Goal: Use online tool/utility: Utilize a website feature to perform a specific function

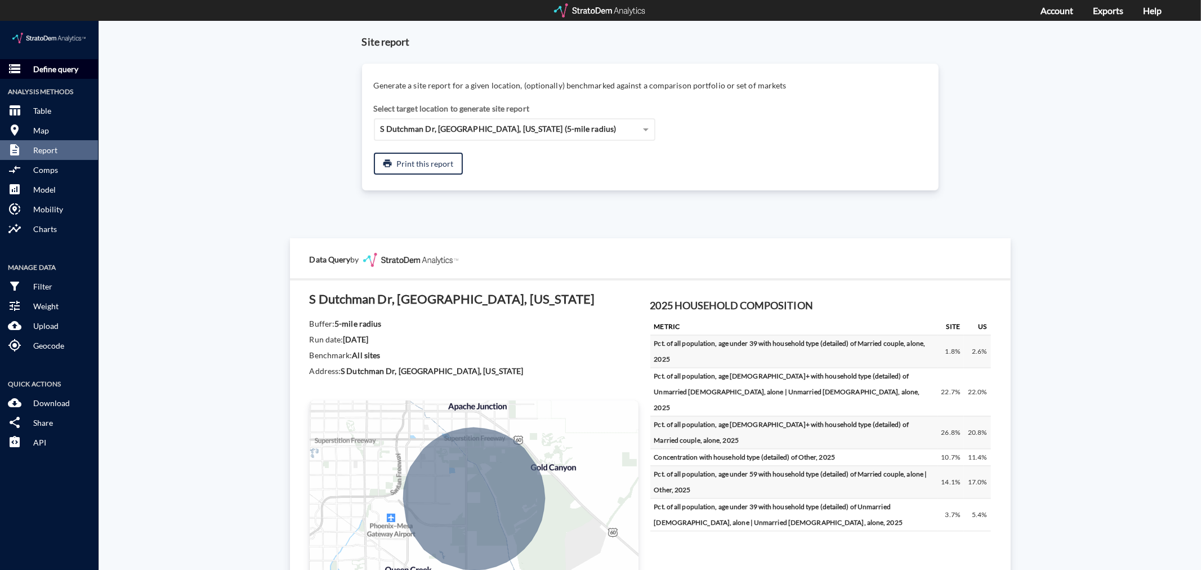
click p "Define query"
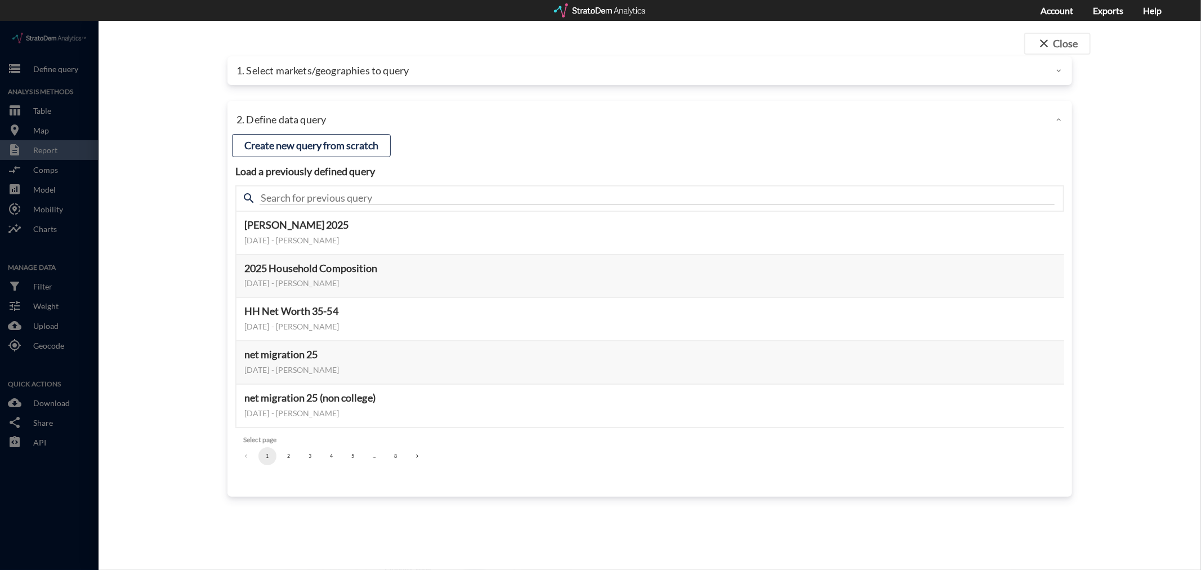
click p "1. Select markets/geographies to query"
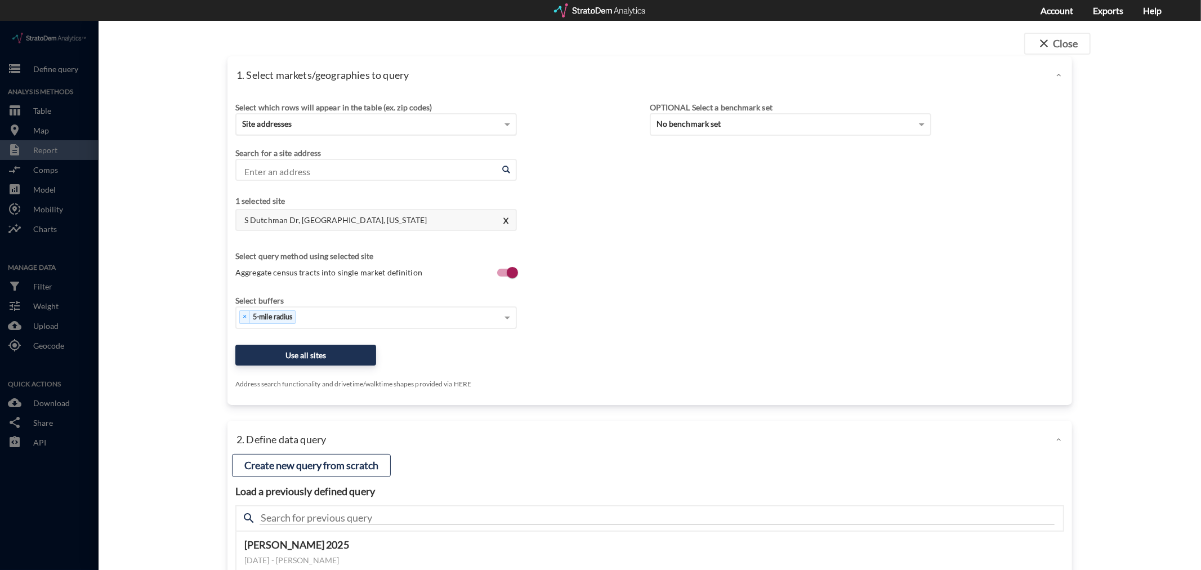
click div "Site addresses"
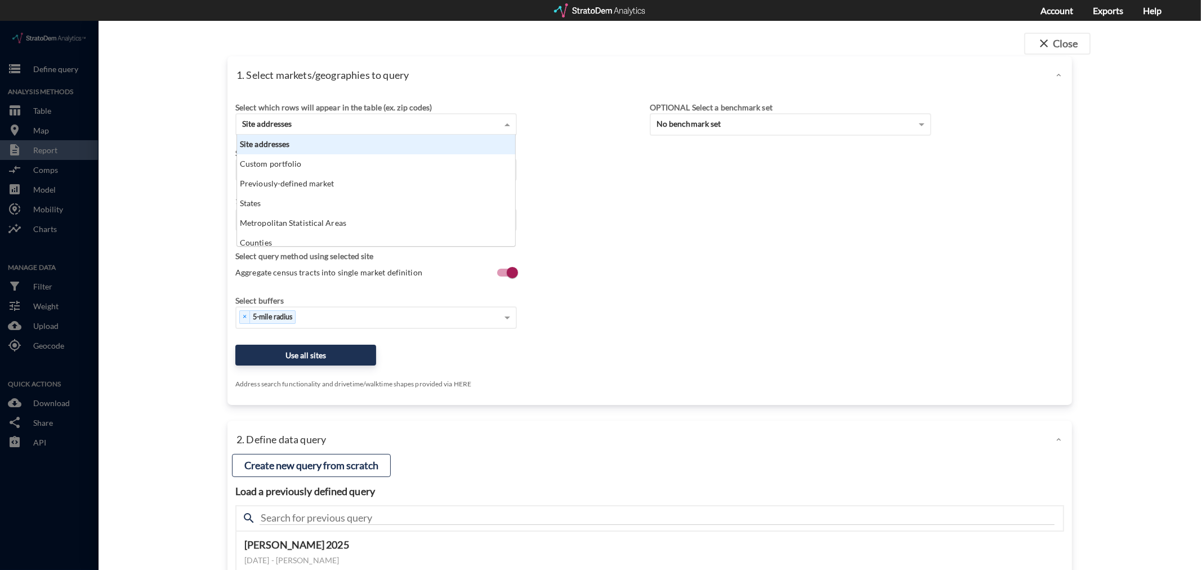
scroll to position [102, 273]
click div "Site addresses"
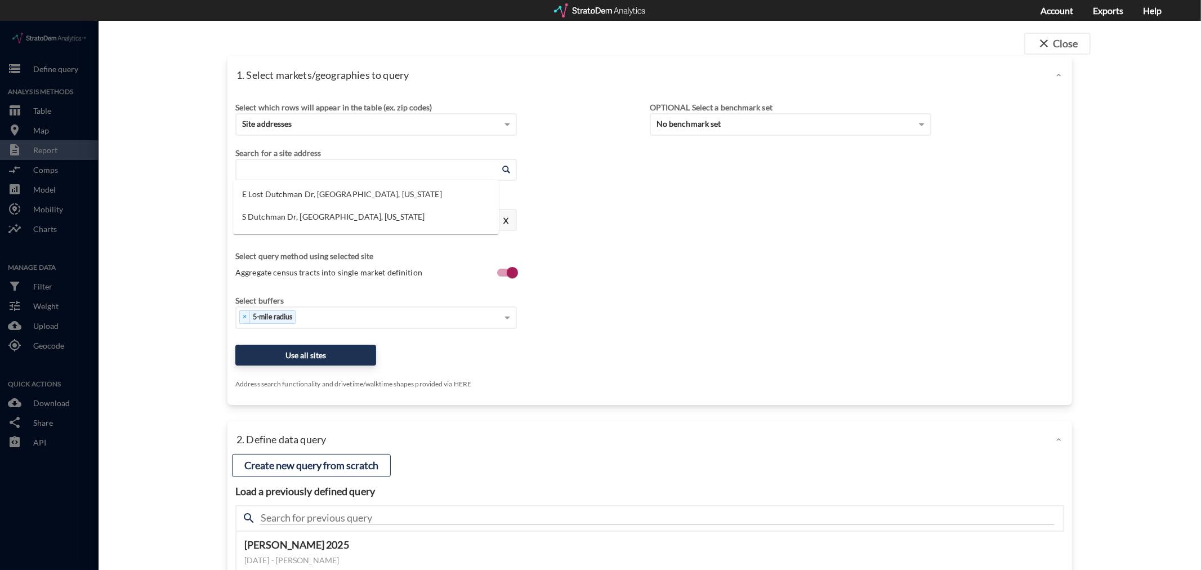
click input "Enter an address"
paste input "[STREET_ADDRESS]"
click input "[STREET_ADDRESS]"
type input "[STREET_ADDRESS]"
click input "Enter an address"
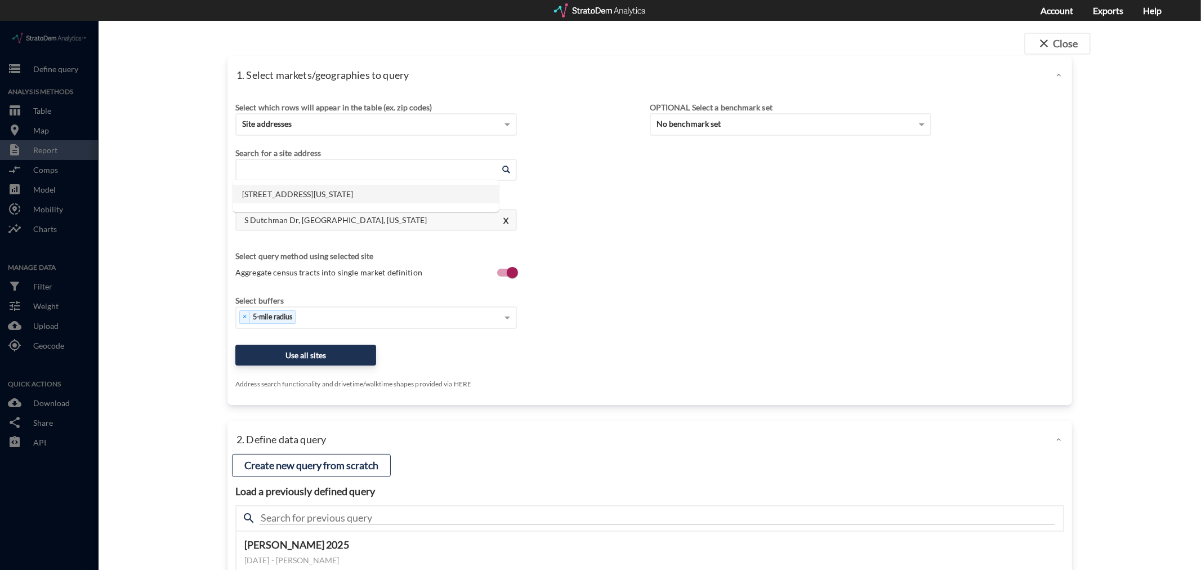
click li "[STREET_ADDRESS][US_STATE]"
type input "[STREET_ADDRESS][US_STATE]"
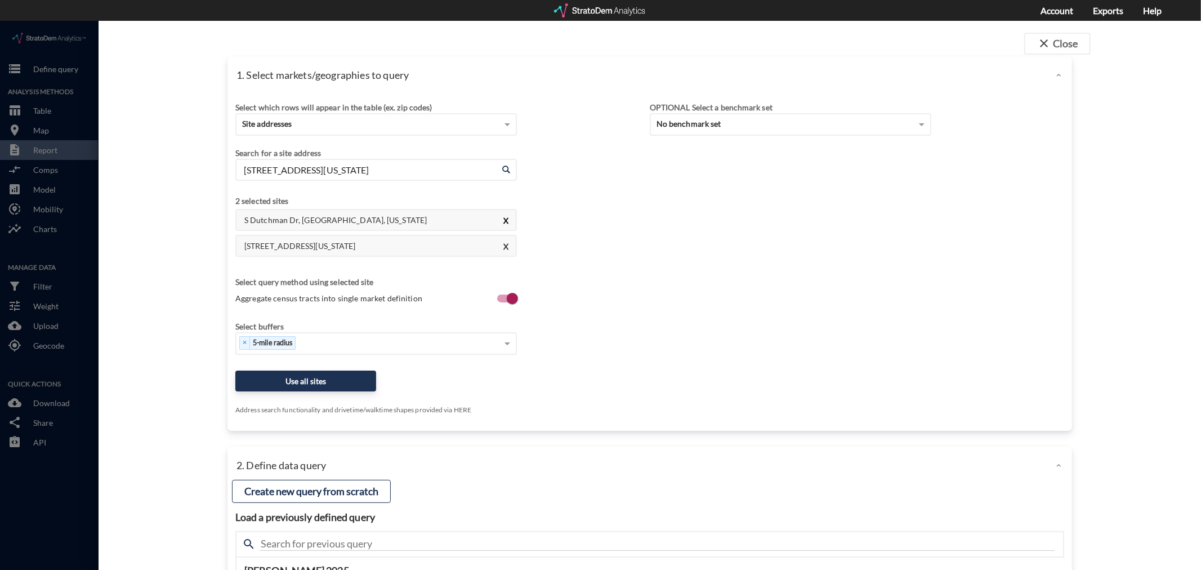
click button "X"
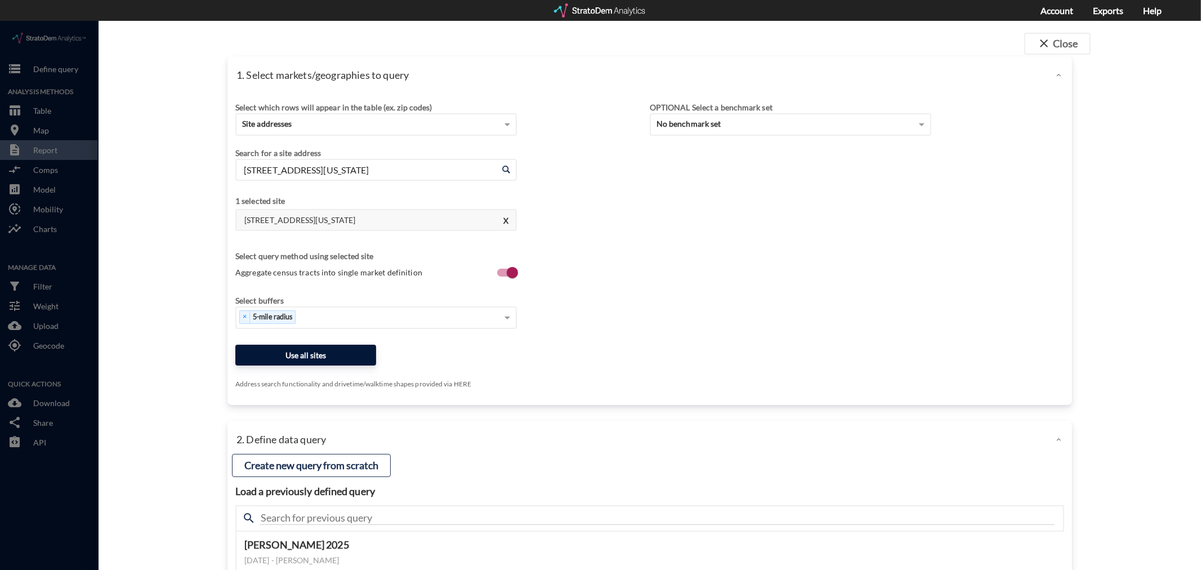
click button "Use all sites"
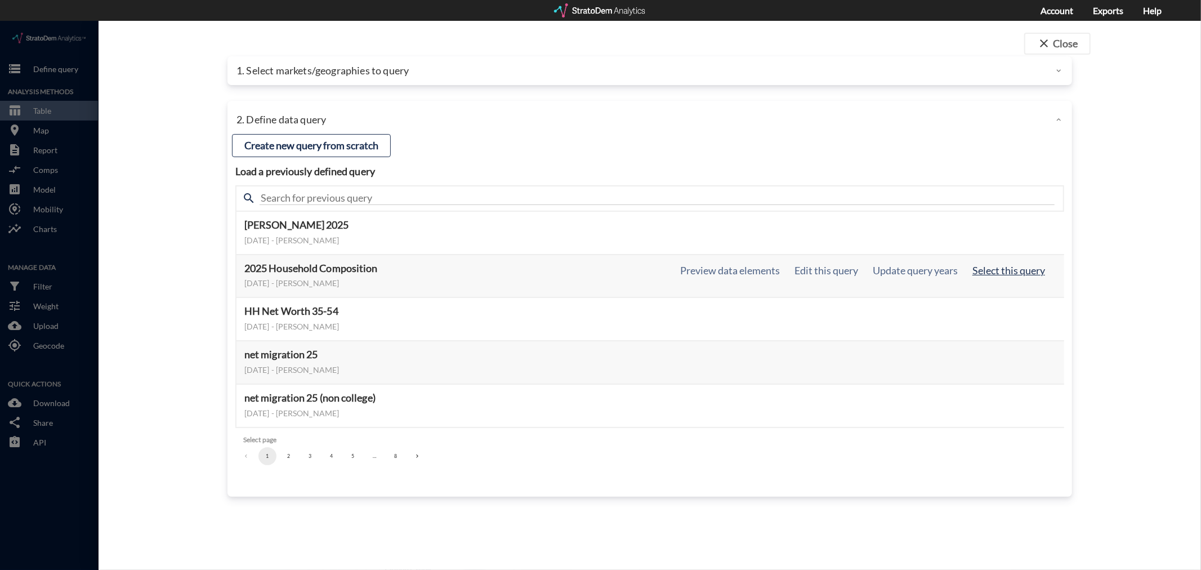
click button "Select this query"
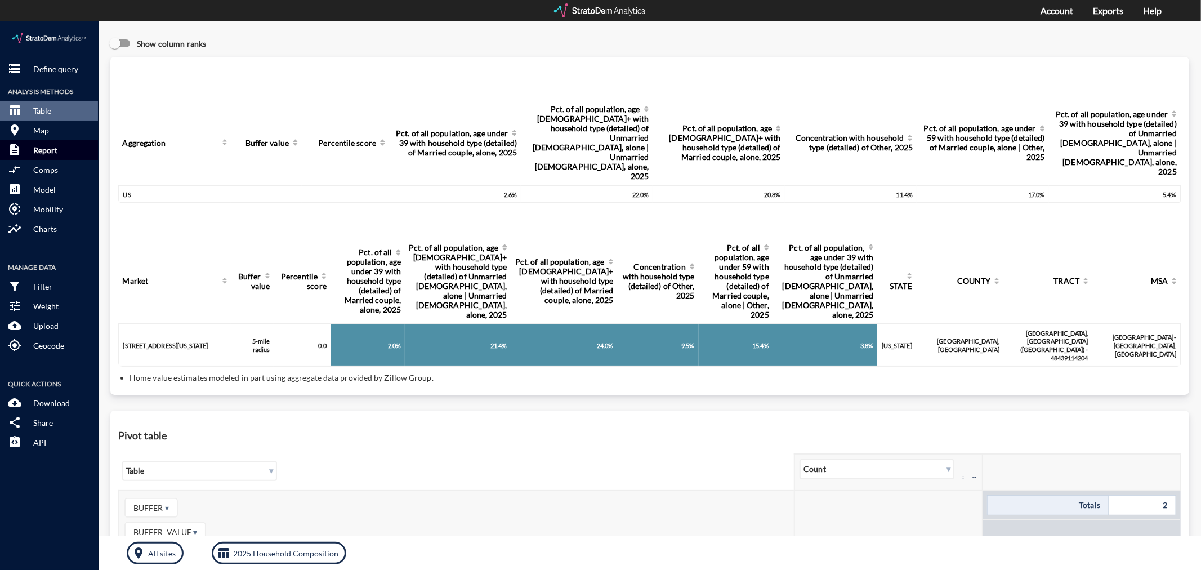
click p "Report"
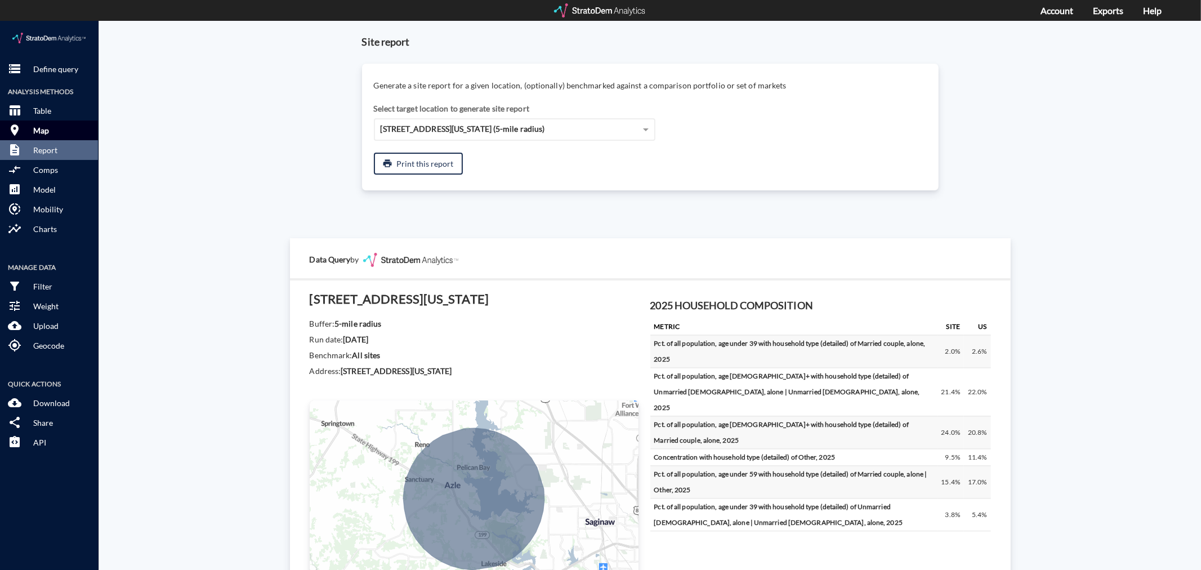
click p "Map"
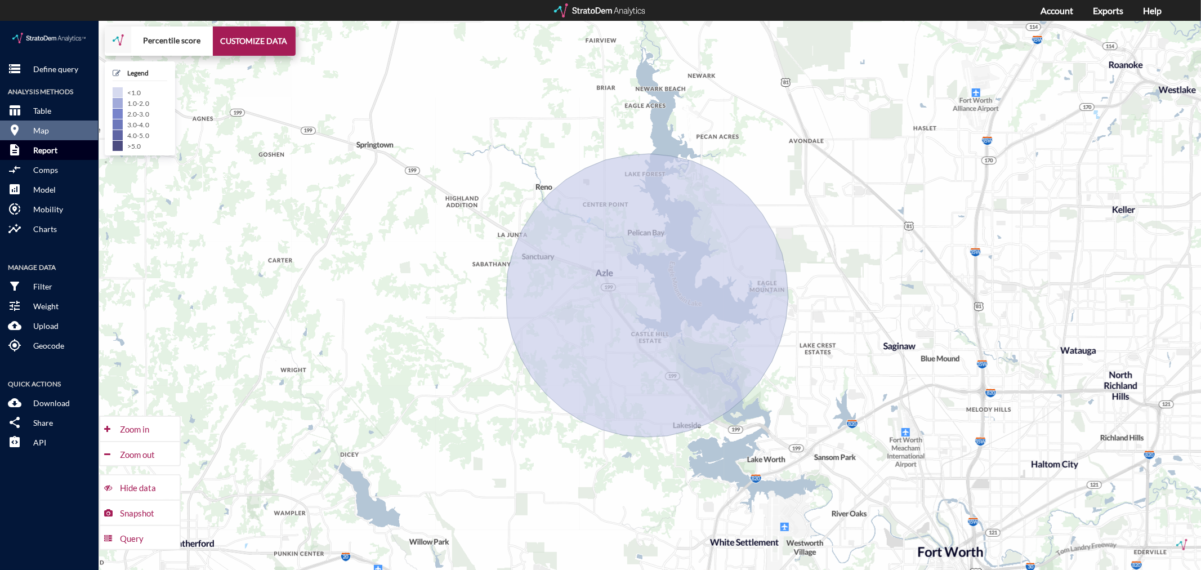
click p "Report"
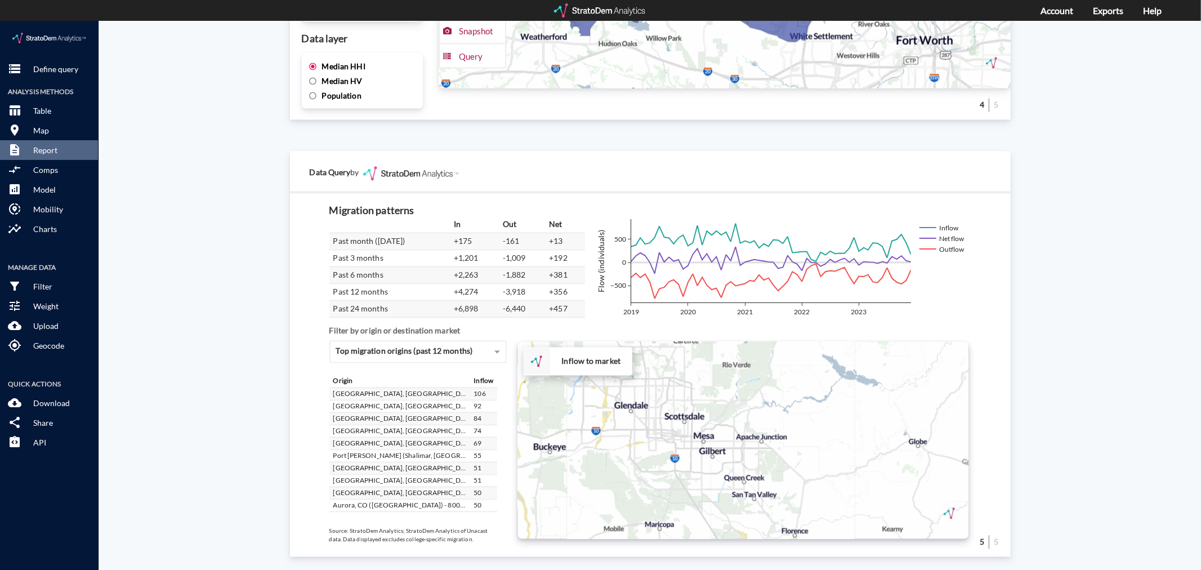
scroll to position [1845, 0]
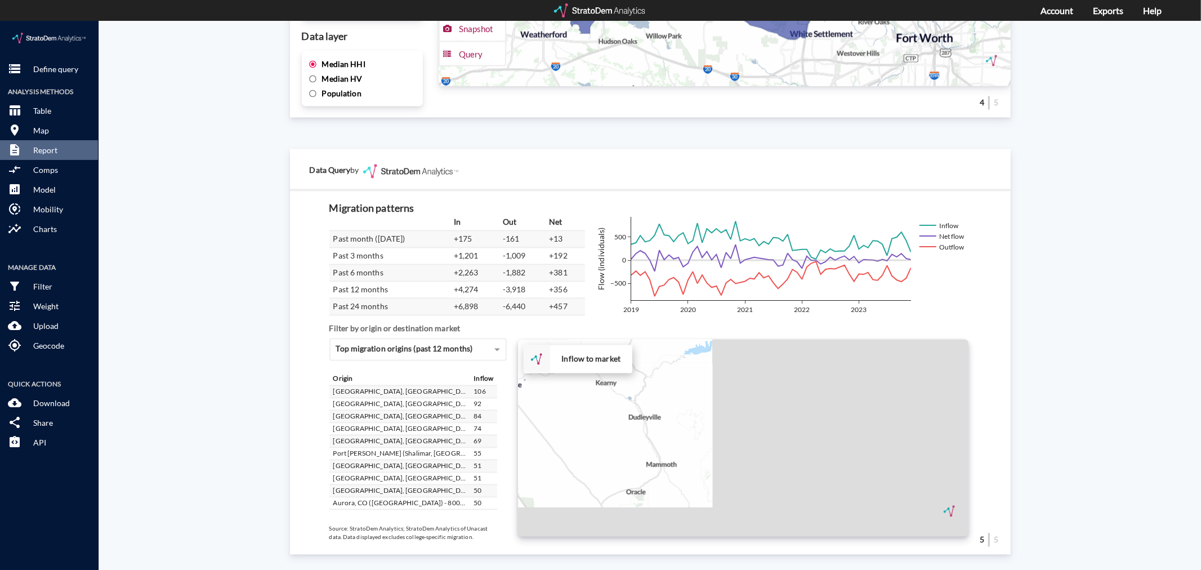
drag, startPoint x: 798, startPoint y: 420, endPoint x: 503, endPoint y: 266, distance: 332.2
click div "In Out Net Past month ([DATE]) +175 -161 +13 Past 3 months +1,201 -1,009 +192 P…"
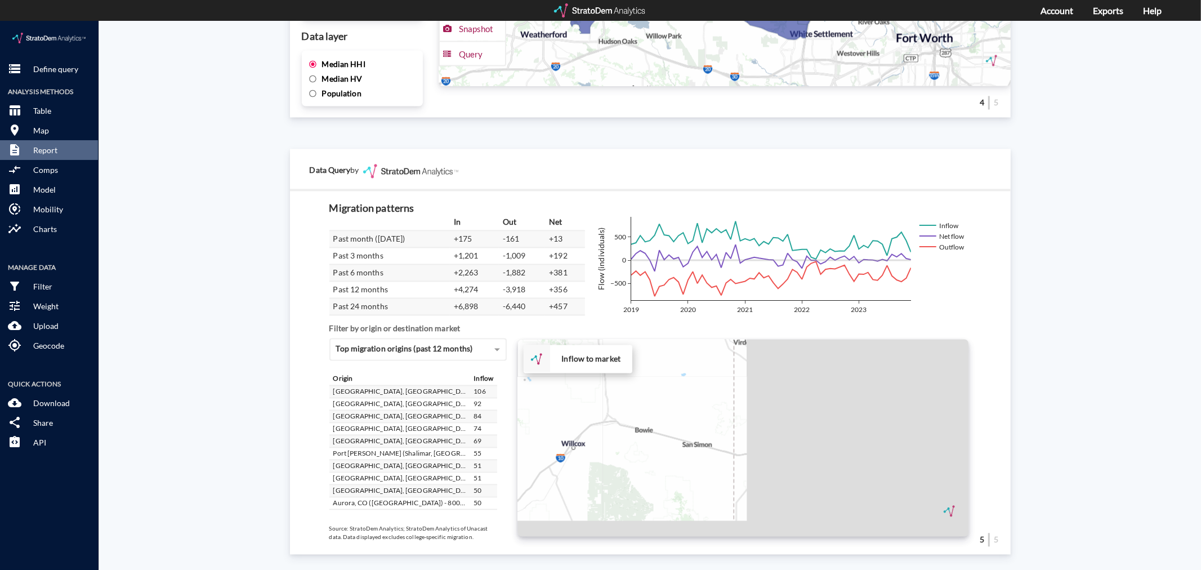
drag, startPoint x: 804, startPoint y: 416, endPoint x: 550, endPoint y: 282, distance: 287.2
click div "In Out Net Past month ([DATE]) +175 -161 +13 Past 3 months +1,201 -1,009 +192 P…"
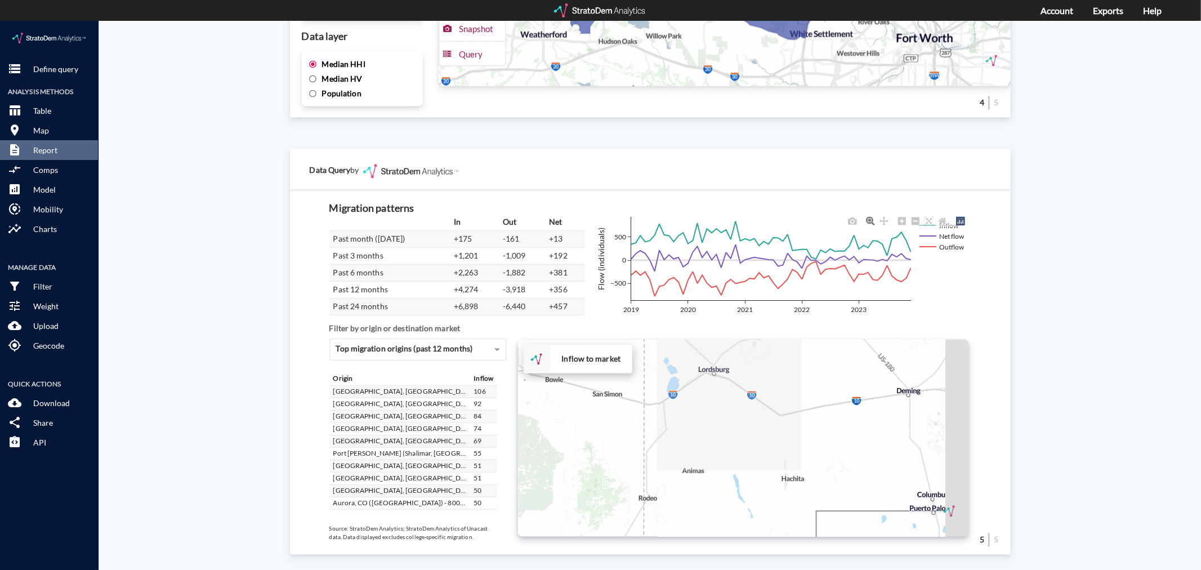
drag, startPoint x: 786, startPoint y: 416, endPoint x: 624, endPoint y: 283, distance: 208.9
click div "In Out Net Past month ([DATE]) +175 -161 +13 Past 3 months +1,201 -1,009 +192 P…"
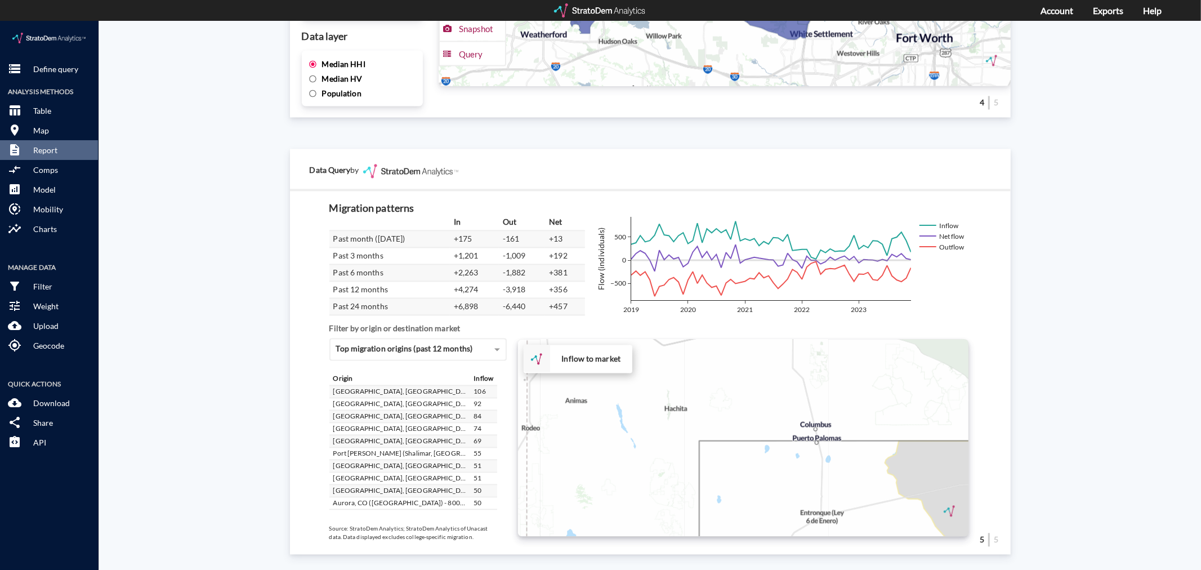
scroll to position [250, 0]
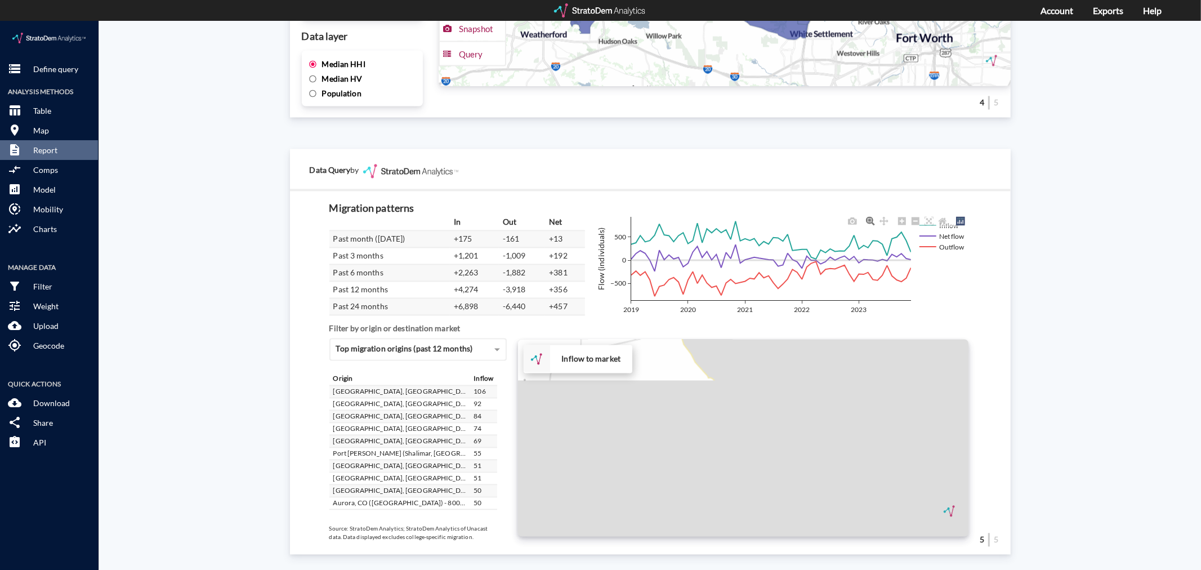
drag, startPoint x: 913, startPoint y: 443, endPoint x: 666, endPoint y: 274, distance: 299.4
click div "In Out Net Past month ([DATE]) +175 -161 +13 Past 3 months +1,201 -1,009 +192 P…"
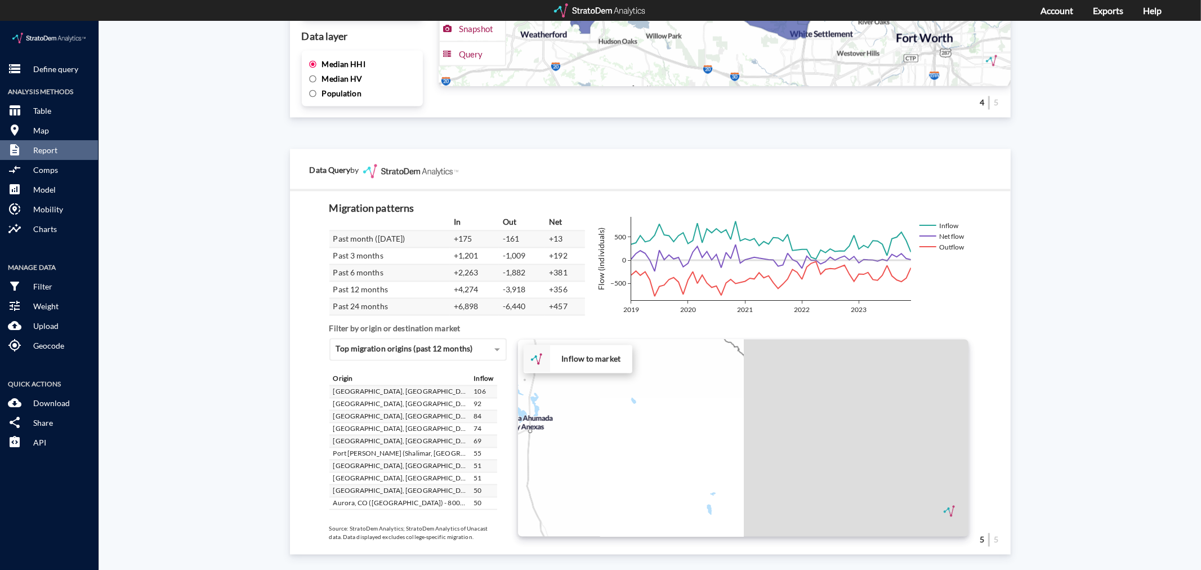
drag, startPoint x: 841, startPoint y: 402, endPoint x: 537, endPoint y: 246, distance: 341.8
click div "In Out Net Past month ([DATE]) +175 -161 +13 Past 3 months +1,201 -1,009 +192 P…"
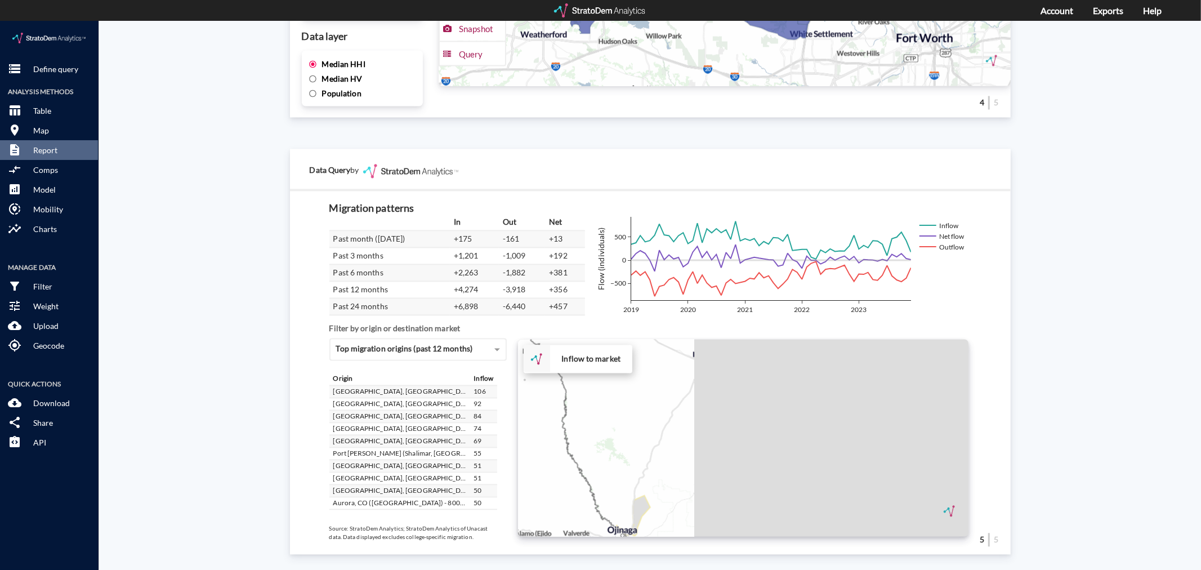
drag, startPoint x: 811, startPoint y: 378, endPoint x: 515, endPoint y: 265, distance: 316.9
click div "In Out Net Past month ([DATE]) +175 -161 +13 Past 3 months +1,201 -1,009 +192 P…"
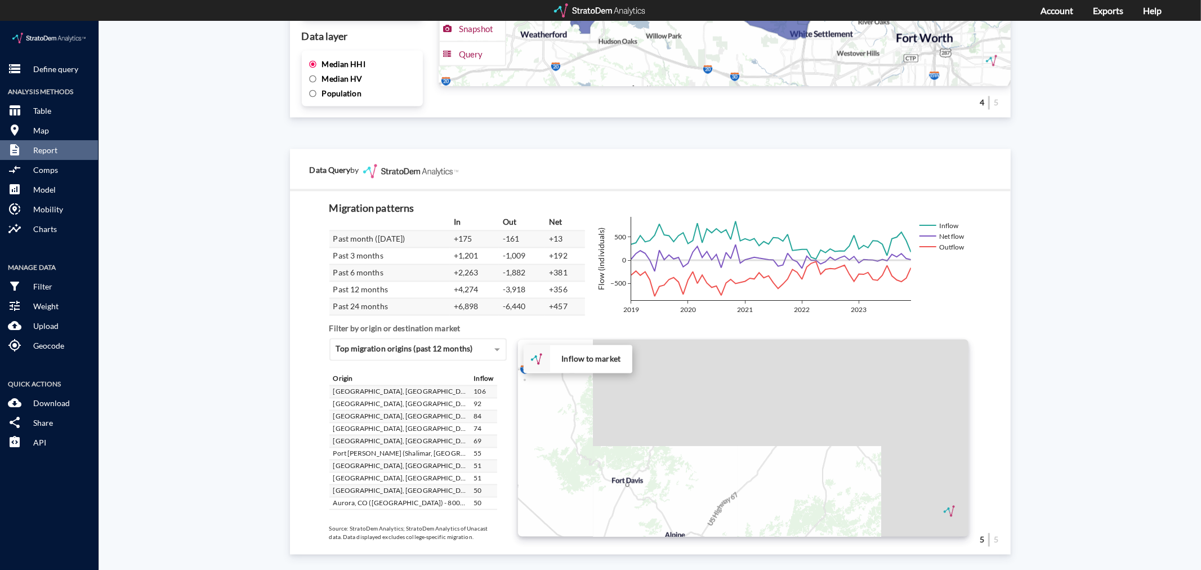
drag, startPoint x: 800, startPoint y: 382, endPoint x: 704, endPoint y: 578, distance: 217.9
click html "/vantagepoint/us/-1 storage Define query Analysis Methods table_chart Table roo…"
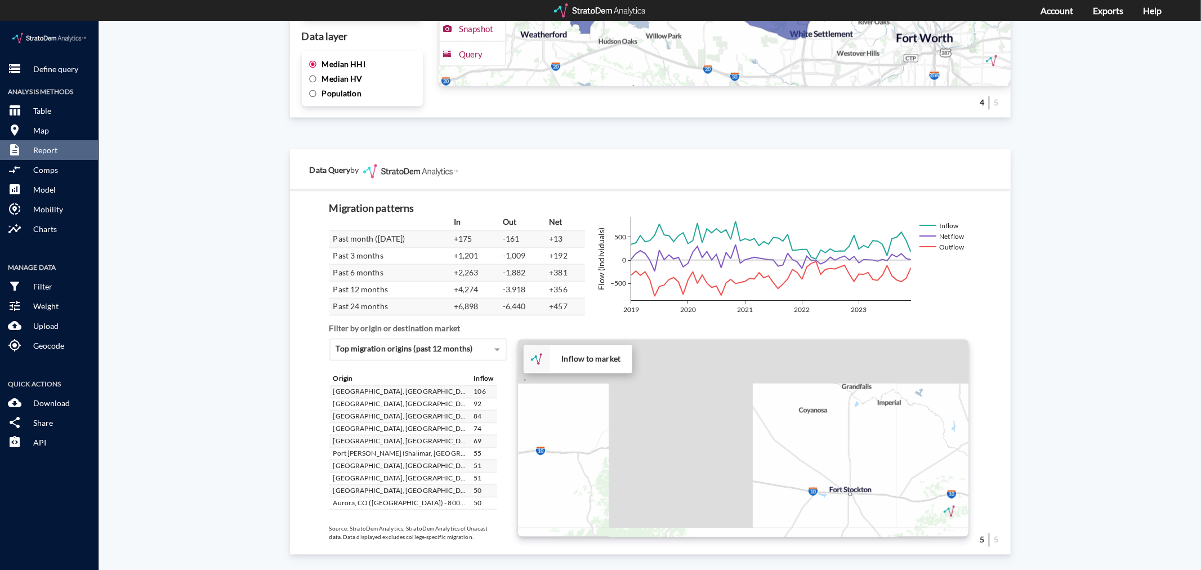
drag, startPoint x: 725, startPoint y: 406, endPoint x: 737, endPoint y: 554, distance: 148.6
click html "/vantagepoint/us/-1 storage Define query Analysis Methods table_chart Table roo…"
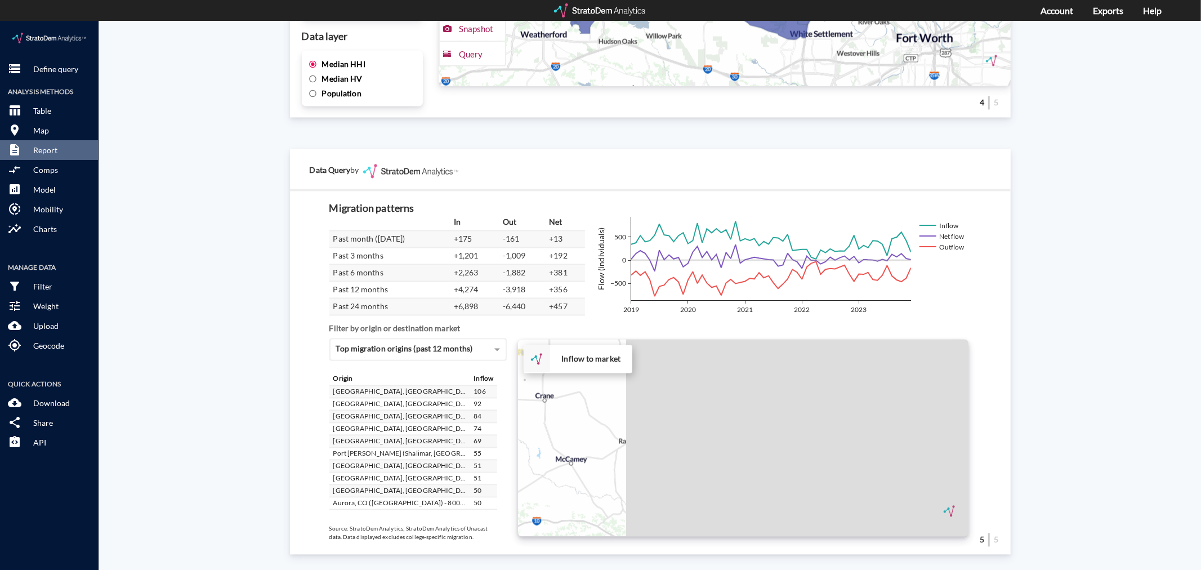
drag, startPoint x: 912, startPoint y: 388, endPoint x: 638, endPoint y: 380, distance: 274.4
click div "In Out Net Past month ([DATE]) +175 -161 +13 Past 3 months +1,201 -1,009 +192 P…"
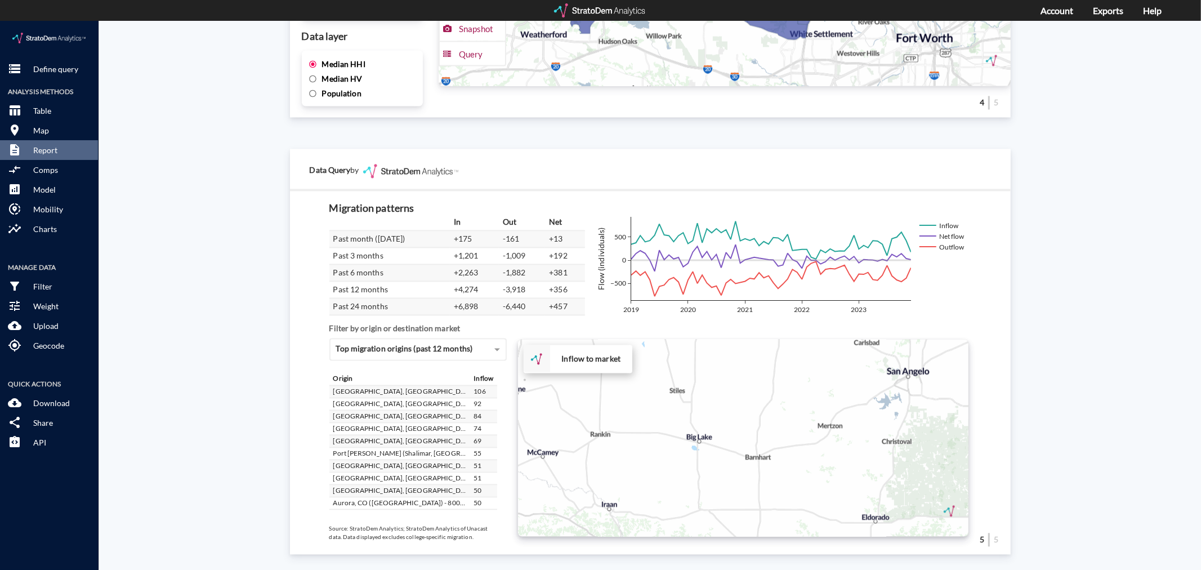
scroll to position [266, 0]
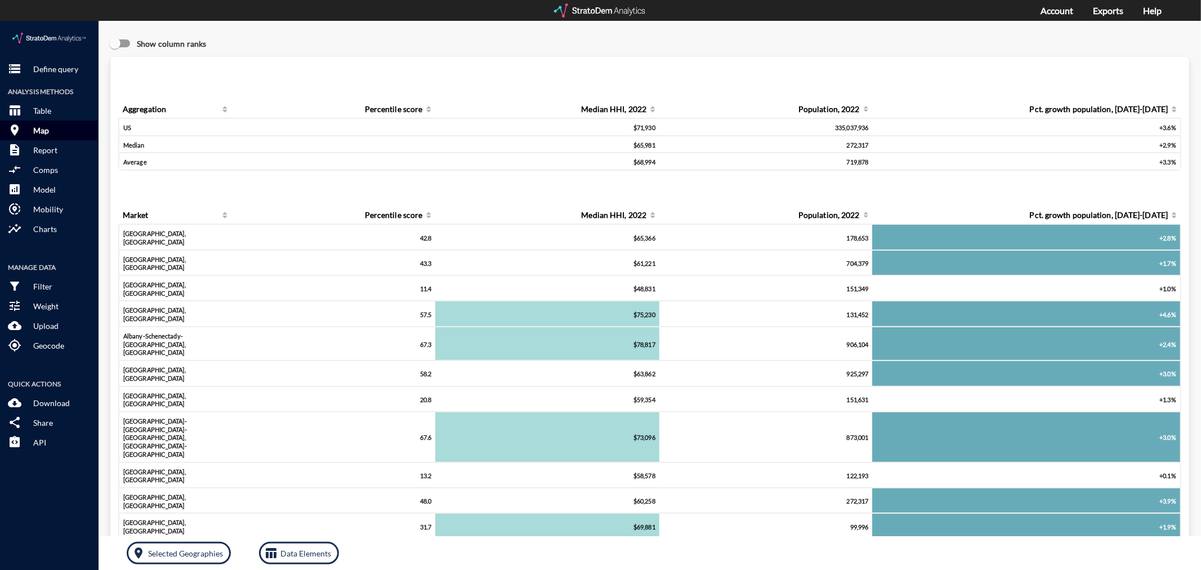
click button "room Map"
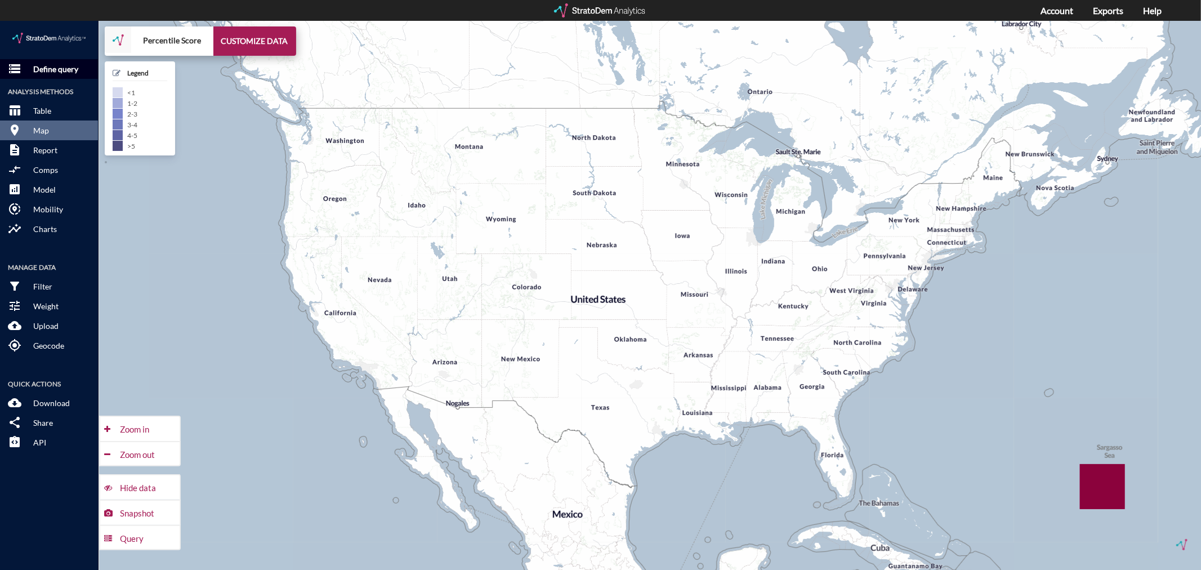
click p "Define query"
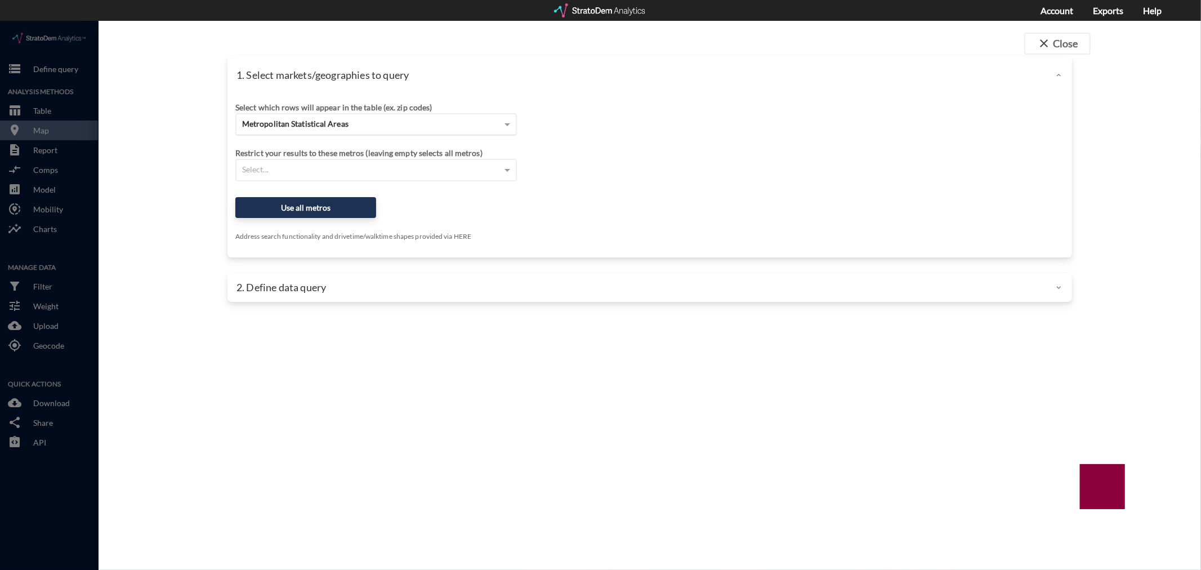
click div "Metropolitan Statistical Areas"
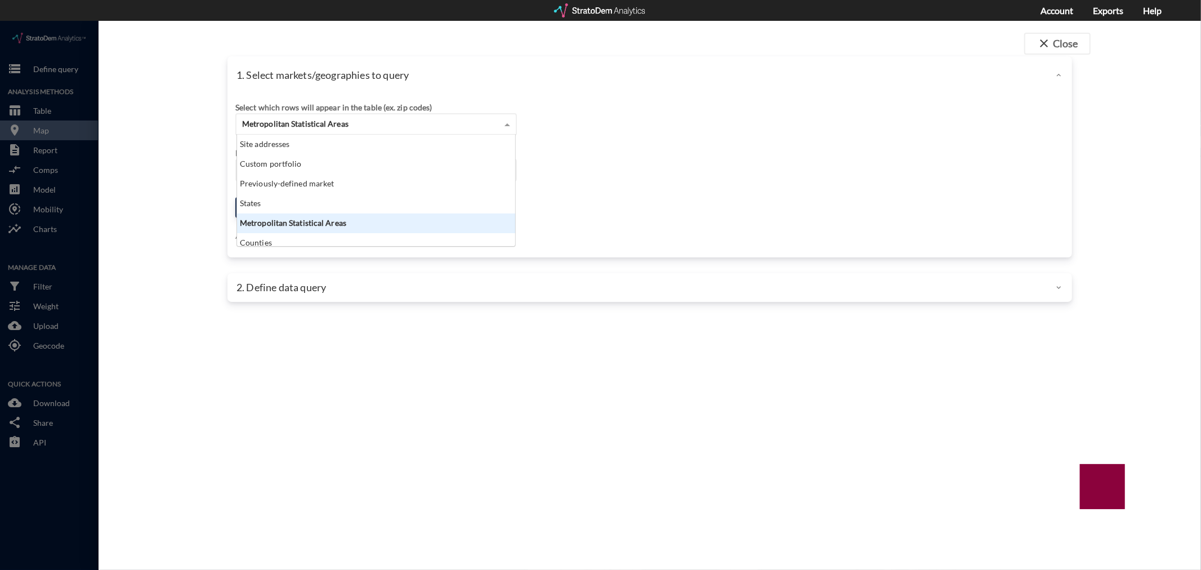
scroll to position [102, 273]
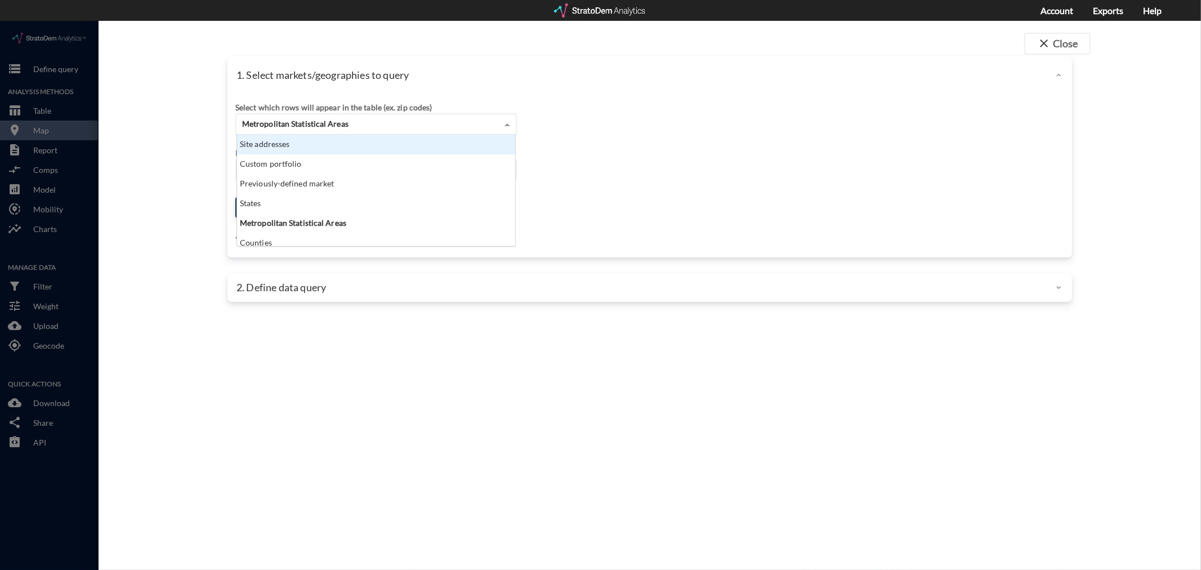
click div "Site addresses"
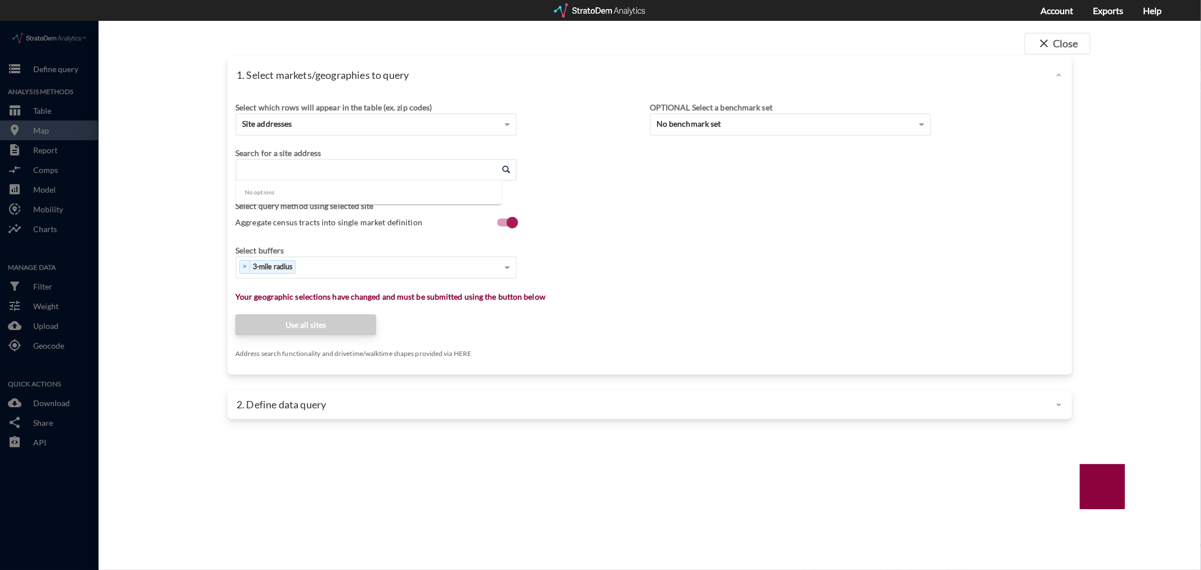
click input "Enter an address"
paste input "[STREET_ADDRESS]"
click input "[STREET_ADDRESS]"
type input "[STREET_ADDRESS]"
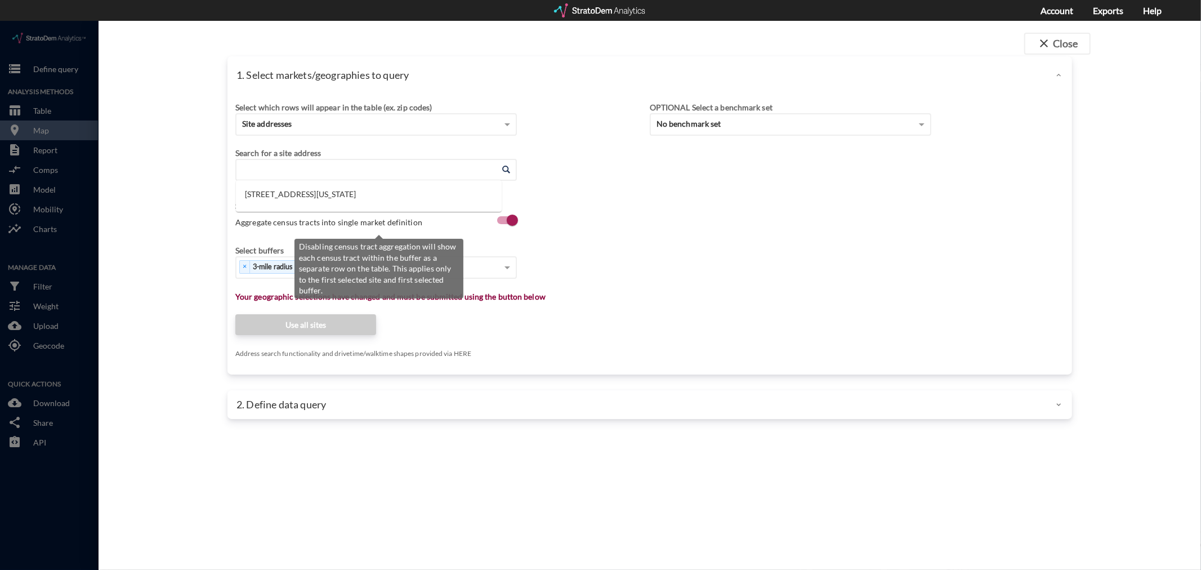
click input "Enter an address"
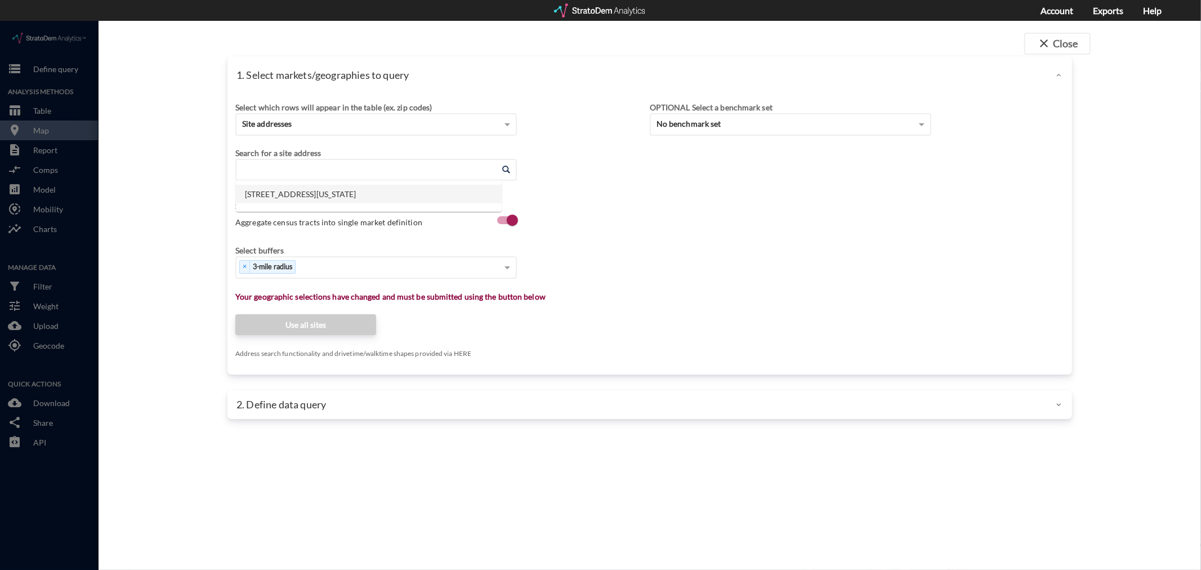
click li "[STREET_ADDRESS][US_STATE]"
type input "[STREET_ADDRESS][US_STATE]"
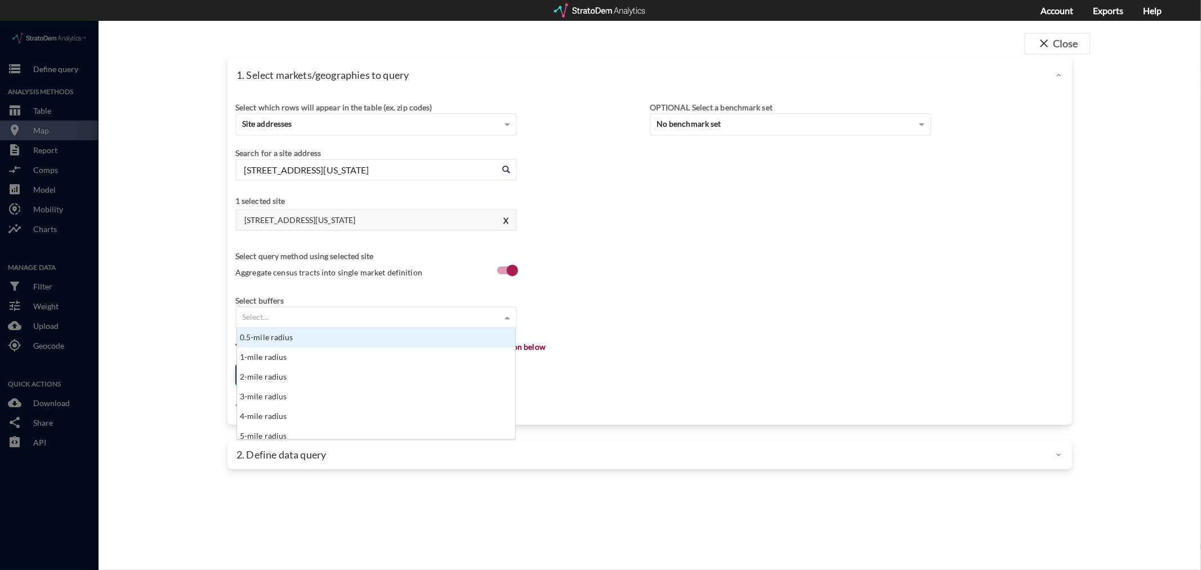
click div "Select..."
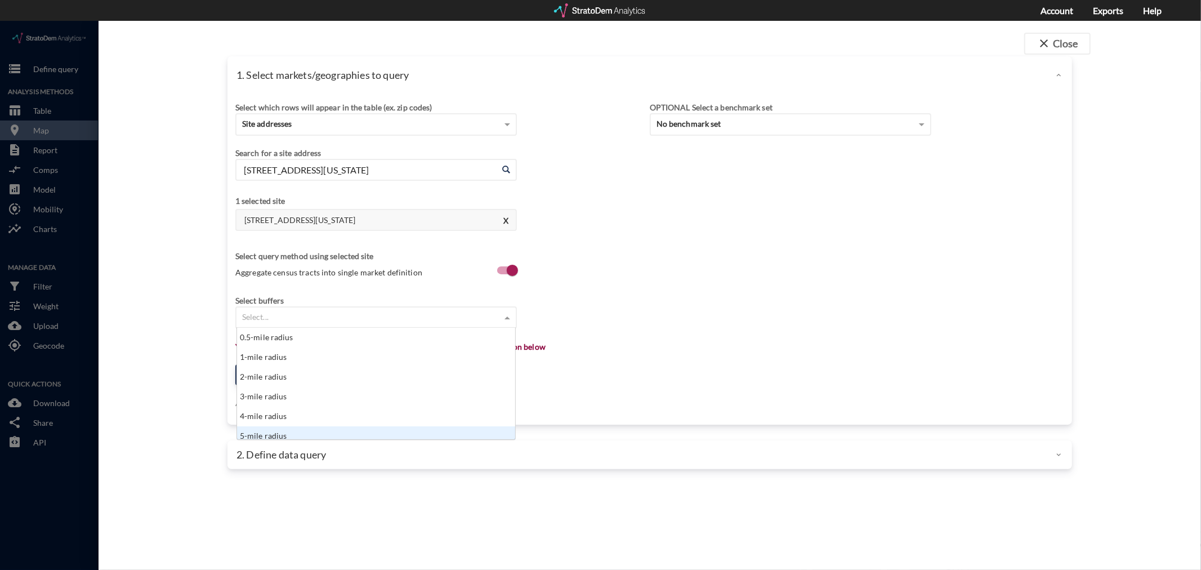
scroll to position [6, 0]
click div "5-mile radius"
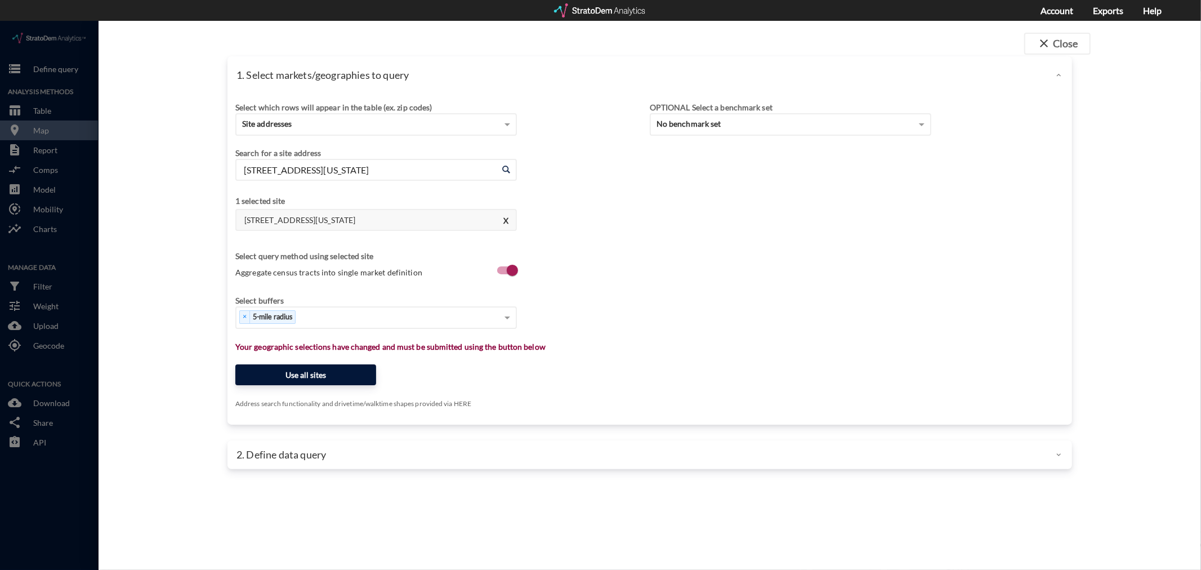
click button "Use all sites"
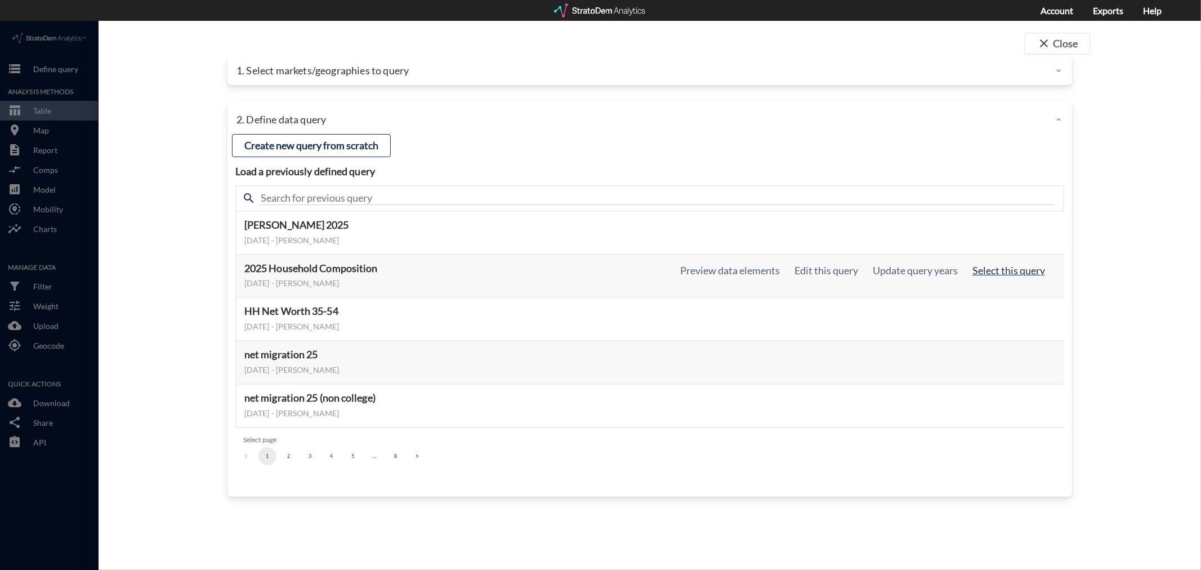
click button "Select this query"
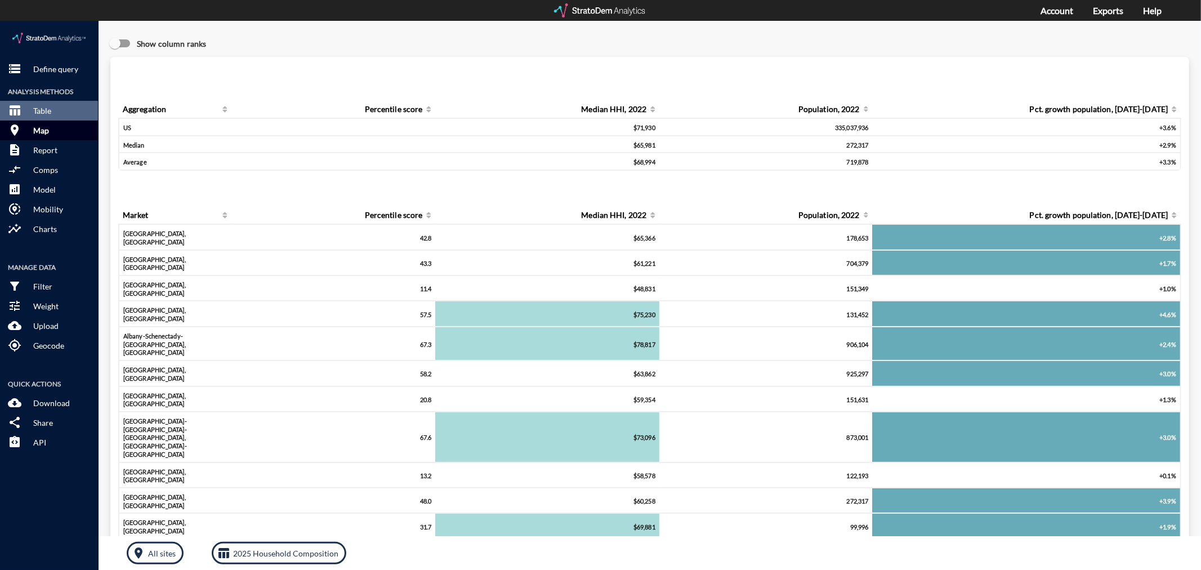
click button "room Map"
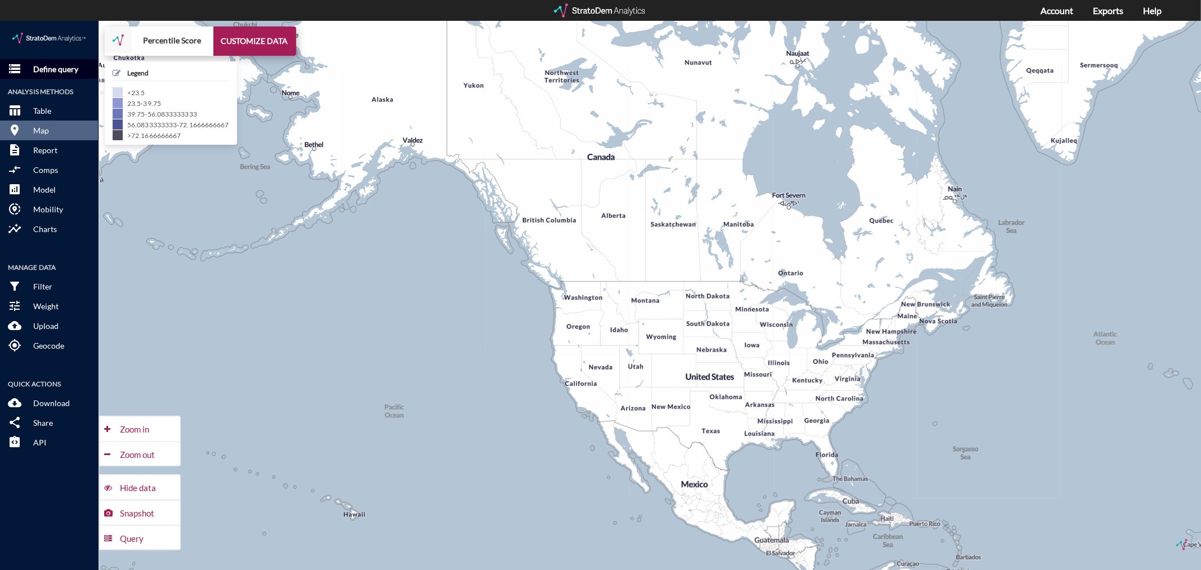
click p "Define query"
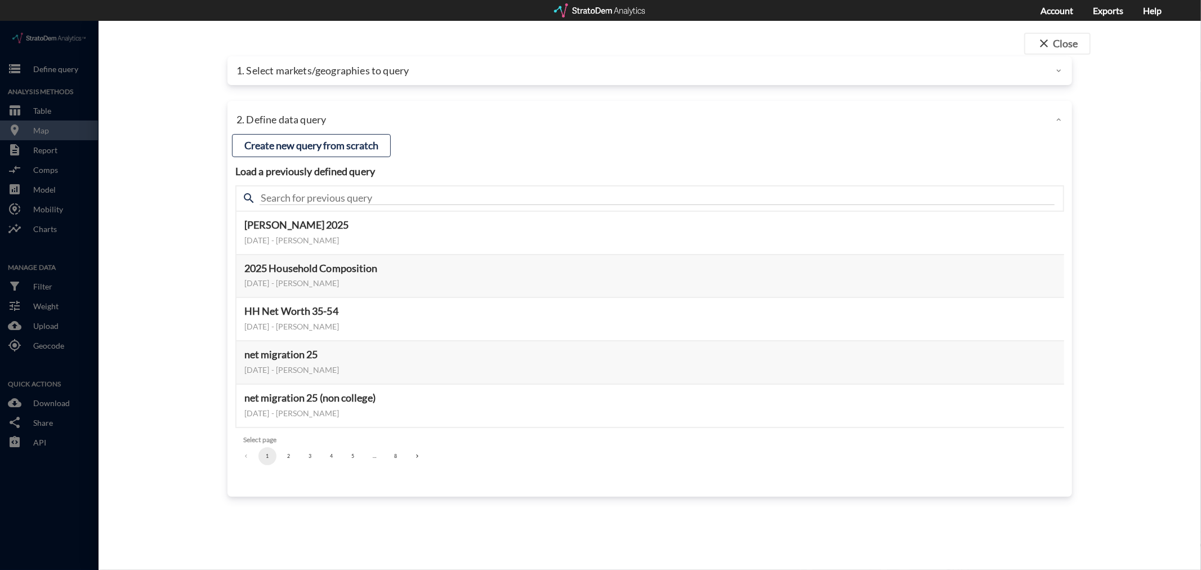
click p "1. Select markets/geographies to query"
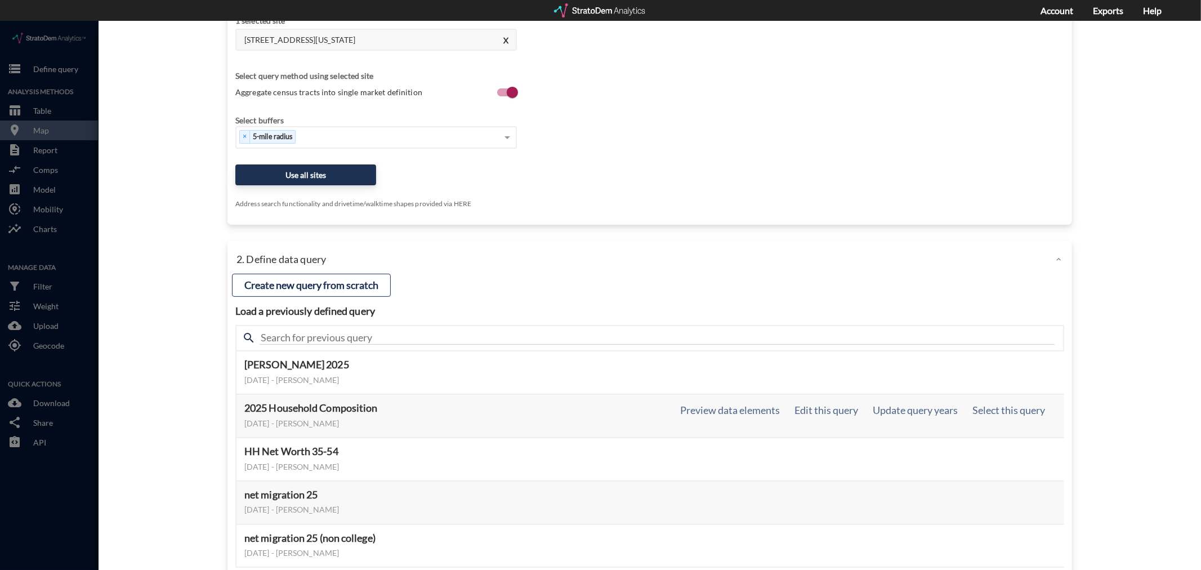
scroll to position [188, 0]
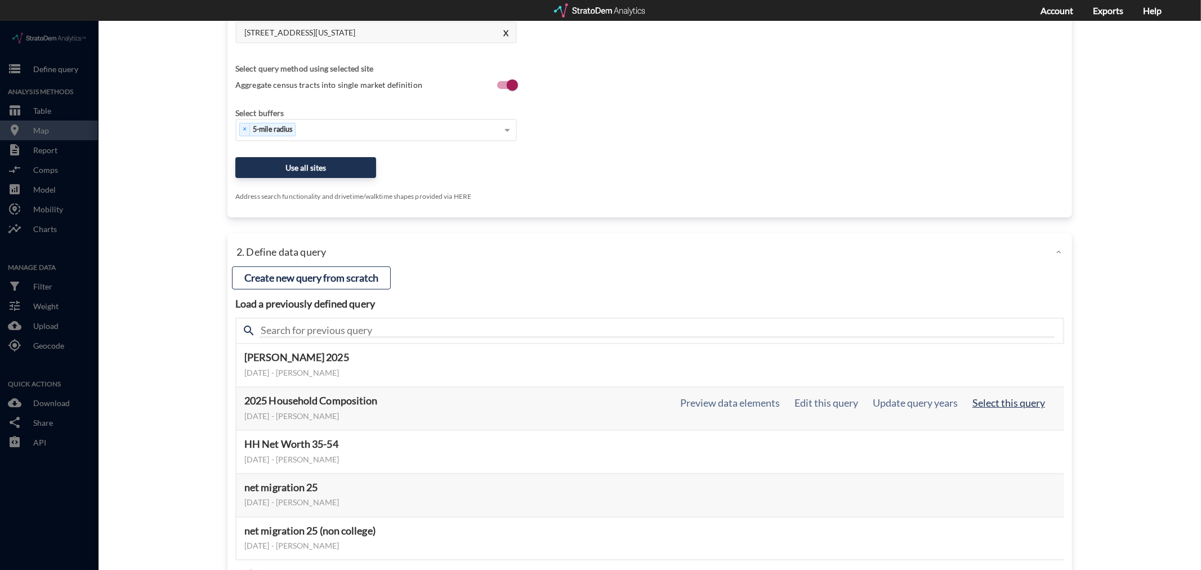
click button "Select this query"
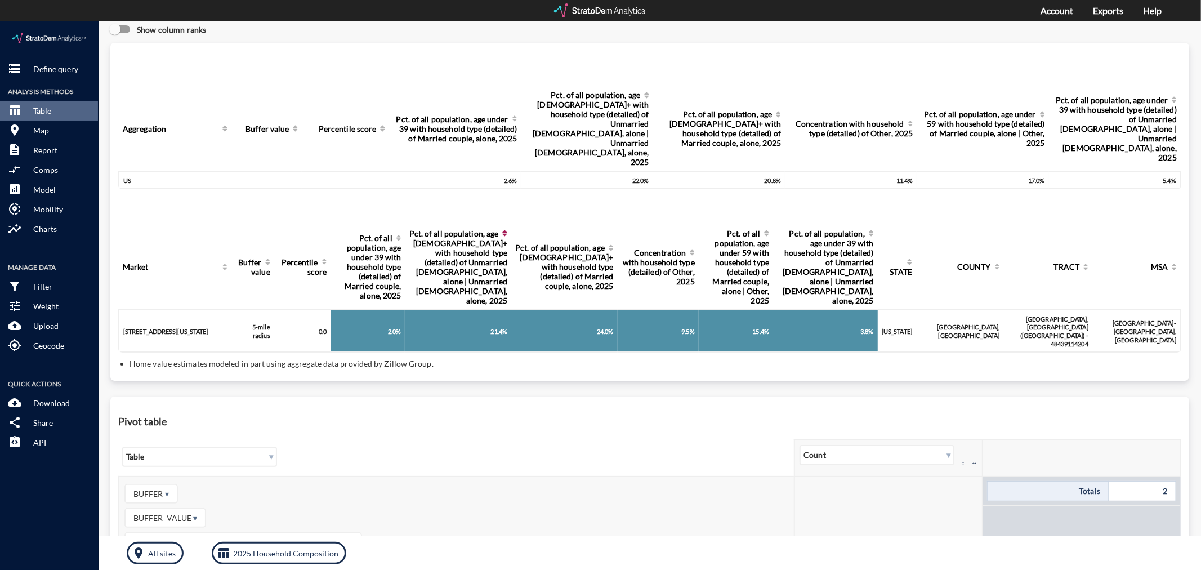
scroll to position [0, 0]
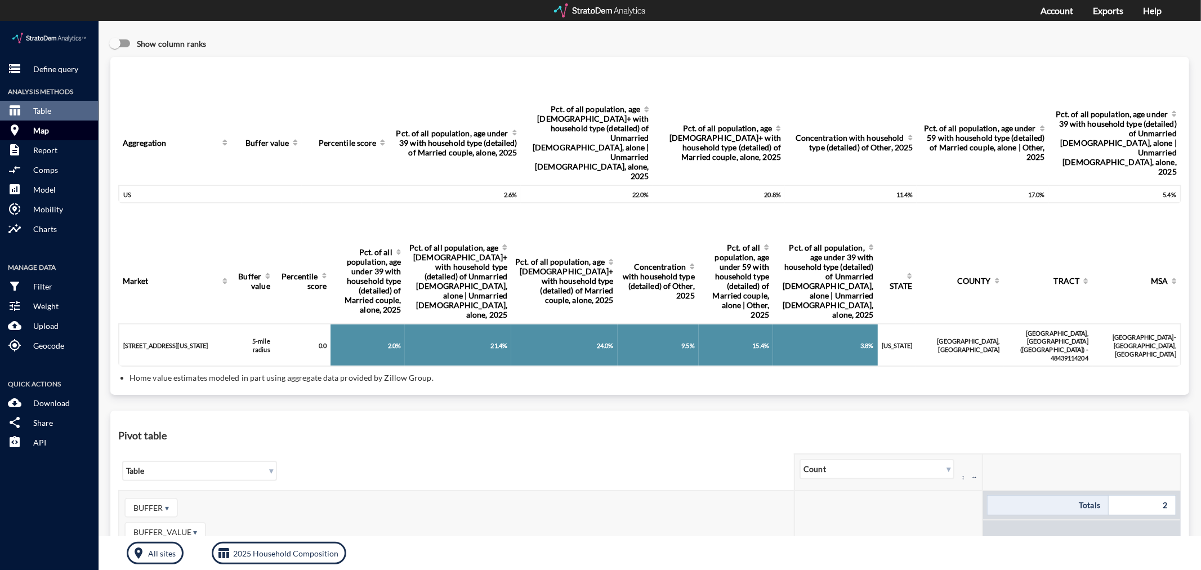
click p "Map"
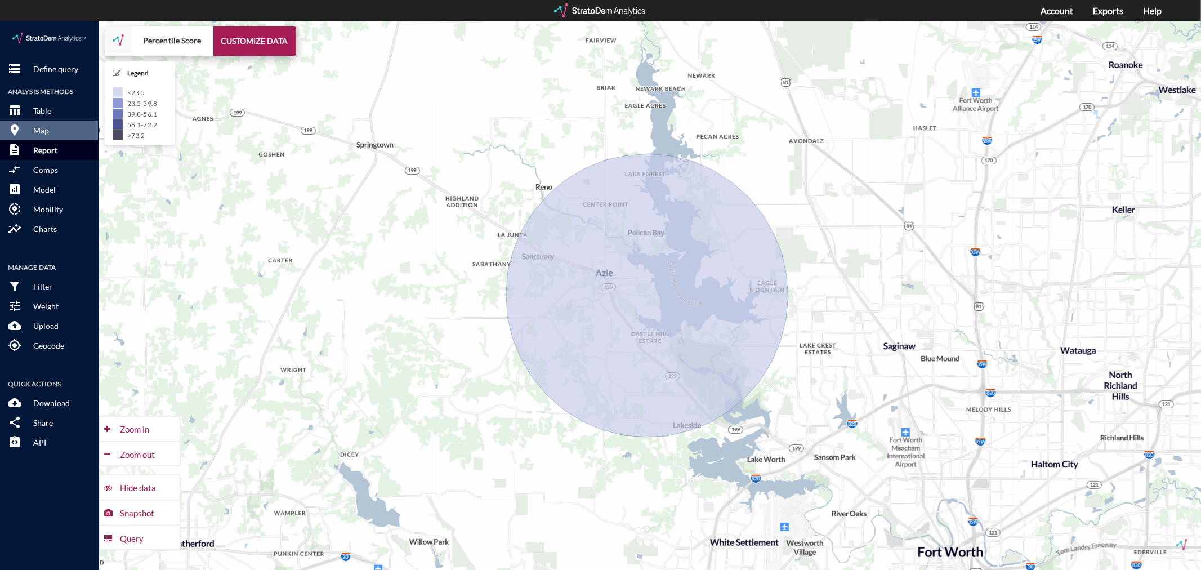
click p "Report"
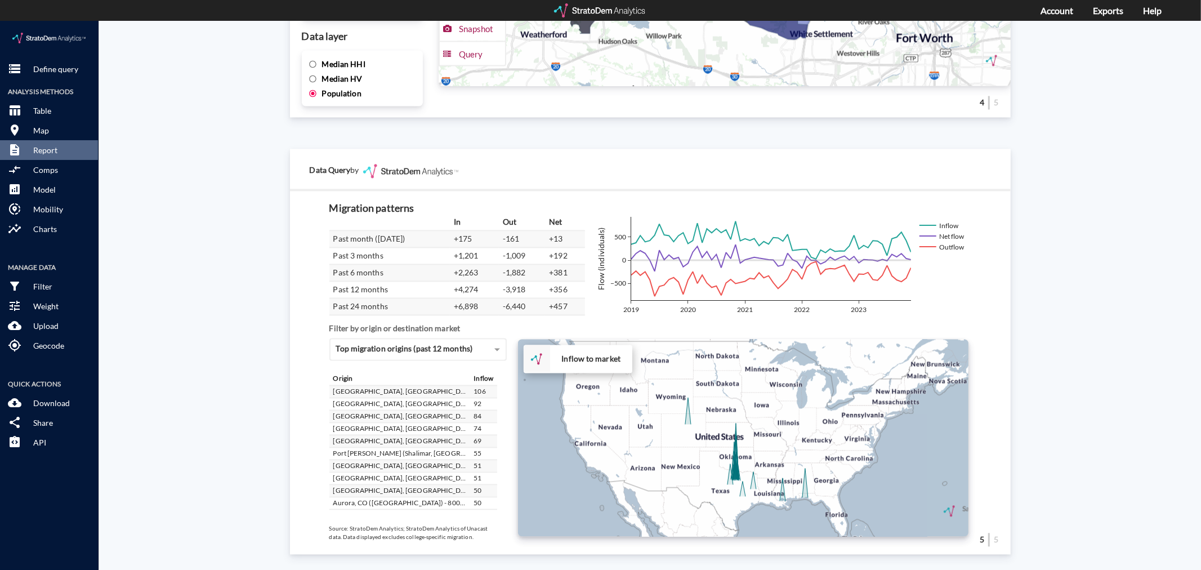
scroll to position [266, 0]
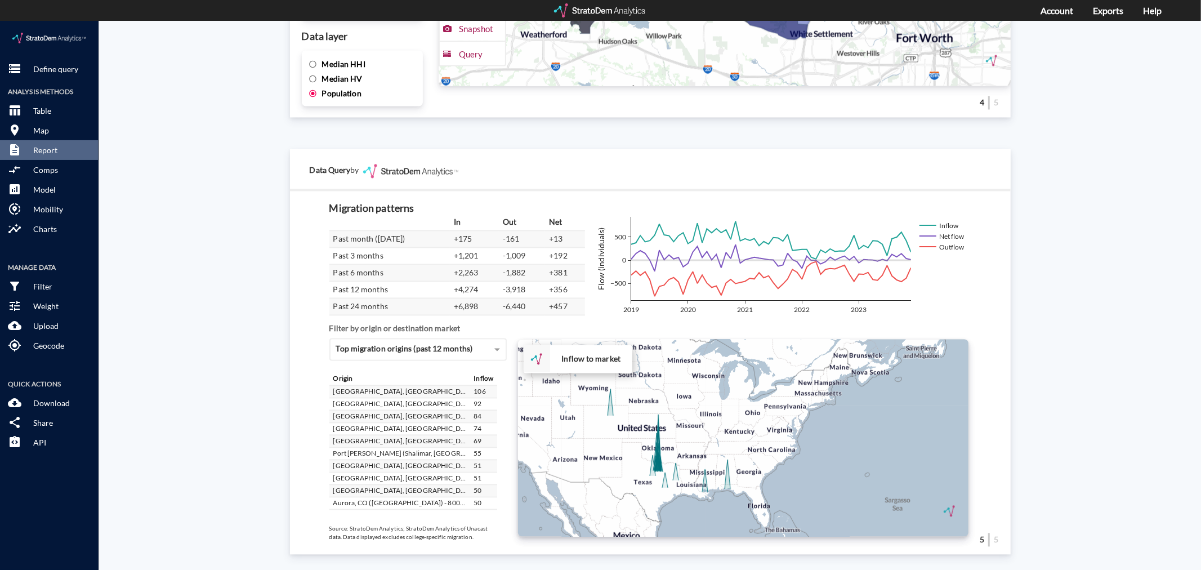
drag, startPoint x: 697, startPoint y: 400, endPoint x: 619, endPoint y: 392, distance: 78.2
click div "+ − Inflow to market CUSTOMIZE DATA Draw a polygon Draw a rectangle Draw a mark…"
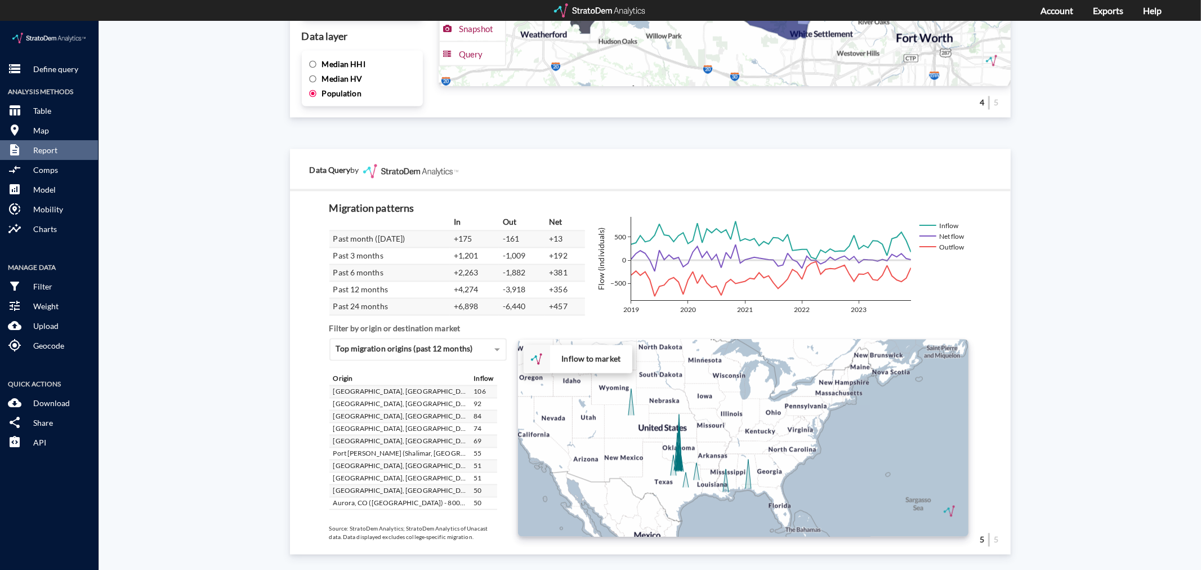
click div "+ − Inflow to market CUSTOMIZE DATA Draw a polygon Draw a rectangle Draw a mark…"
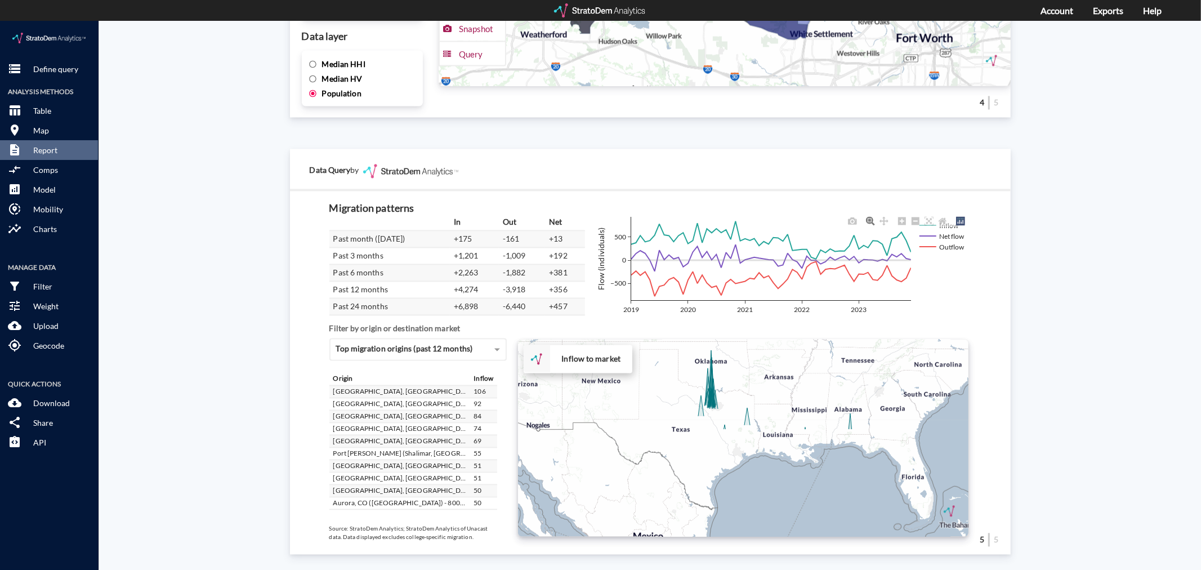
drag, startPoint x: 724, startPoint y: 417, endPoint x: 838, endPoint y: 287, distance: 172.8
click div "In Out Net Past month ([DATE]) +175 -161 +13 Past 3 months +1,201 -1,009 +192 P…"
click div "+ − Inflow to market CUSTOMIZE DATA Draw a polygon Draw a rectangle Draw a mark…"
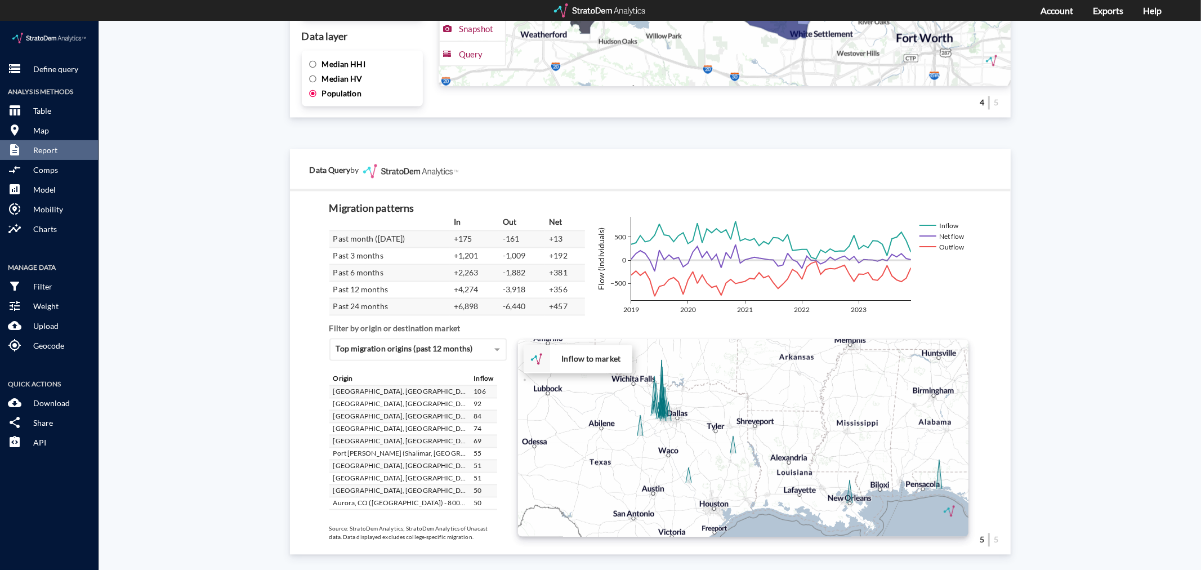
click div "+ − Inflow to market CUSTOMIZE DATA Draw a polygon Draw a rectangle Draw a mark…"
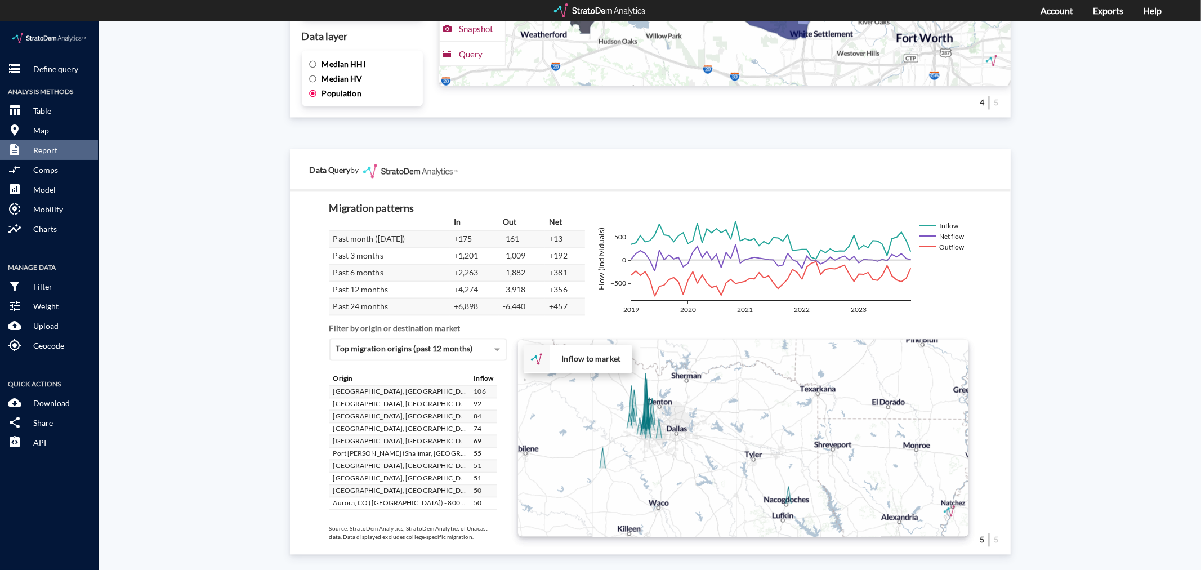
drag, startPoint x: 712, startPoint y: 369, endPoint x: 780, endPoint y: 400, distance: 74.6
click div "+ − Inflow to market CUSTOMIZE DATA Draw a polygon Draw a rectangle Draw a mark…"
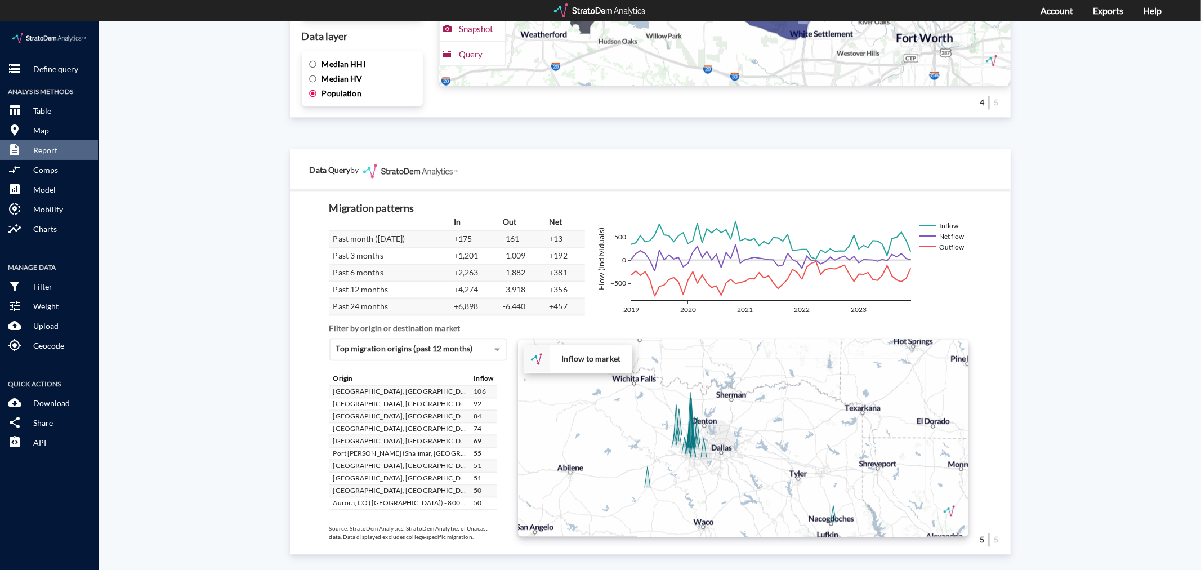
click div "+ − Inflow to market CUSTOMIZE DATA Draw a polygon Draw a rectangle Draw a mark…"
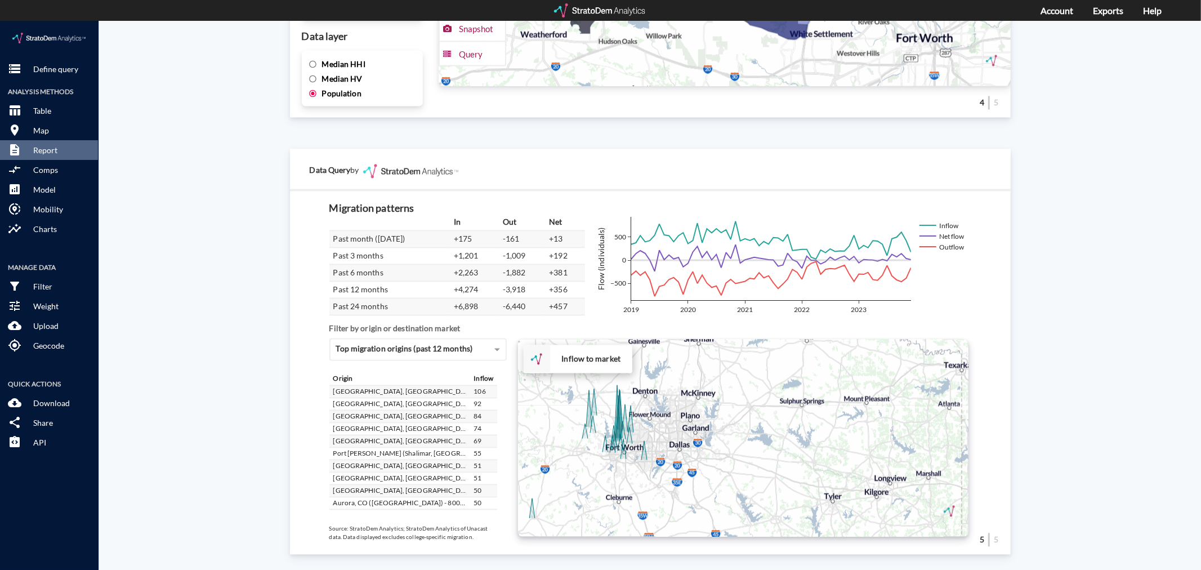
drag, startPoint x: 734, startPoint y: 399, endPoint x: 689, endPoint y: 358, distance: 60.6
click div "+ − Inflow to market CUSTOMIZE DATA Draw a polygon Draw a rectangle Draw a mark…"
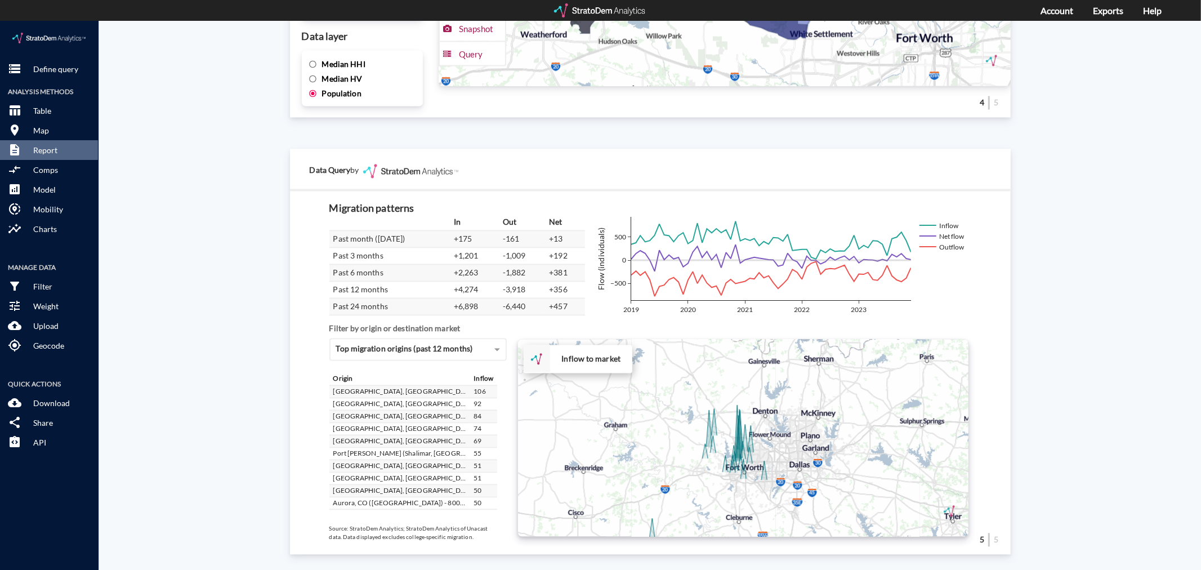
drag, startPoint x: 625, startPoint y: 420, endPoint x: 751, endPoint y: 444, distance: 127.9
click div "+ − Inflow to market CUSTOMIZE DATA Draw a polygon Draw a rectangle Draw a mark…"
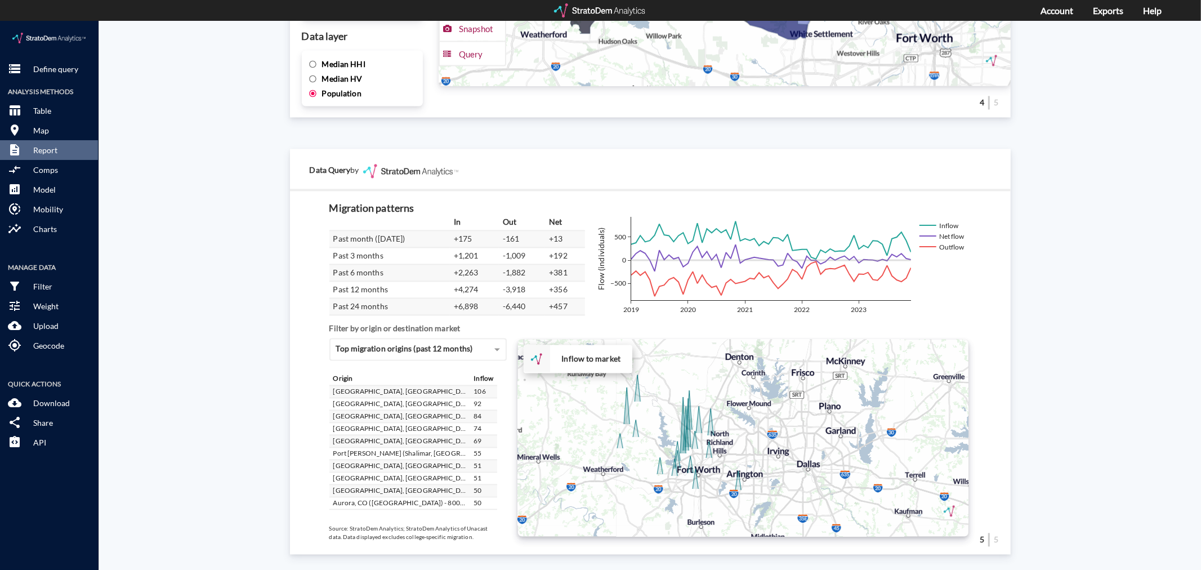
drag, startPoint x: 783, startPoint y: 436, endPoint x: 750, endPoint y: 420, distance: 37.0
click div "+ − Inflow to market CUSTOMIZE DATA Draw a polygon Draw a rectangle Draw a mark…"
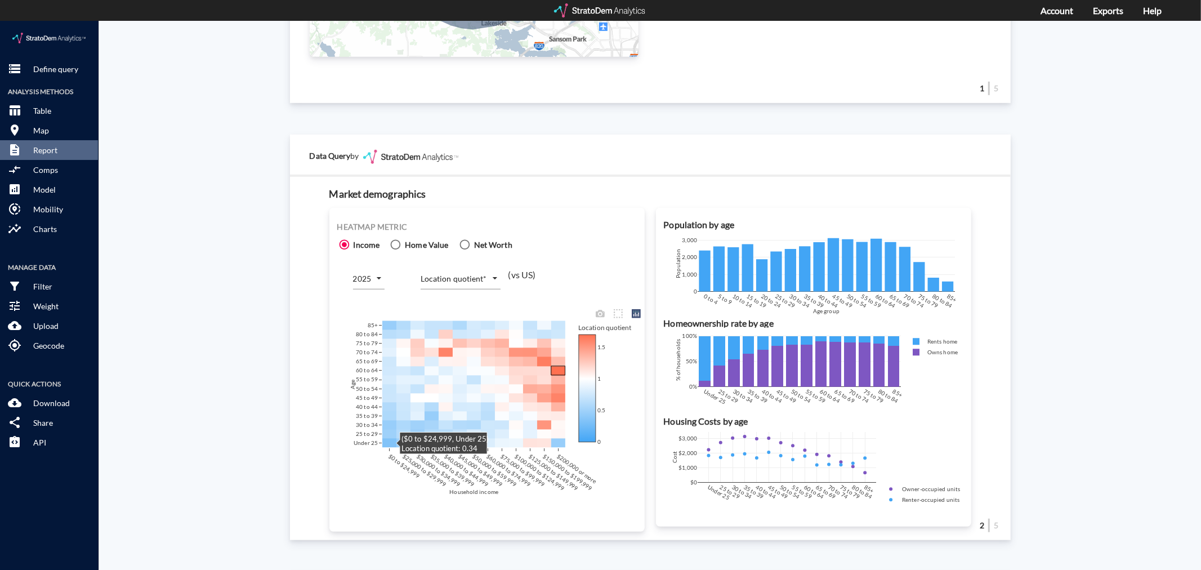
scroll to position [594, 0]
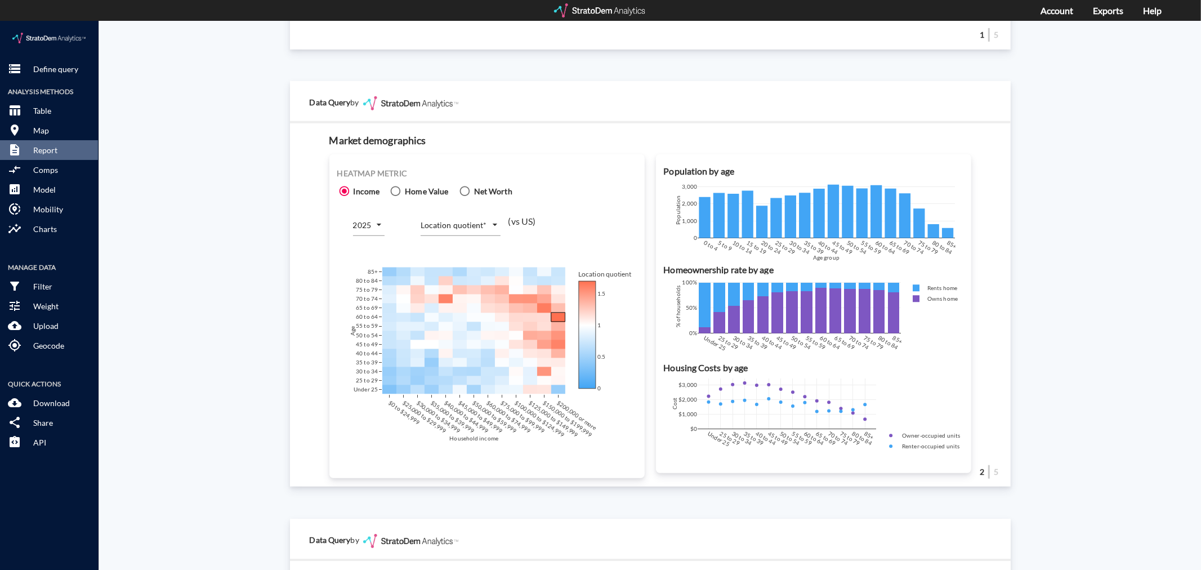
click body "/vantagepoint/us/-1 storage Define query Analysis Methods table_chart Table roo…"
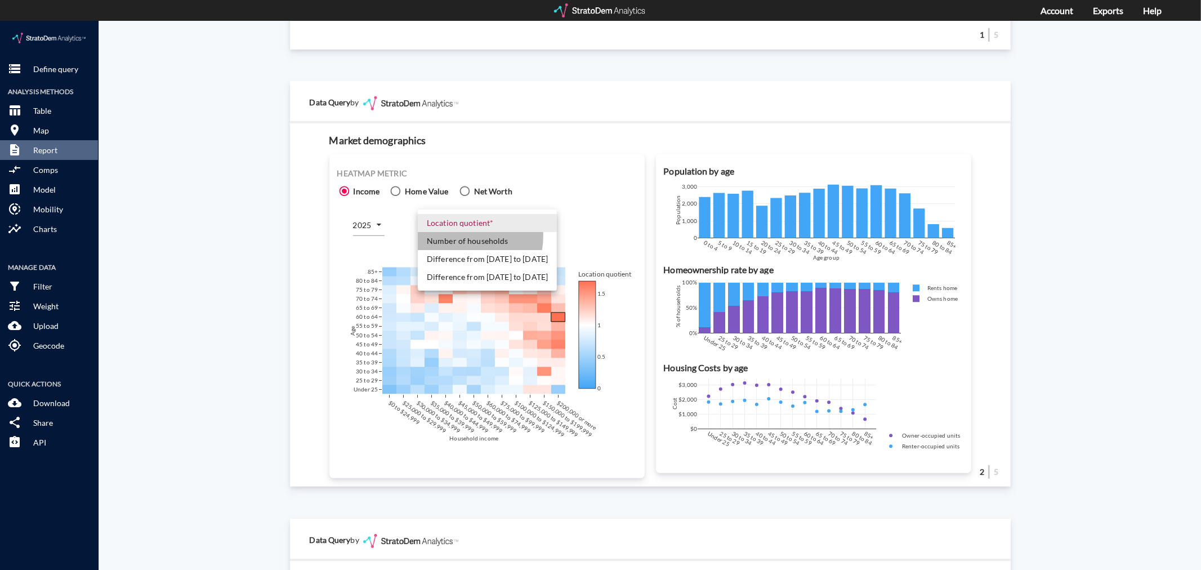
click li "Number of households"
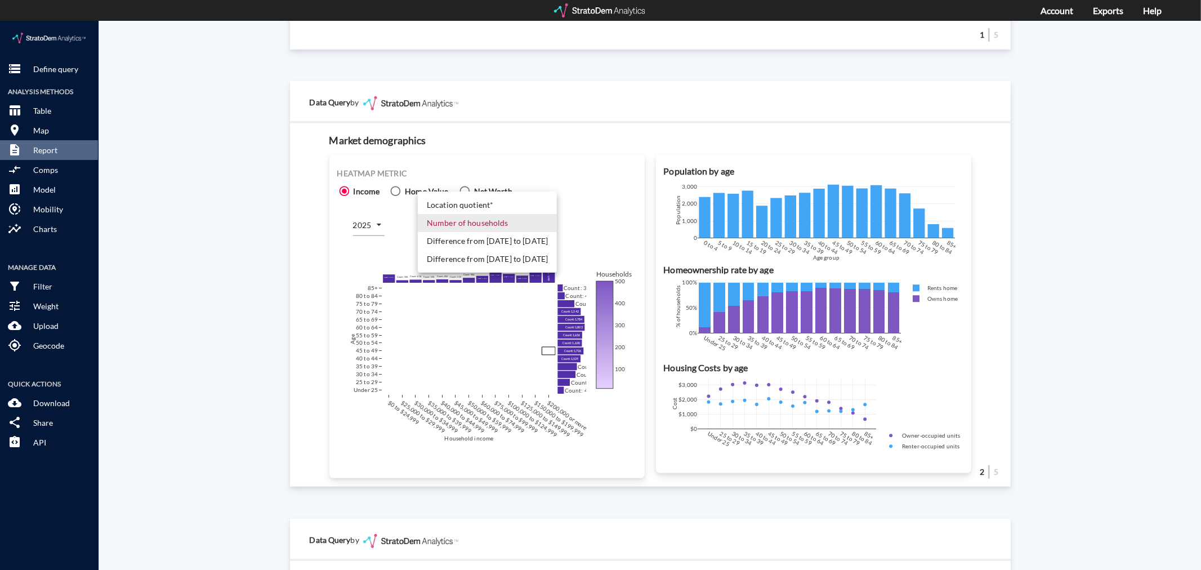
click body "/vantagepoint/us/-1 storage Define query Analysis Methods table_chart Table roo…"
drag, startPoint x: 1164, startPoint y: 290, endPoint x: 1158, endPoint y: 286, distance: 7.2
click div
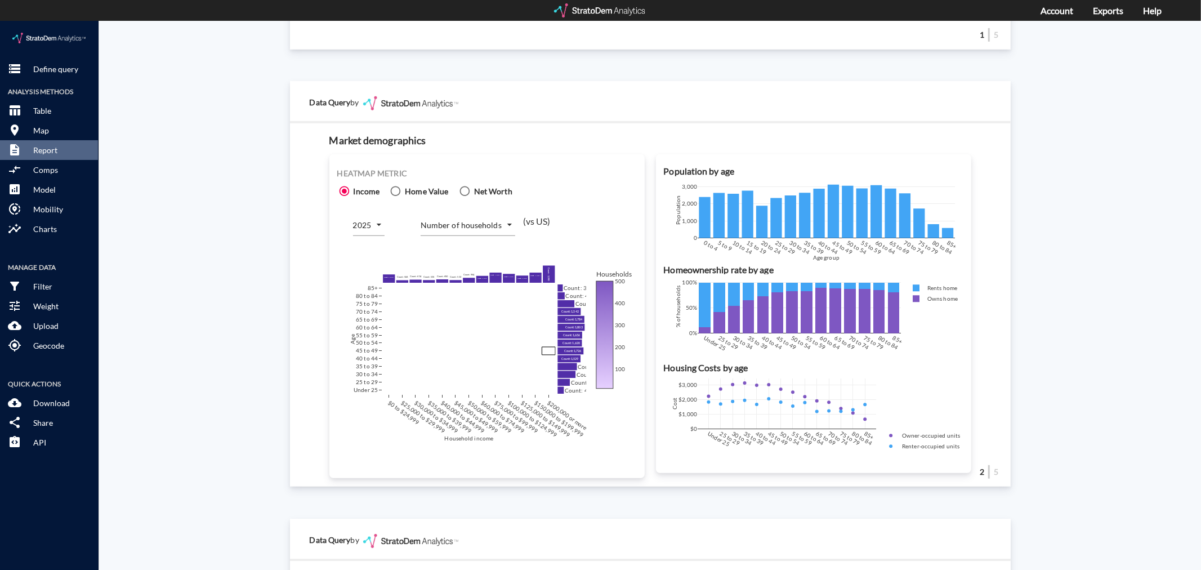
click div "Data Query by"
click div "2025 2025 Number of households COUNT by age and household income (vs US)"
click body "/vantagepoint/us/-1 storage Define query Analysis Methods table_chart Table roo…"
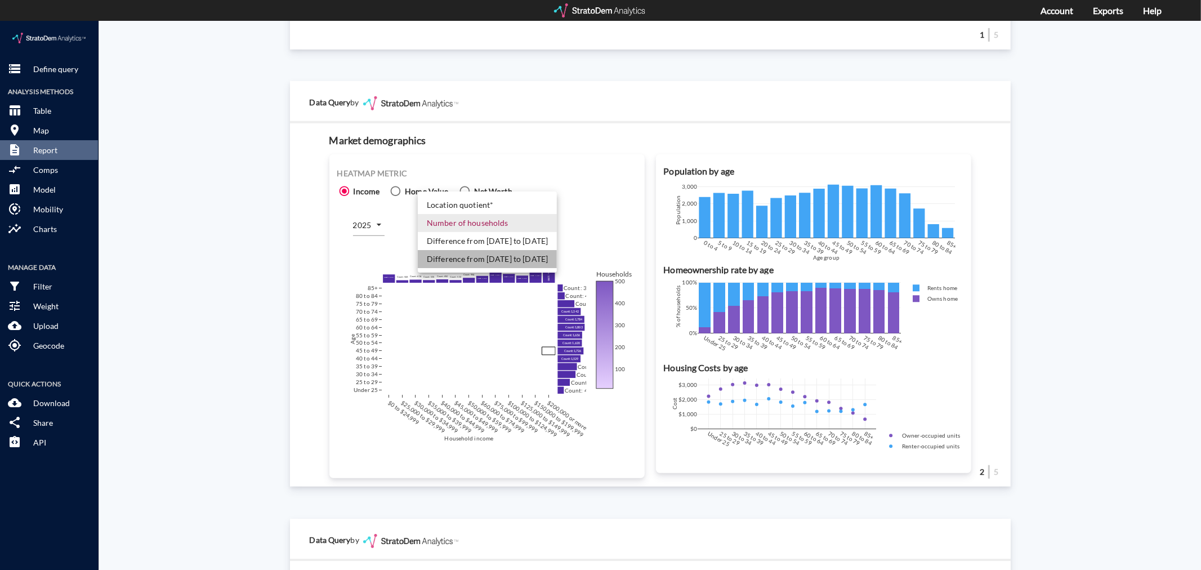
click li "Difference from [DATE] to [DATE]"
type input "COUNT_DIFF_FUTURE"
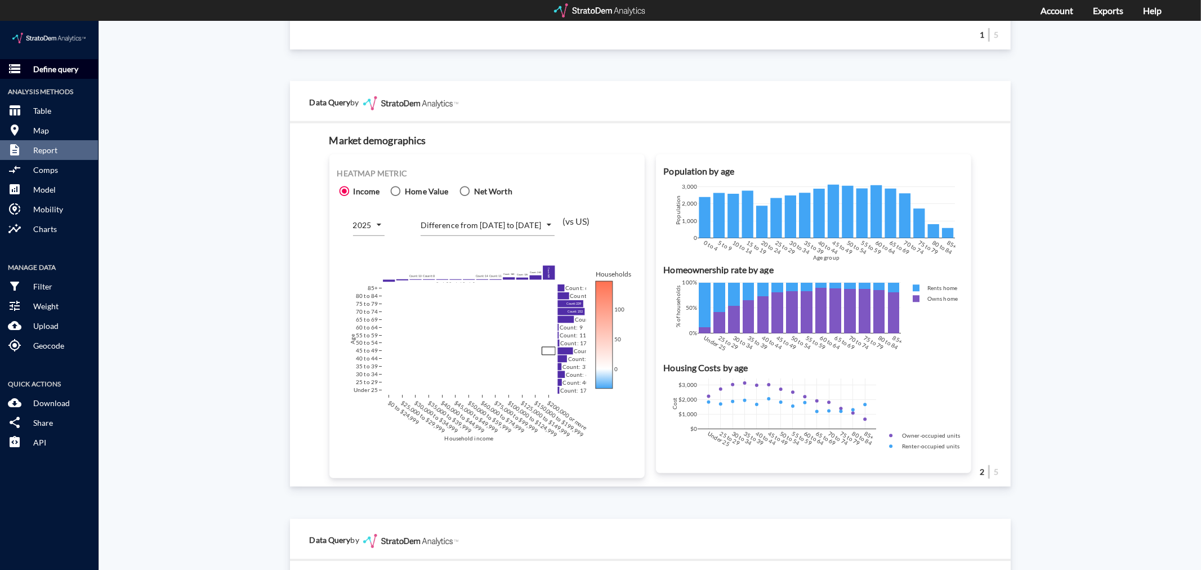
click button "storage Define query"
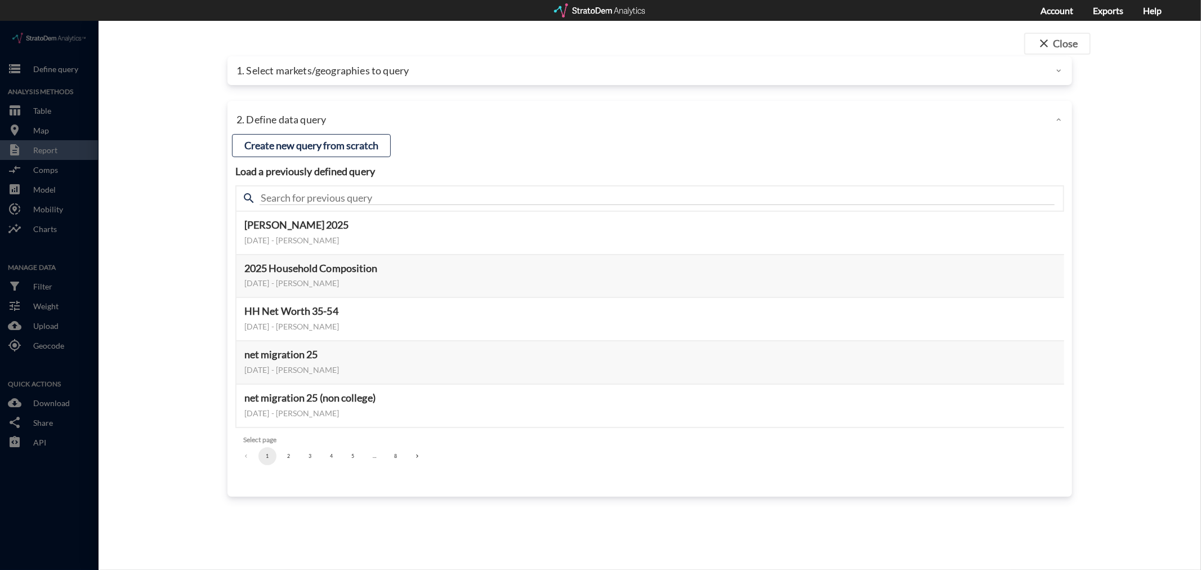
click p "1. Select markets/geographies to query"
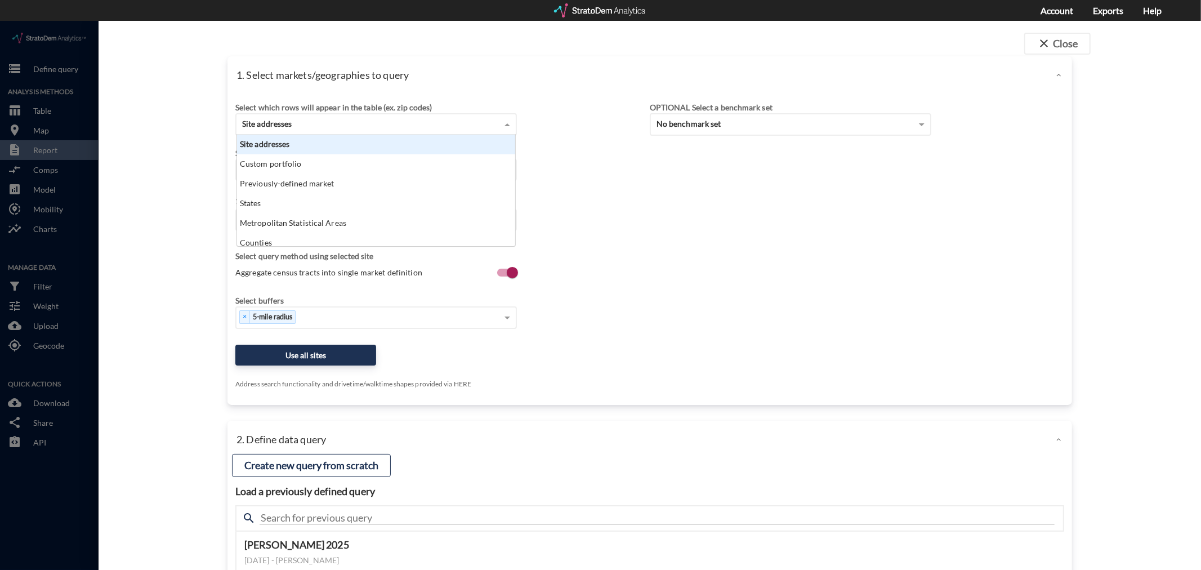
scroll to position [102, 273]
click div "Site addresses"
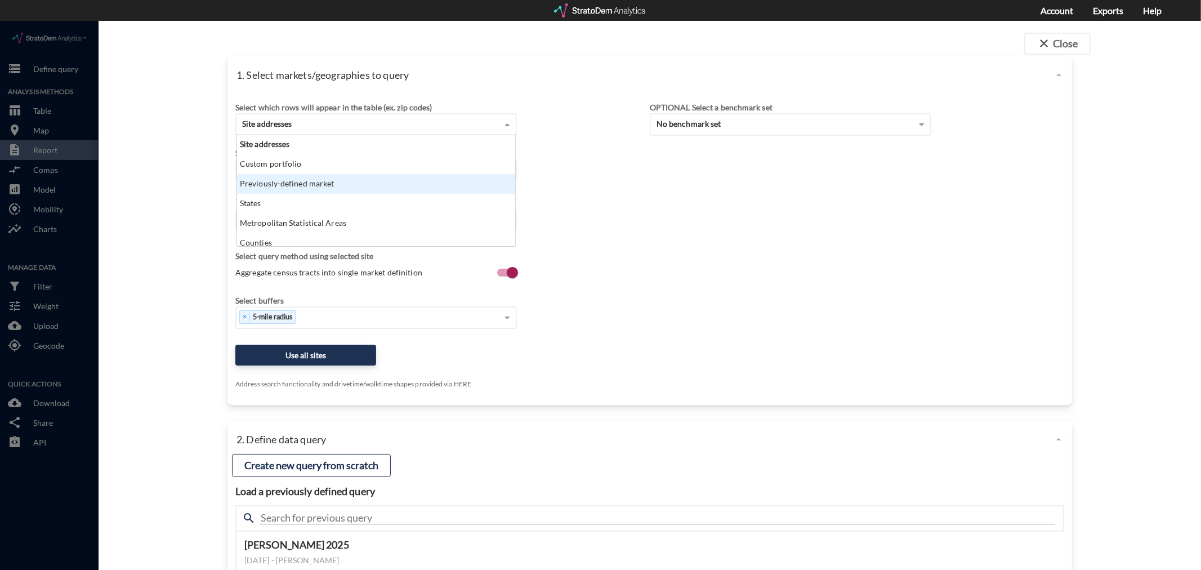
click div "Previously-defined market"
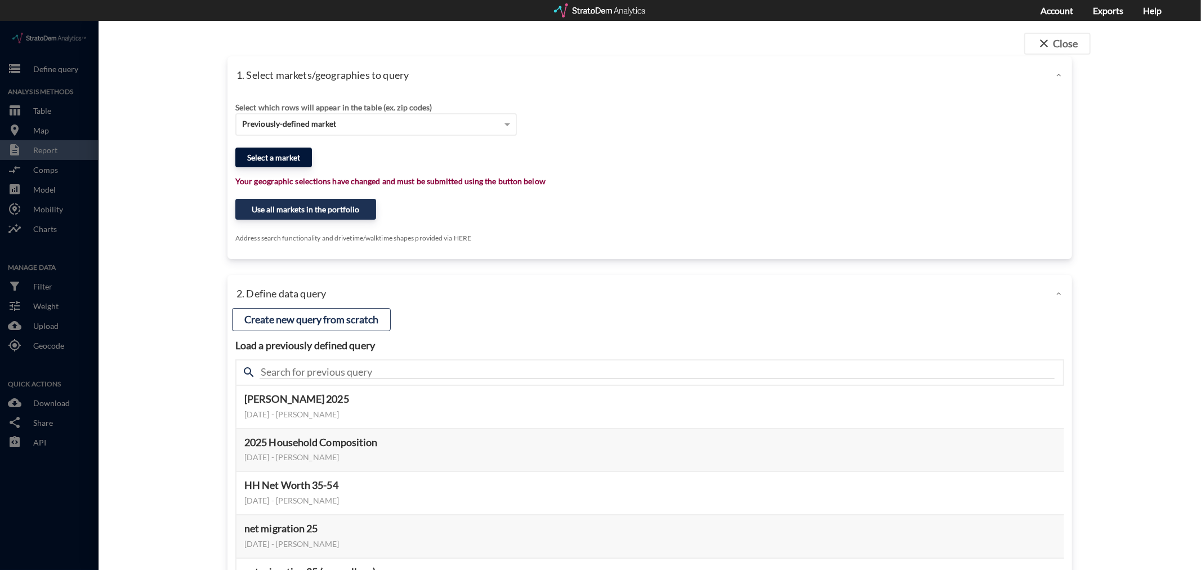
click button "Select a market"
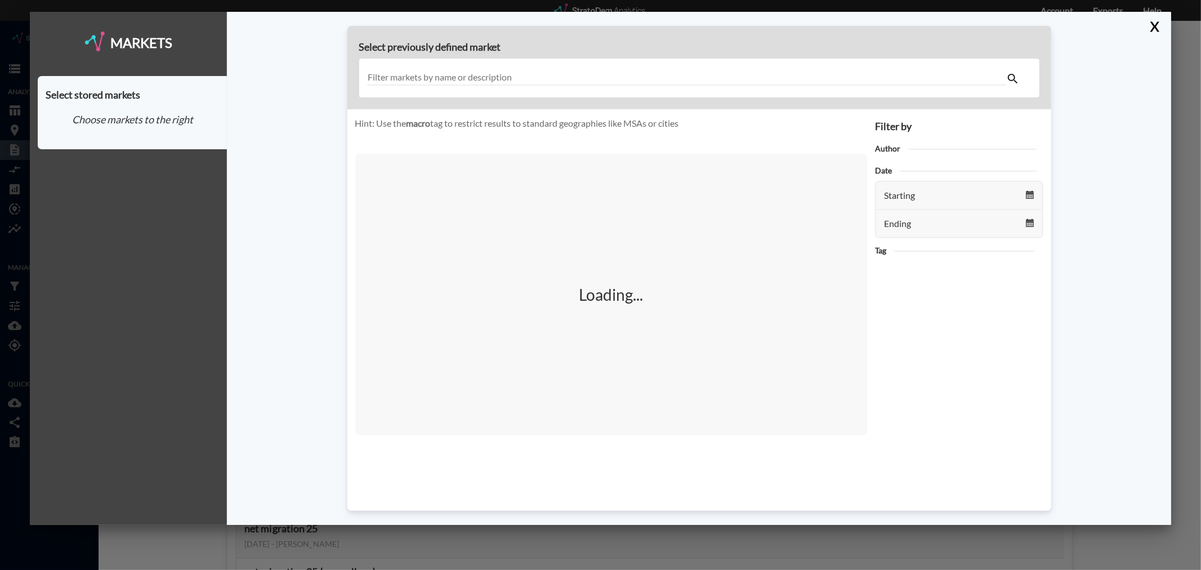
click at [463, 79] on input "text" at bounding box center [686, 77] width 639 height 15
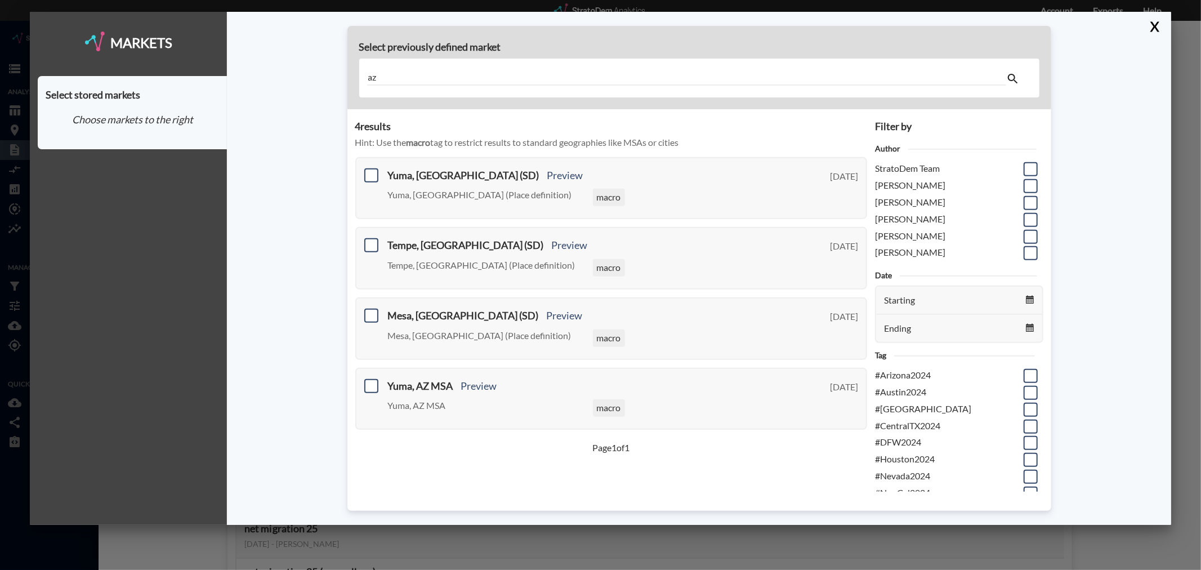
type input "a"
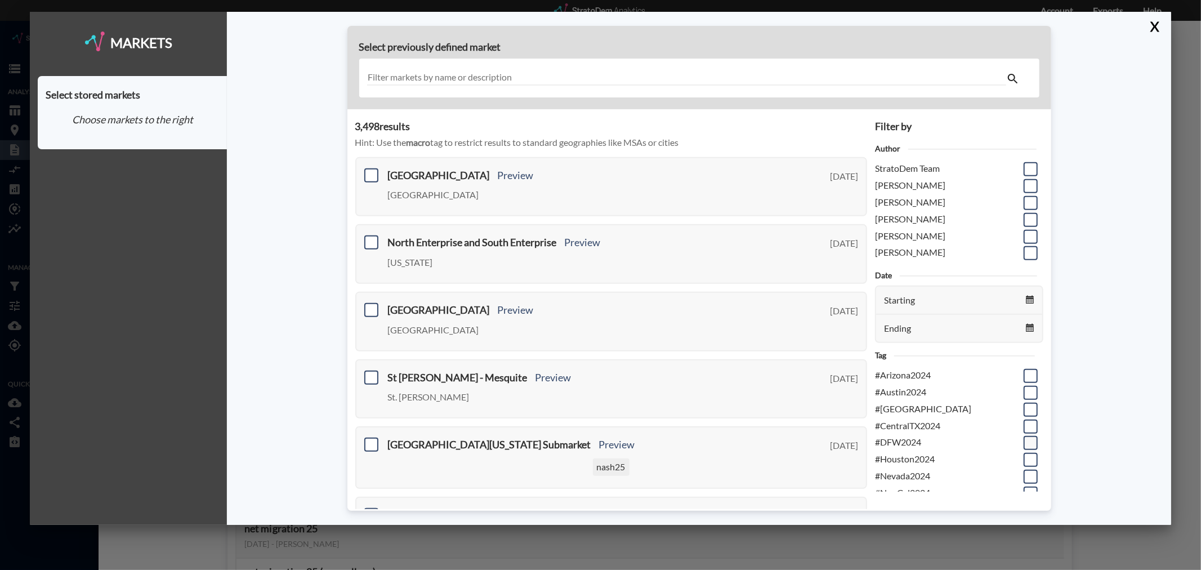
click at [1024, 442] on span at bounding box center [1031, 443] width 14 height 14
click at [1029, 438] on input "checkbox" at bounding box center [1029, 438] width 0 height 0
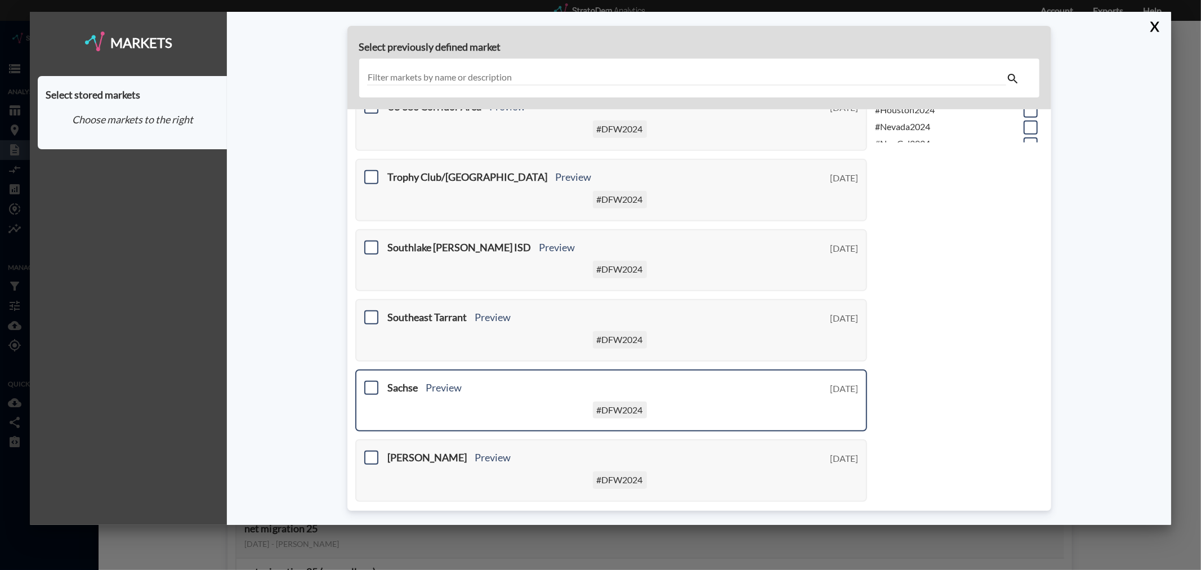
scroll to position [368, 0]
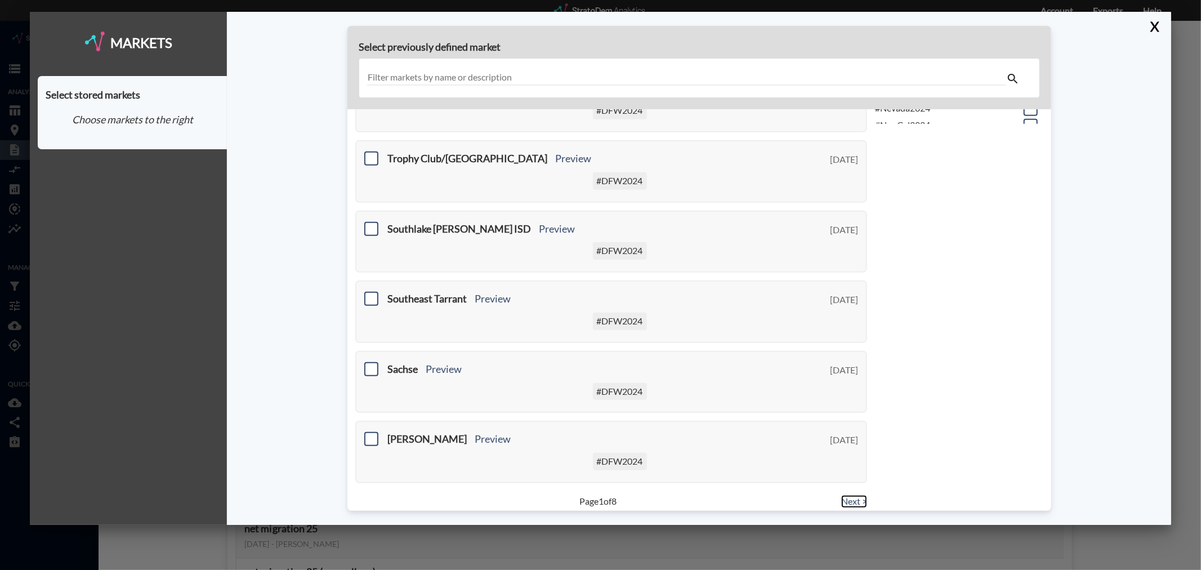
click at [851, 495] on link "Next >" at bounding box center [854, 501] width 26 height 13
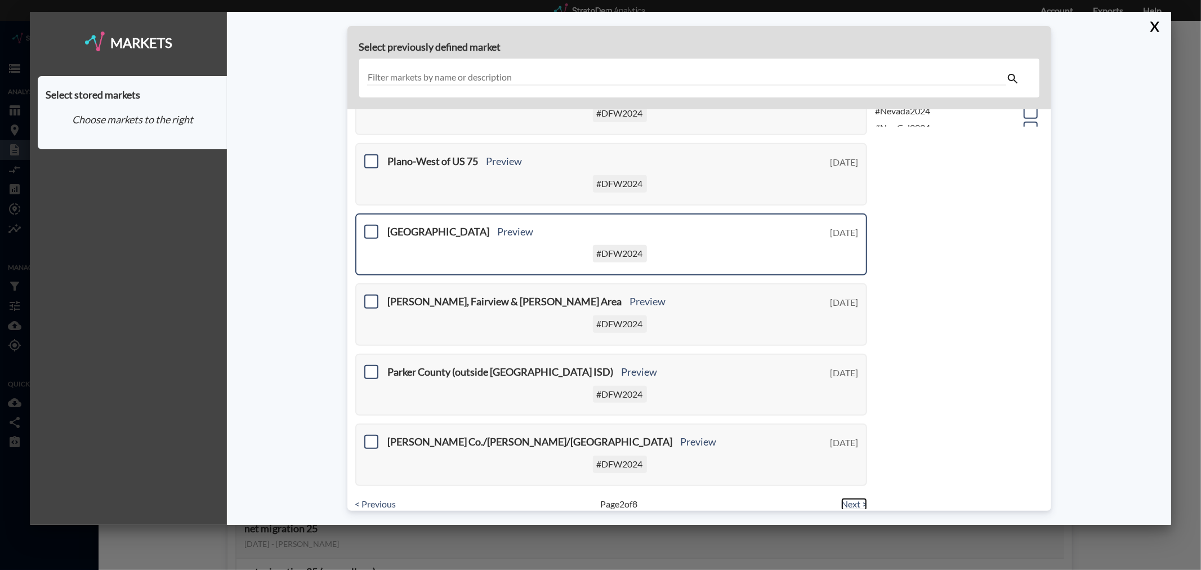
scroll to position [368, 0]
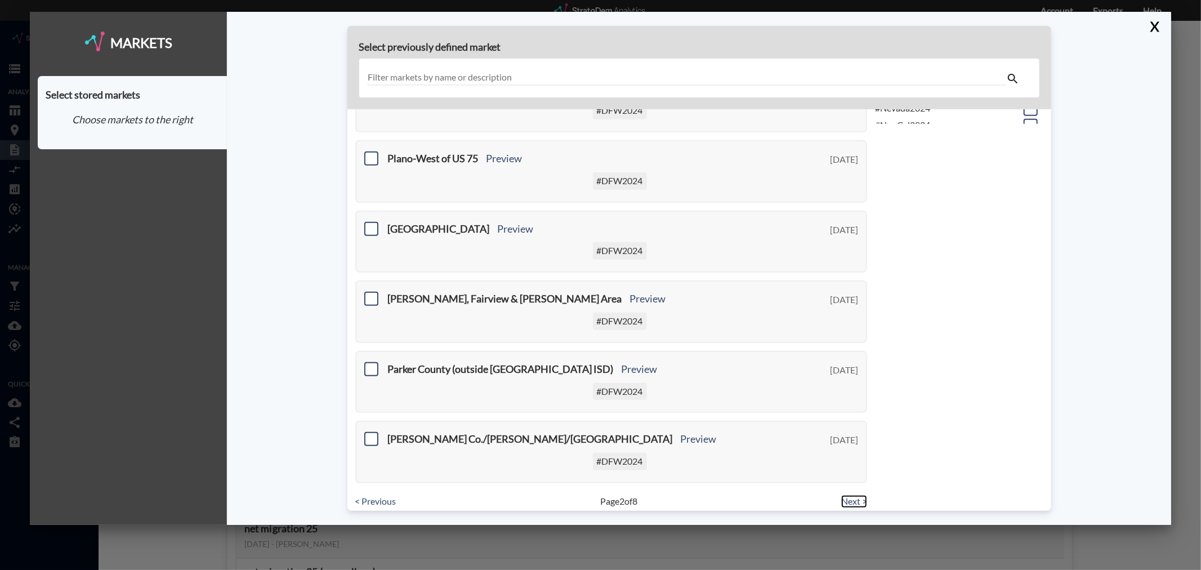
click at [853, 495] on link "Next >" at bounding box center [854, 501] width 26 height 13
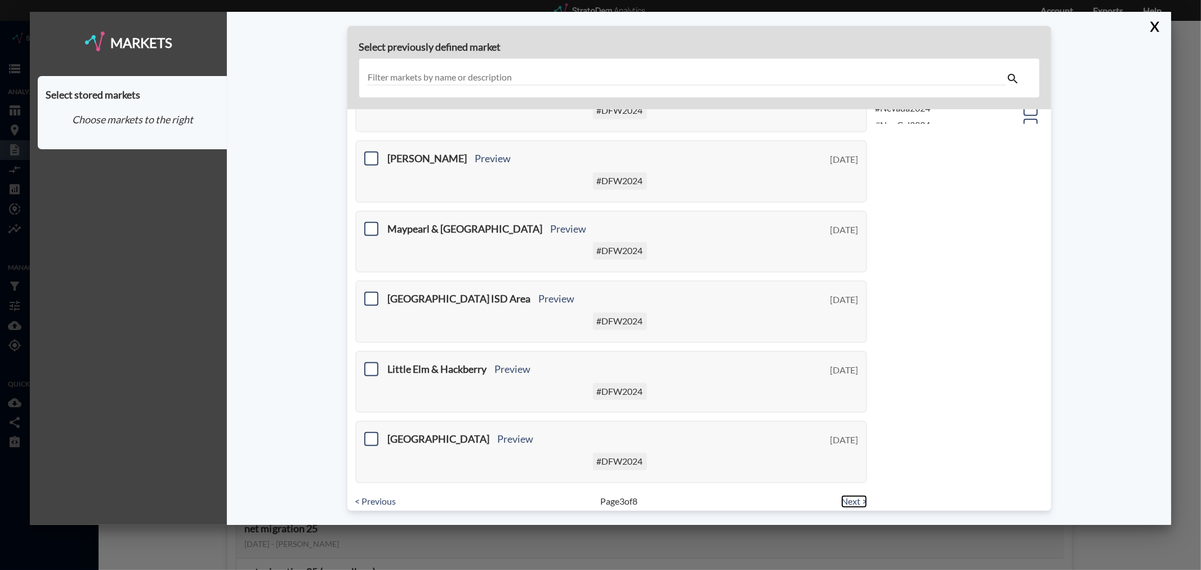
click at [851, 495] on link "Next >" at bounding box center [854, 501] width 26 height 13
click at [493, 77] on input "text" at bounding box center [686, 77] width 639 height 15
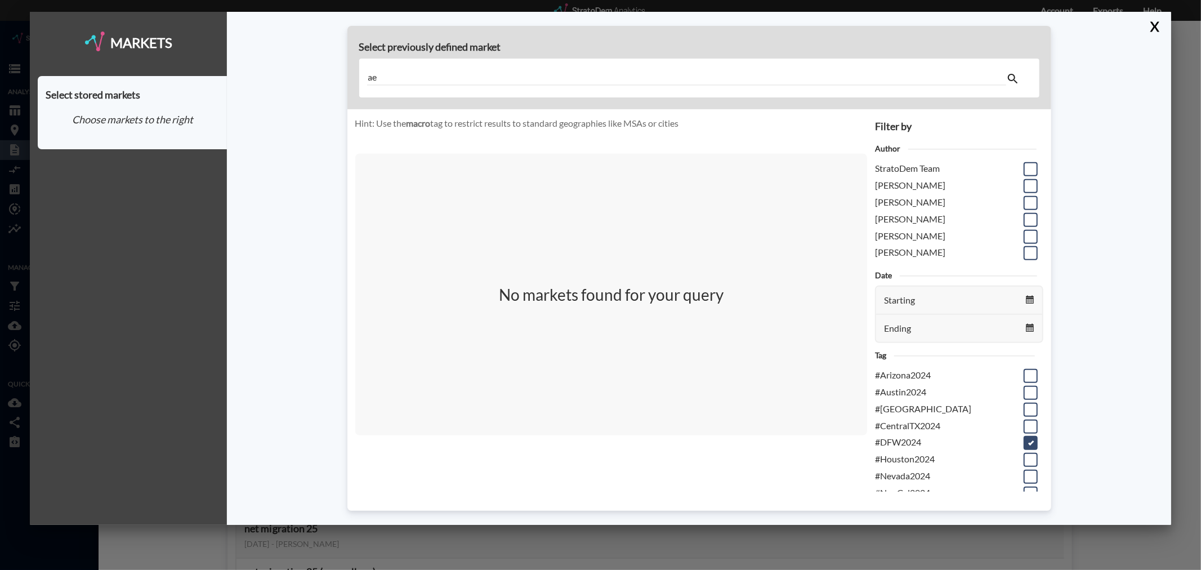
type input "a"
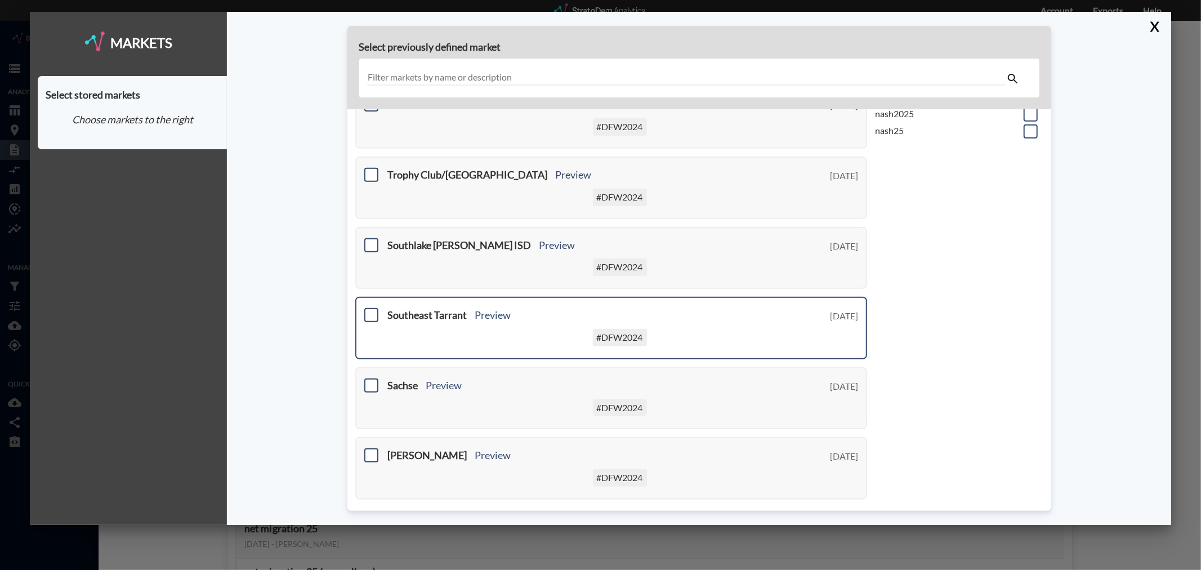
scroll to position [368, 0]
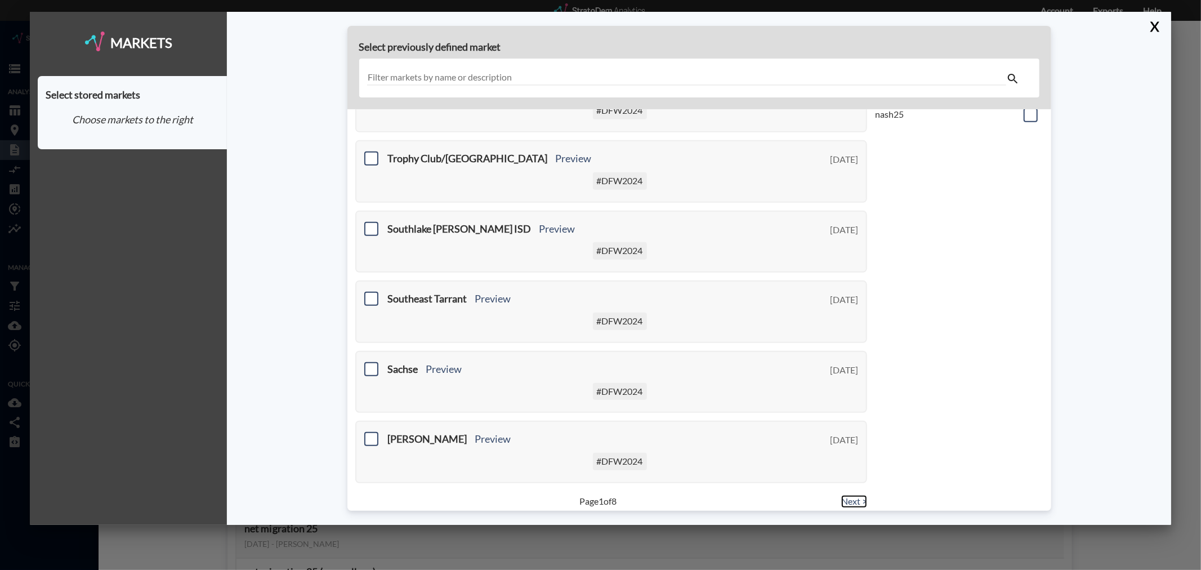
click at [857, 495] on link "Next >" at bounding box center [854, 501] width 26 height 13
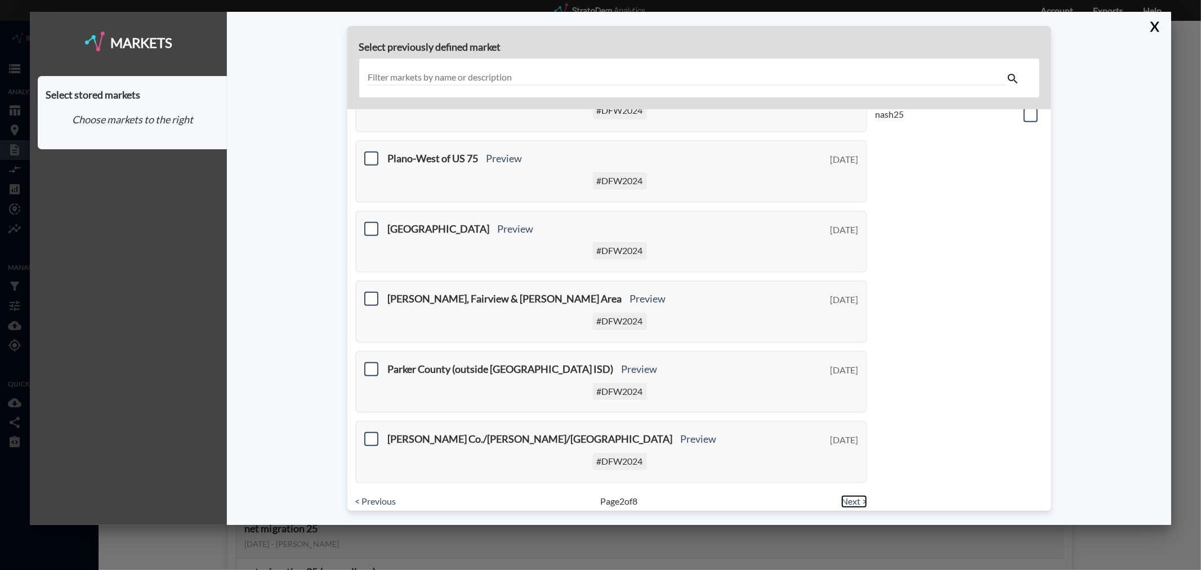
click at [849, 495] on link "Next >" at bounding box center [854, 501] width 26 height 13
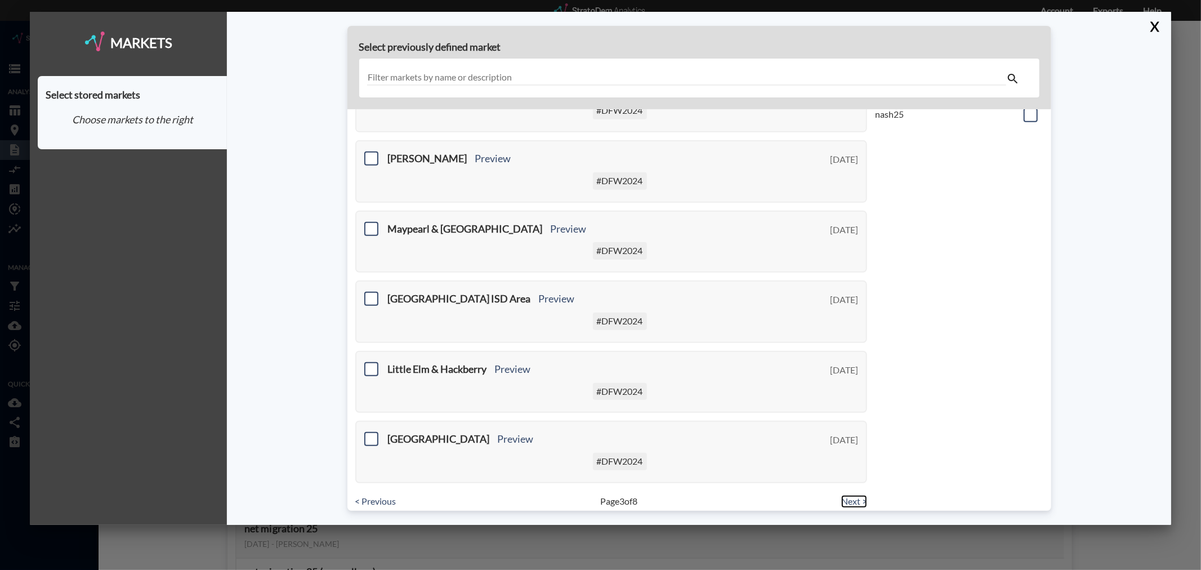
click at [842, 495] on link "Next >" at bounding box center [854, 501] width 26 height 13
click at [848, 495] on link "Next >" at bounding box center [854, 501] width 26 height 13
click at [853, 495] on link "Next >" at bounding box center [854, 501] width 26 height 13
click at [854, 495] on link "Next >" at bounding box center [854, 501] width 26 height 13
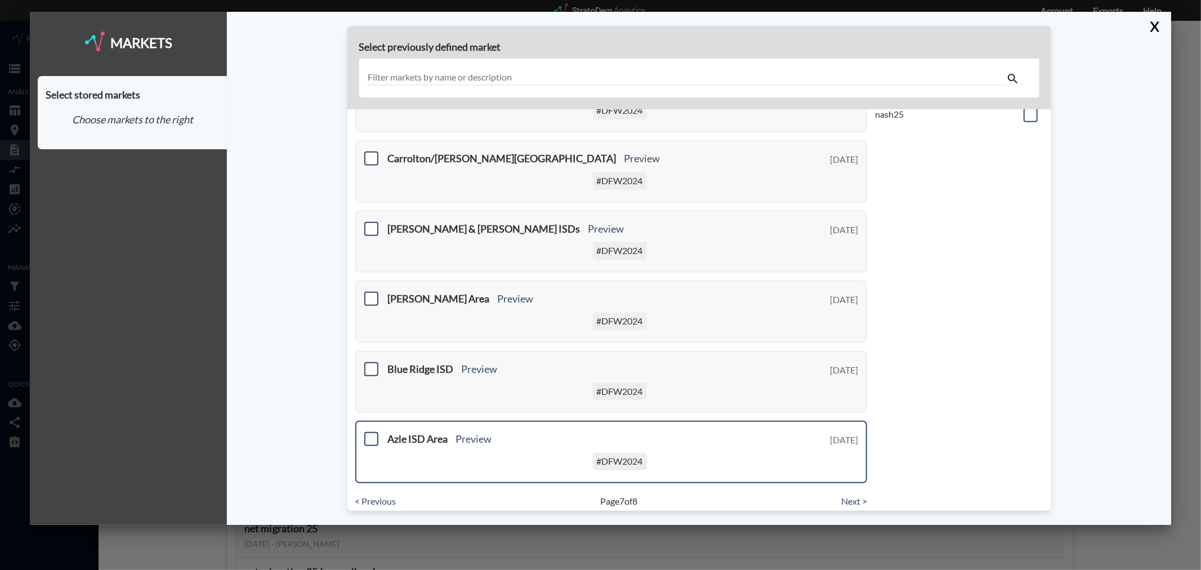
click at [370, 432] on span at bounding box center [371, 439] width 14 height 14
click at [370, 434] on input "checkbox" at bounding box center [370, 434] width 0 height 0
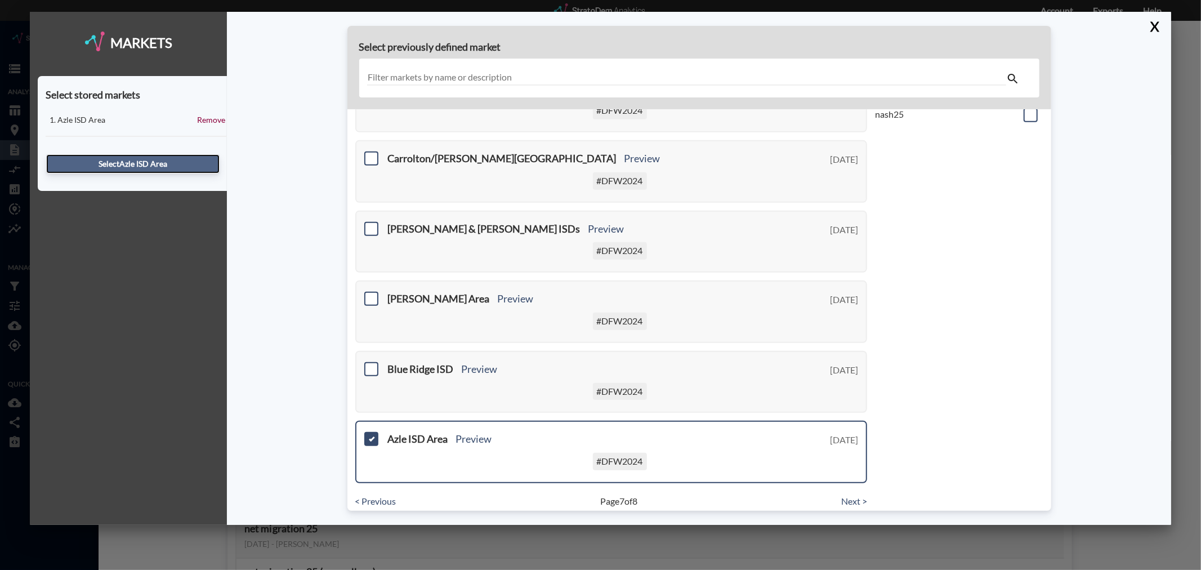
click at [149, 159] on button "Select Azle ISD Area" at bounding box center [132, 163] width 173 height 19
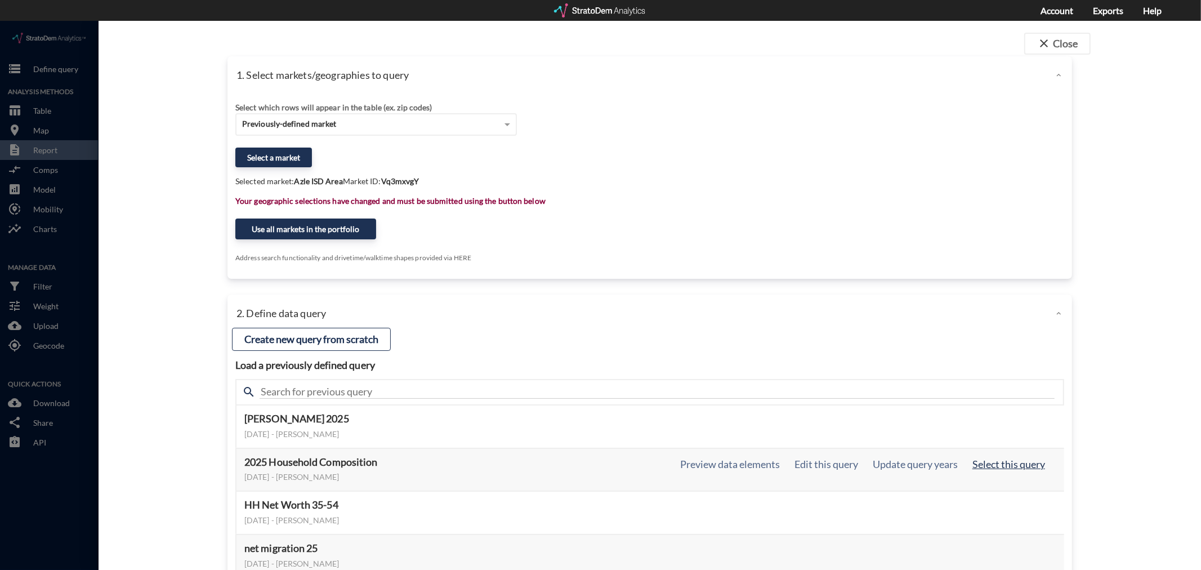
click button "Select this query"
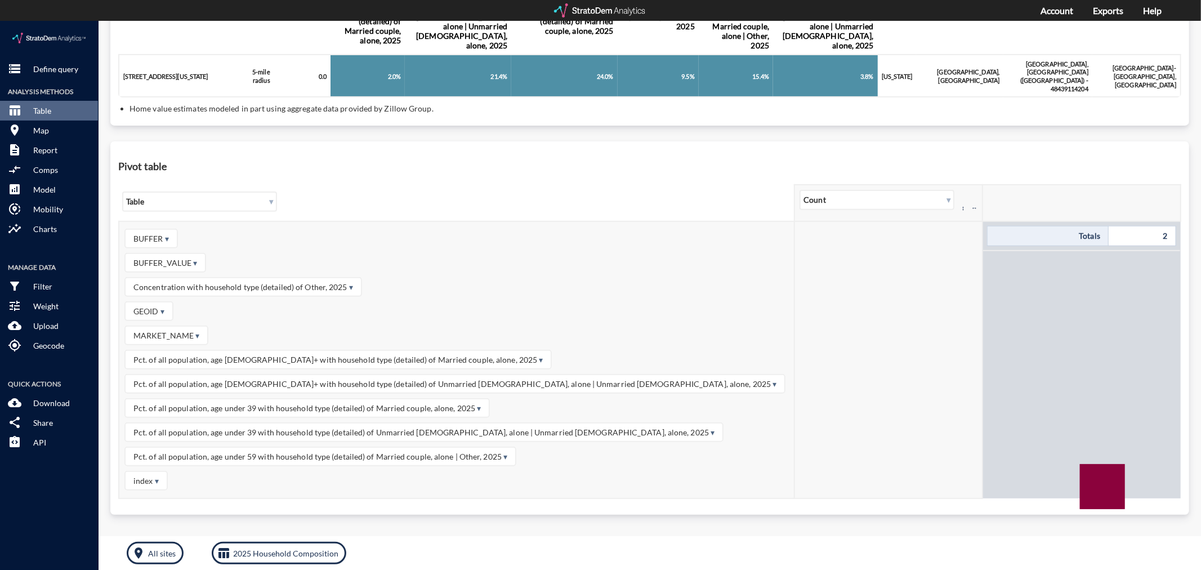
scroll to position [183, 0]
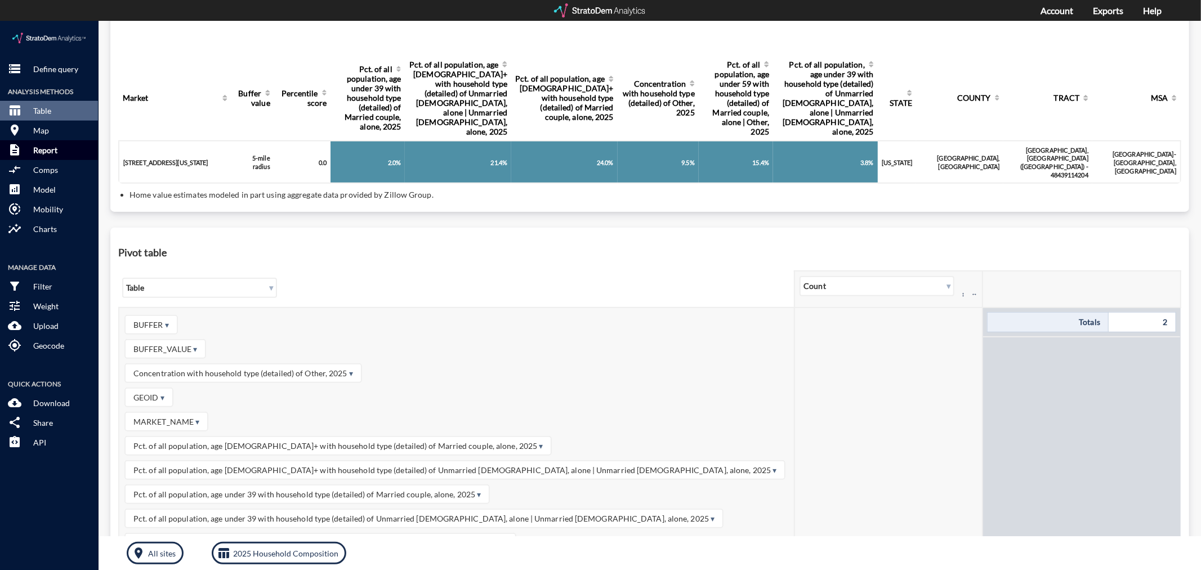
drag, startPoint x: 57, startPoint y: 124, endPoint x: 57, endPoint y: 132, distance: 7.9
click p "Report"
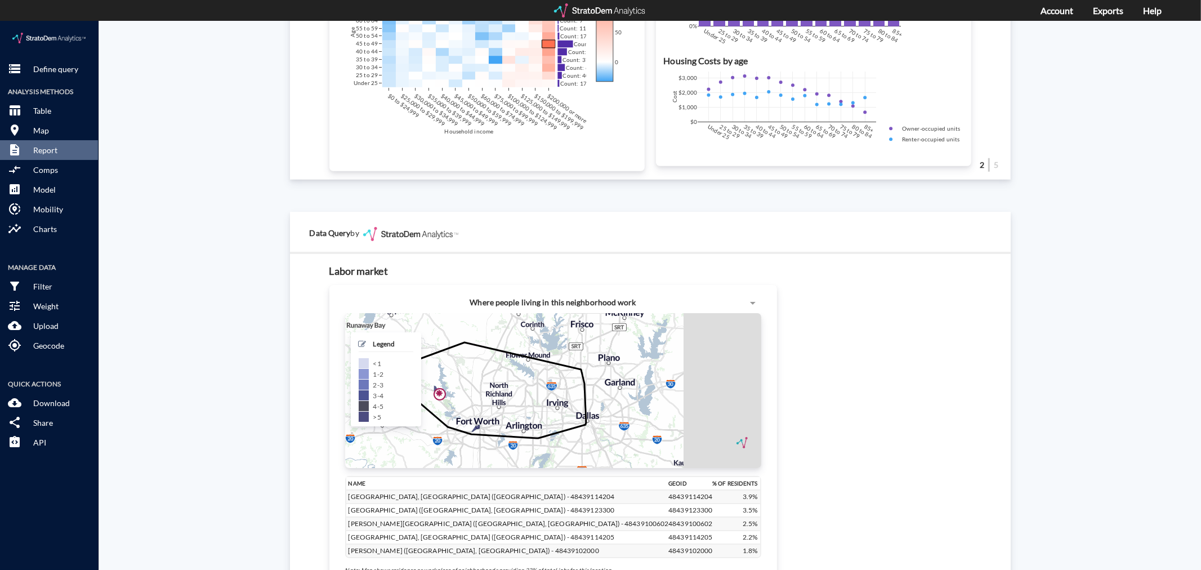
scroll to position [907, 0]
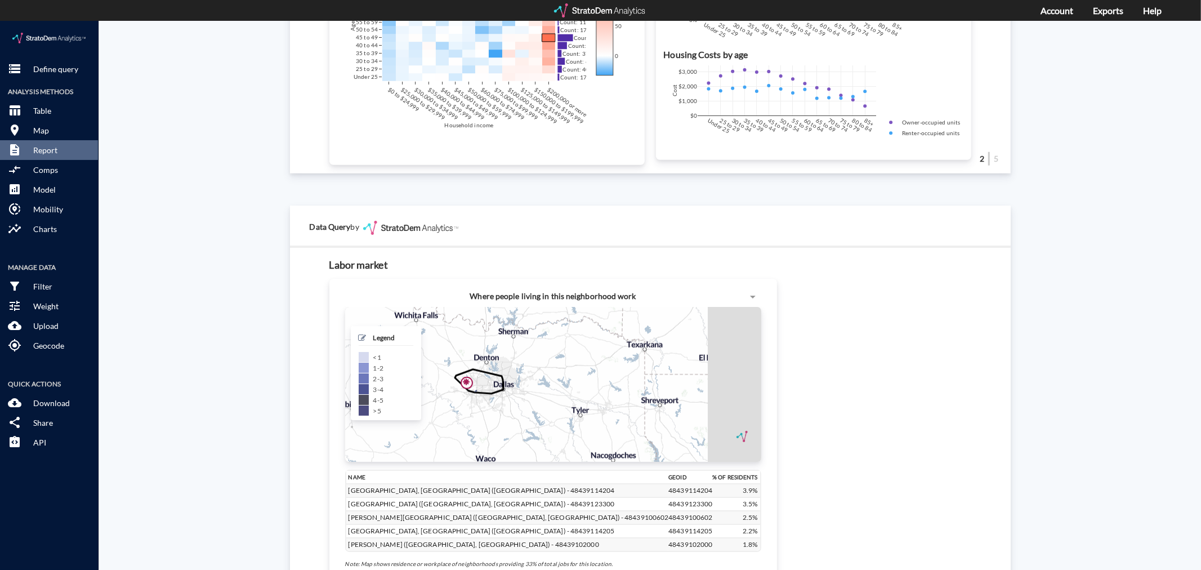
drag, startPoint x: 539, startPoint y: 346, endPoint x: 417, endPoint y: 368, distance: 124.3
click div "+ − CUSTOMIZE DATA Legend < 1 1 - 2 2 - 3 3 - 4 4 - 5 > 5 Draw a polygon Draw a…"
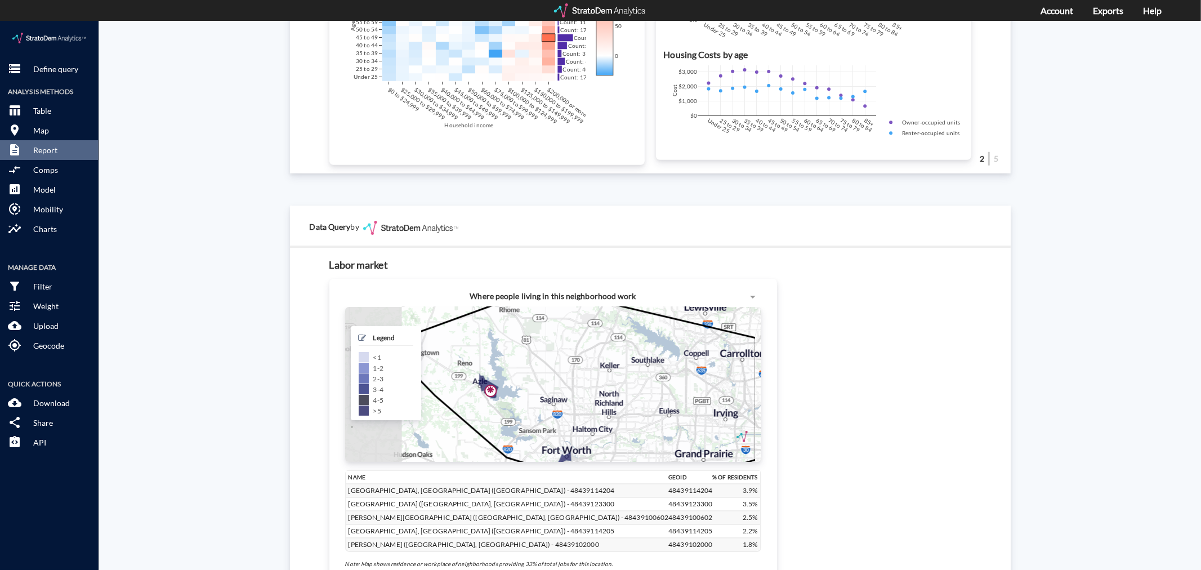
drag, startPoint x: 515, startPoint y: 343, endPoint x: 690, endPoint y: 348, distance: 174.6
click icon
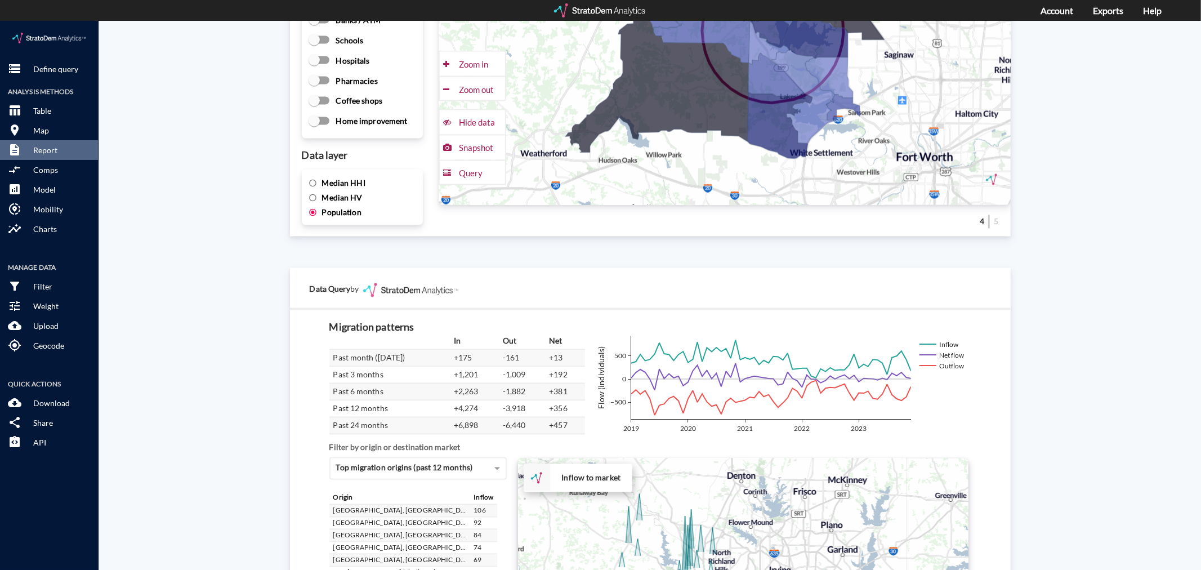
scroll to position [1720, 0]
click p "Define query"
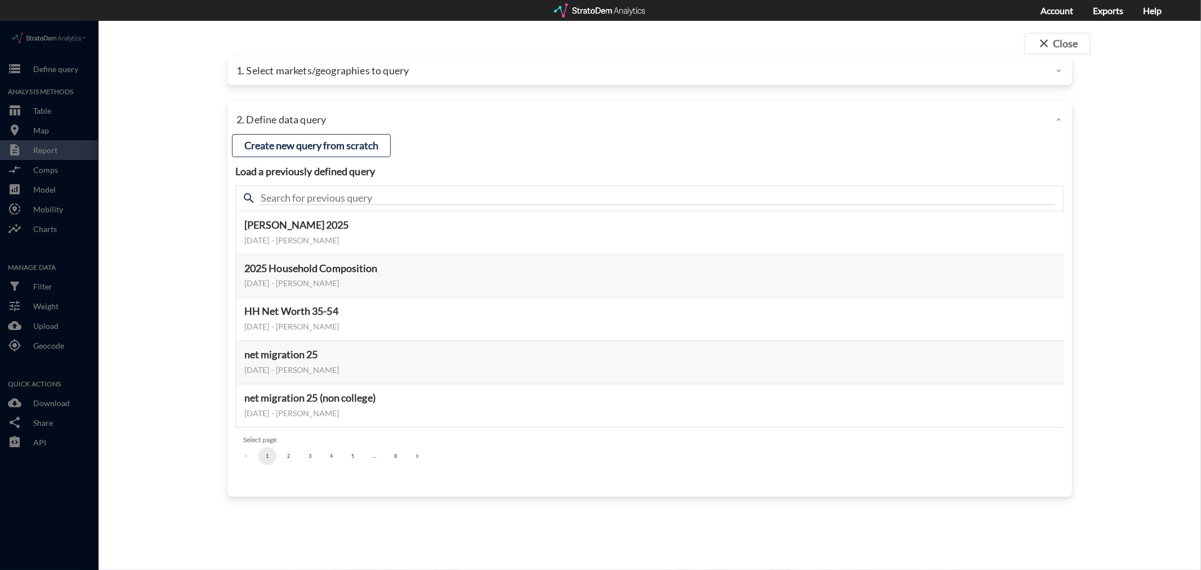
click div "1. Select markets/geographies to query"
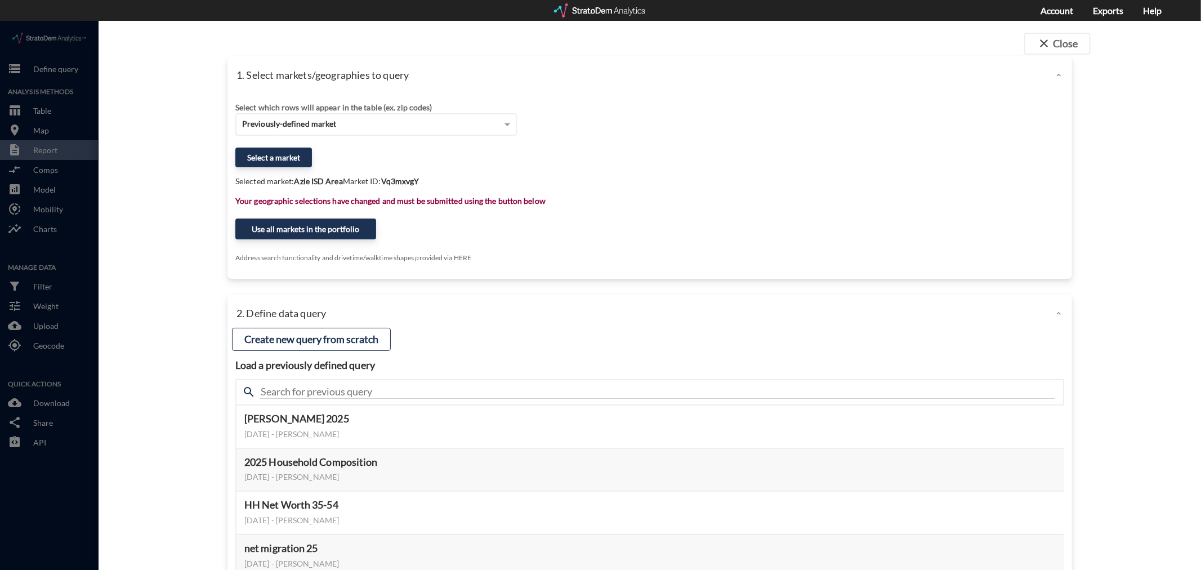
drag, startPoint x: 291, startPoint y: 138, endPoint x: 463, endPoint y: 139, distance: 172.9
click div "Select a market"
click button "Use all markets in the portfolio"
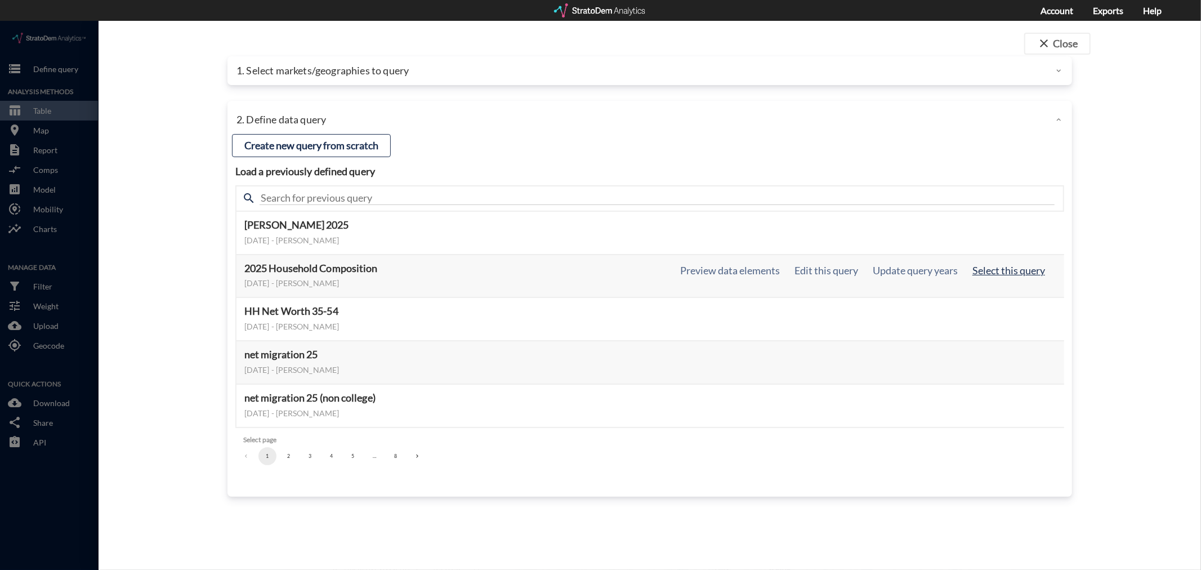
click button "Select this query"
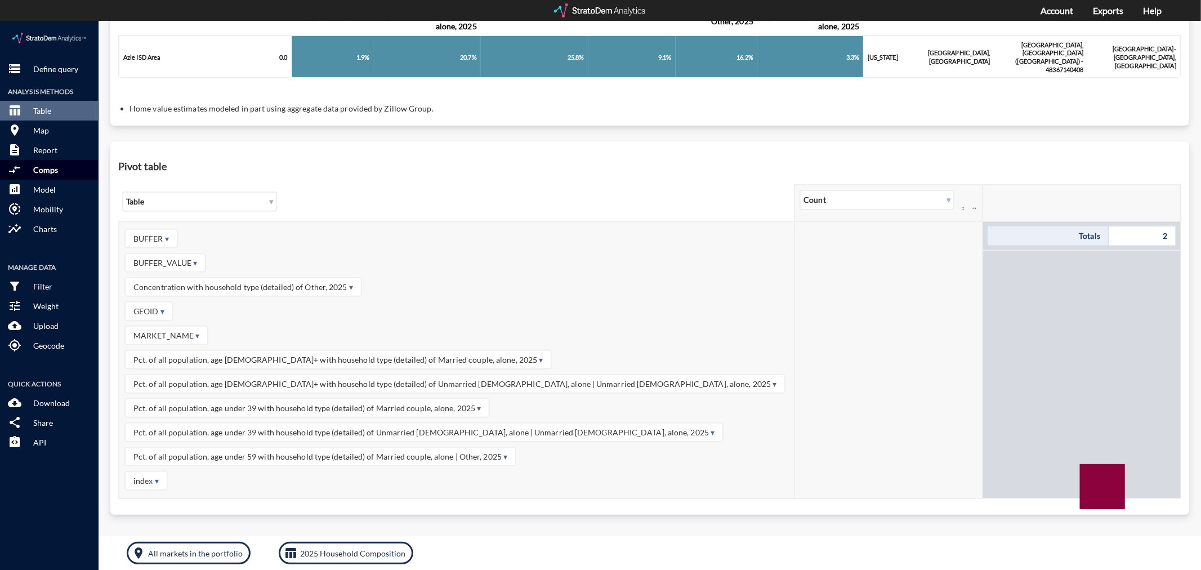
scroll to position [183, 0]
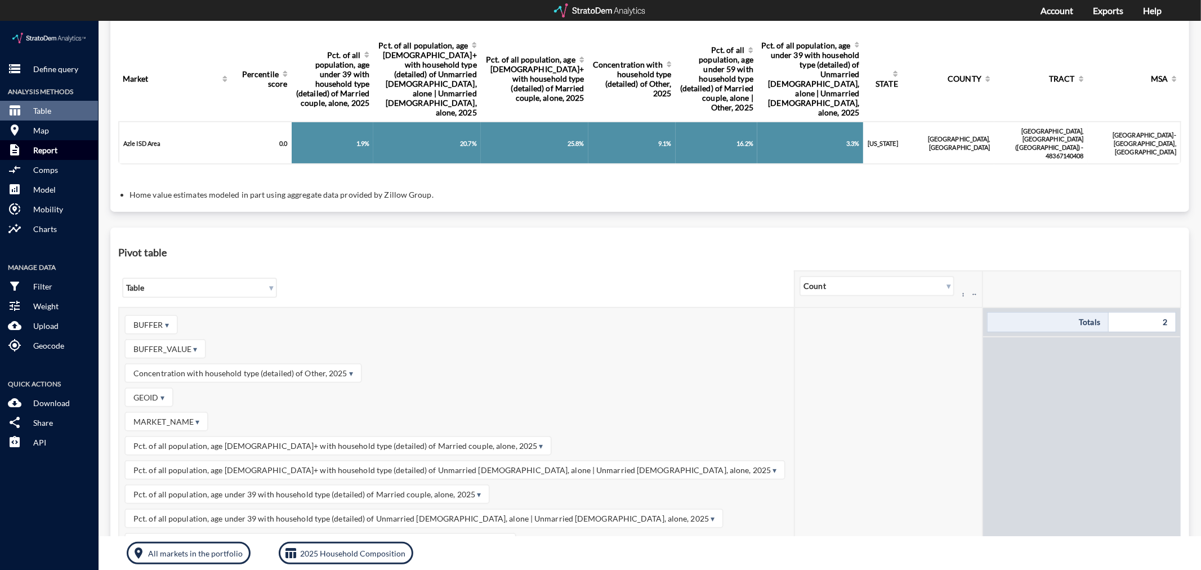
click p "Report"
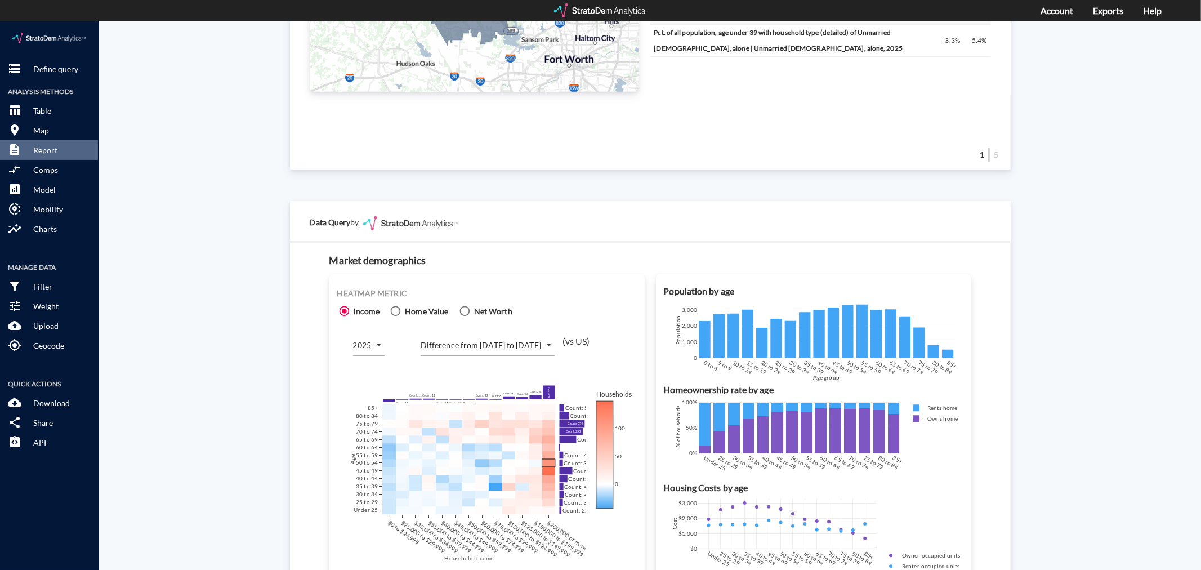
scroll to position [469, 0]
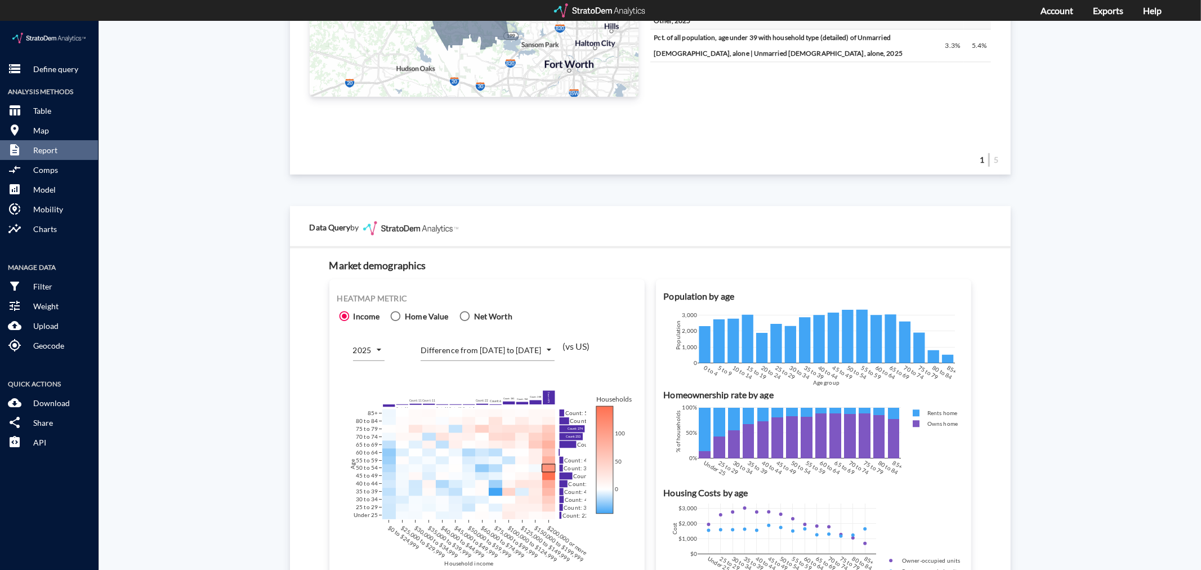
click body "/vantagepoint/us/-1 storage Define query Analysis Methods table_chart Table roo…"
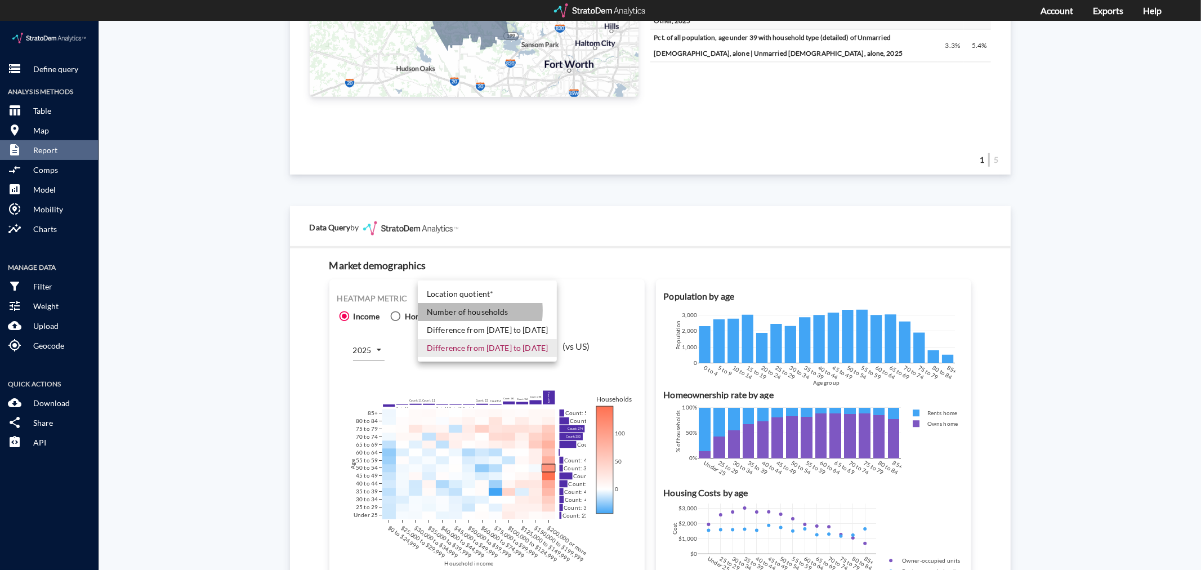
click li "Number of households"
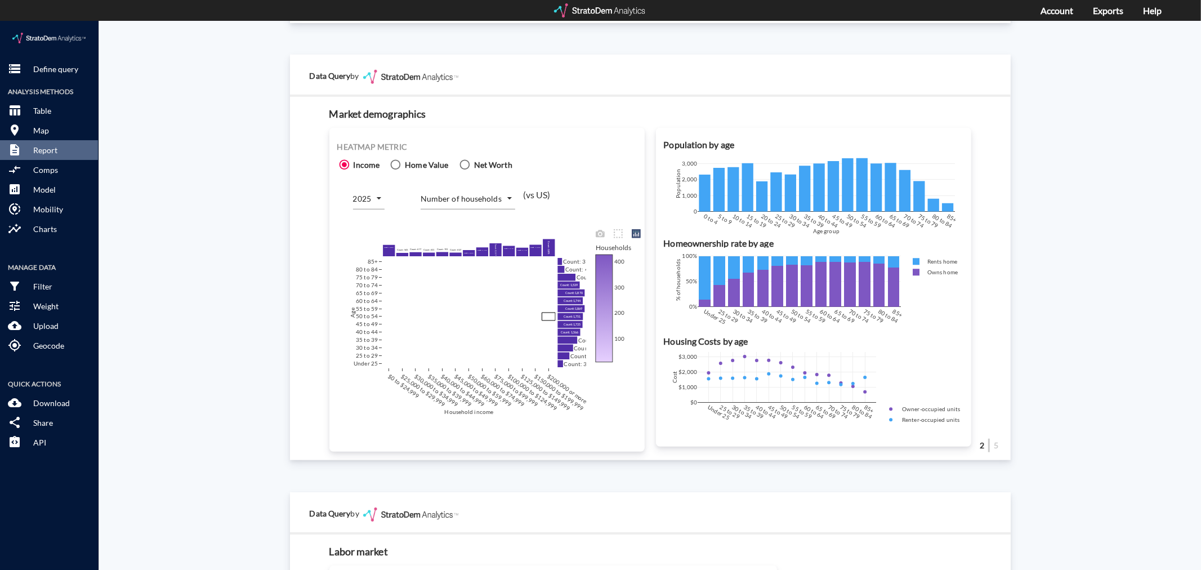
scroll to position [719, 0]
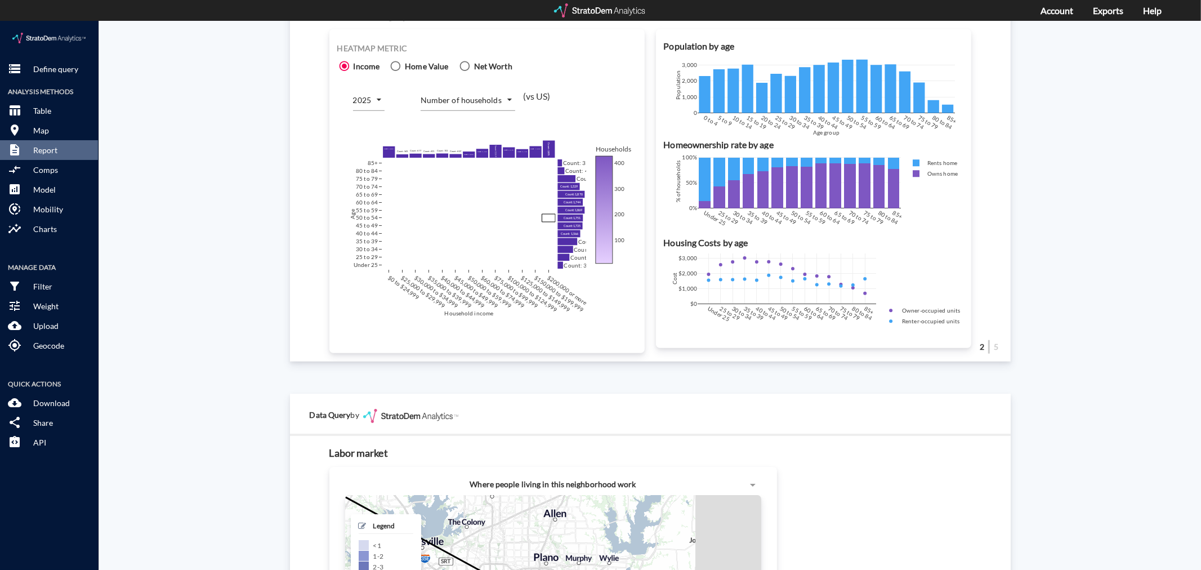
click body "/vantagepoint/us/-1 storage Define query Analysis Methods table_chart Table roo…"
click li "Difference from [DATE] to [DATE]"
type input "COUNT_DIFF_FUTURE"
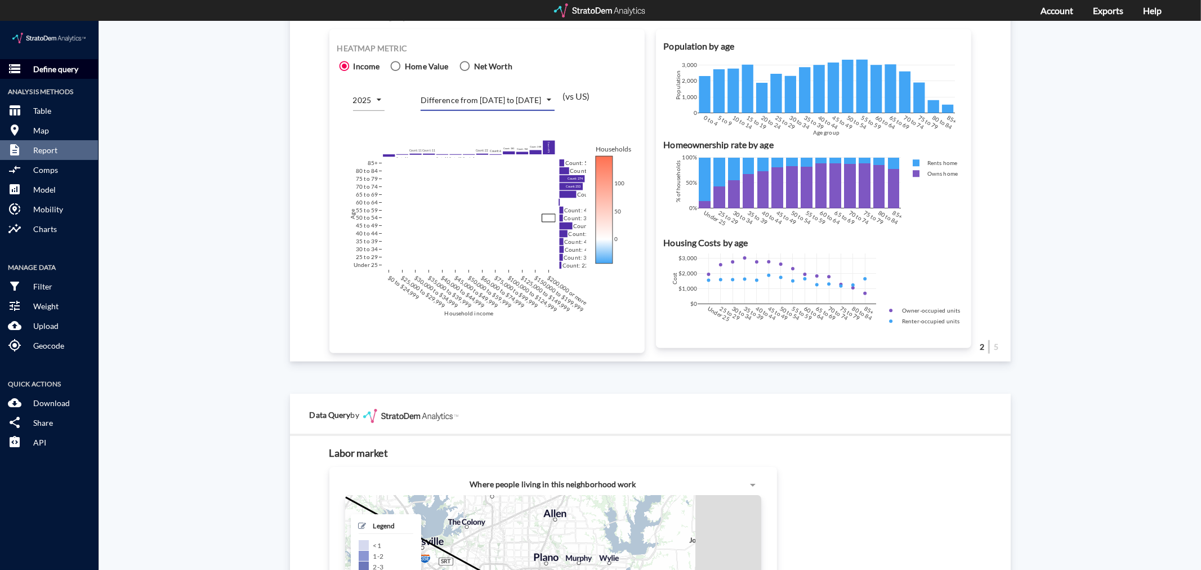
click button "storage Define query"
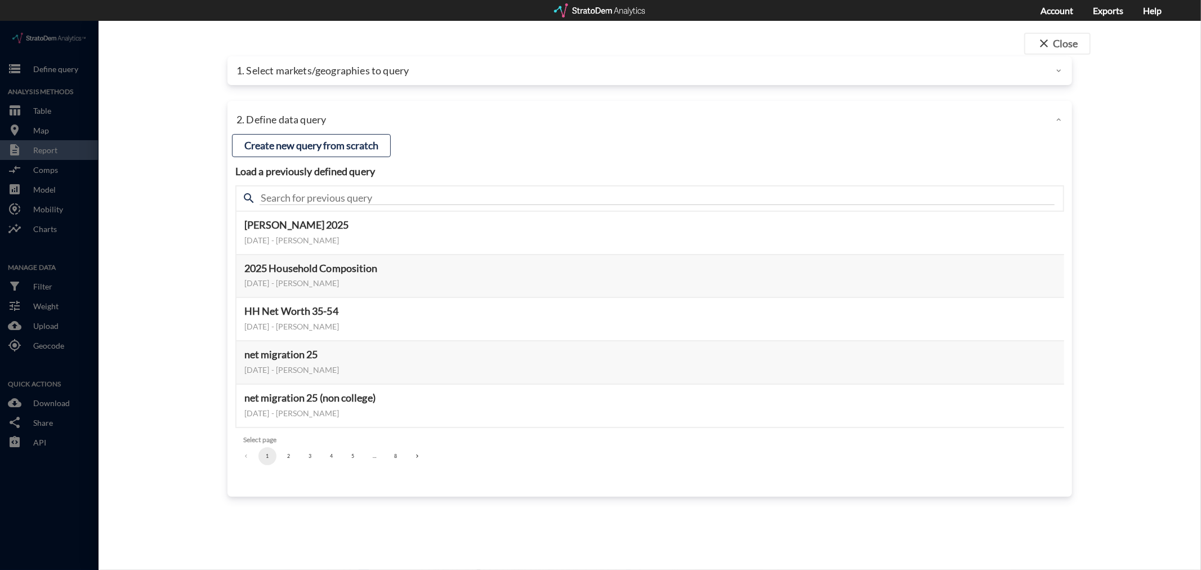
click p "1. Select markets/geographies to query"
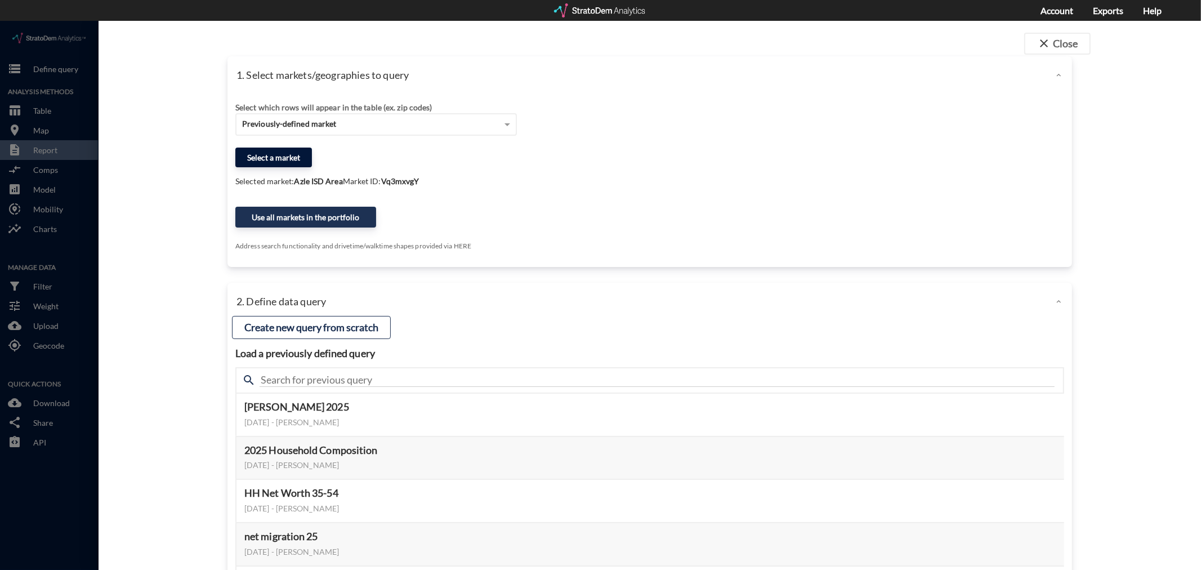
click button "Select a market"
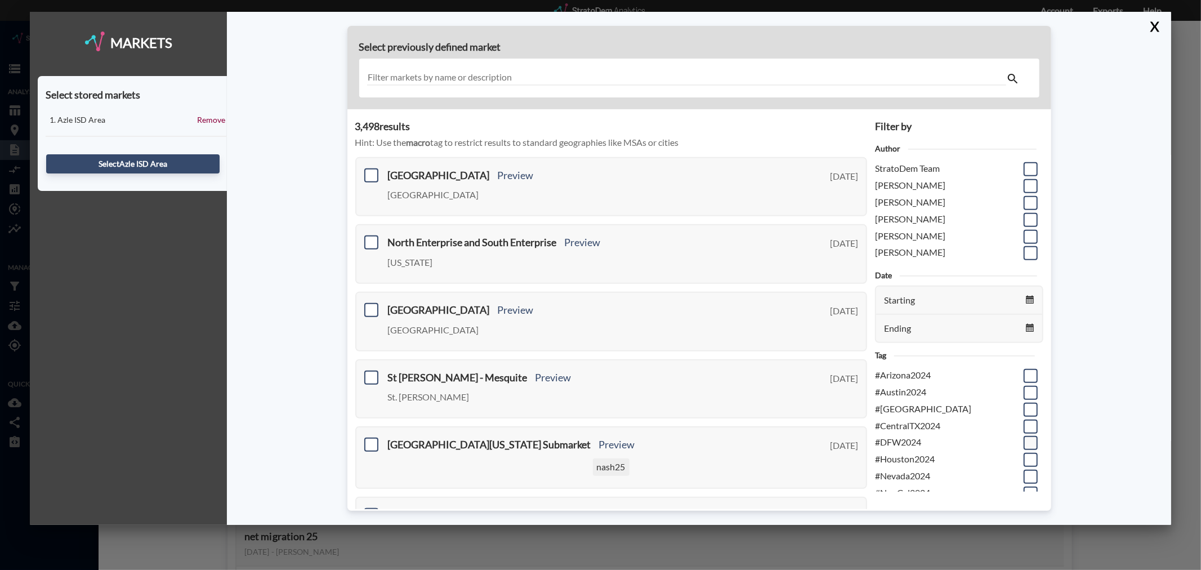
click at [1024, 440] on span at bounding box center [1031, 443] width 14 height 14
click at [1029, 438] on input "checkbox" at bounding box center [1029, 438] width 0 height 0
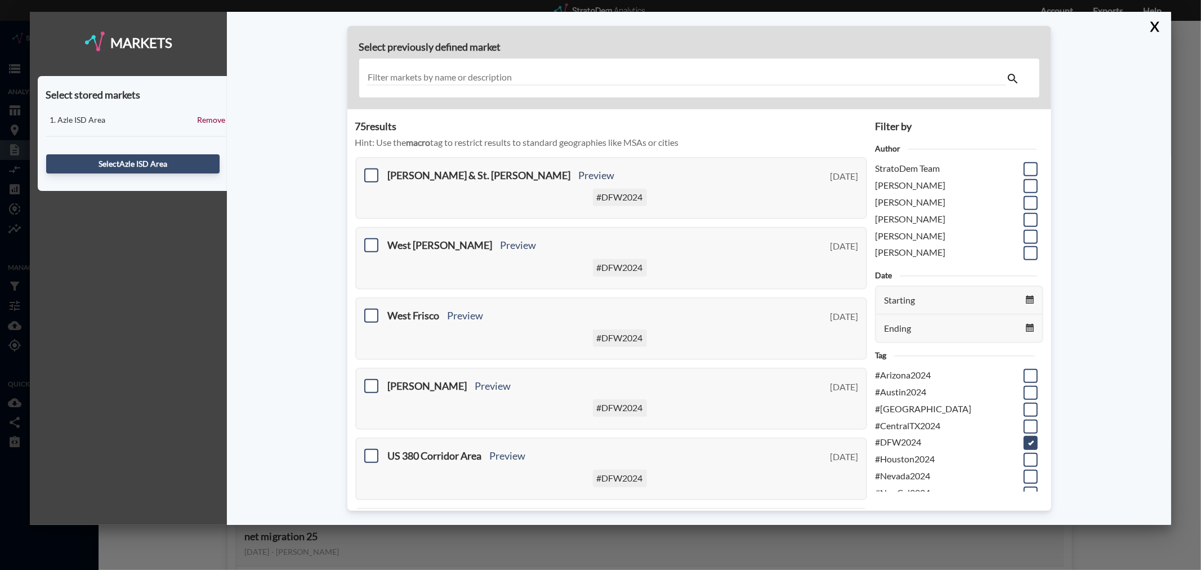
click at [451, 74] on input "text" at bounding box center [686, 77] width 639 height 15
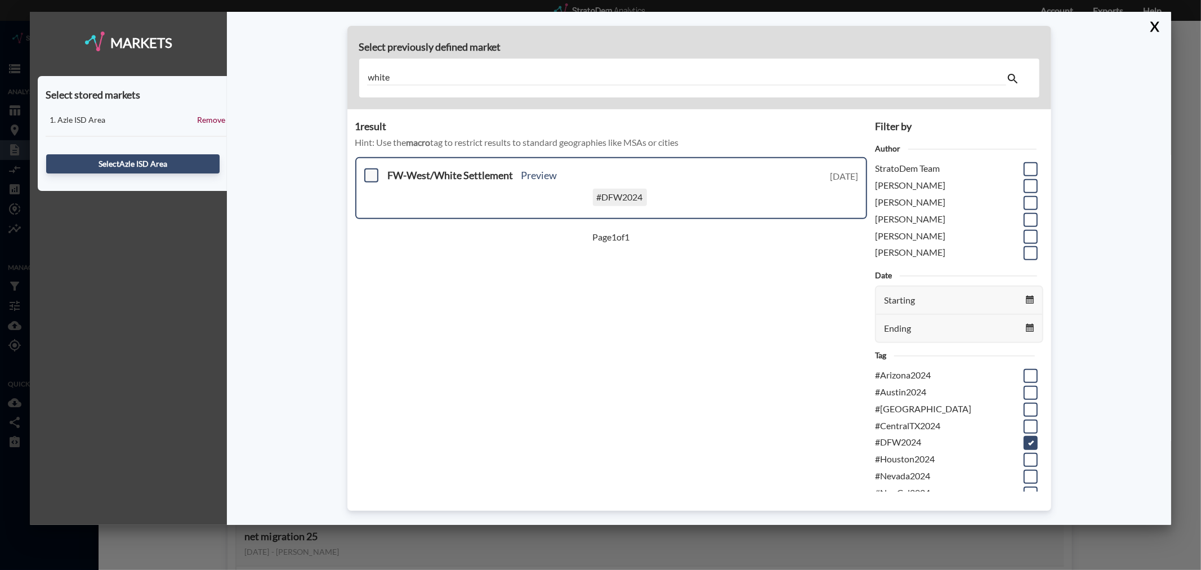
type input "white"
click at [373, 177] on span at bounding box center [371, 175] width 14 height 14
click at [370, 171] on input "checkbox" at bounding box center [370, 171] width 0 height 0
click at [132, 163] on button "Select FW-West/White Settlement" at bounding box center [132, 163] width 173 height 19
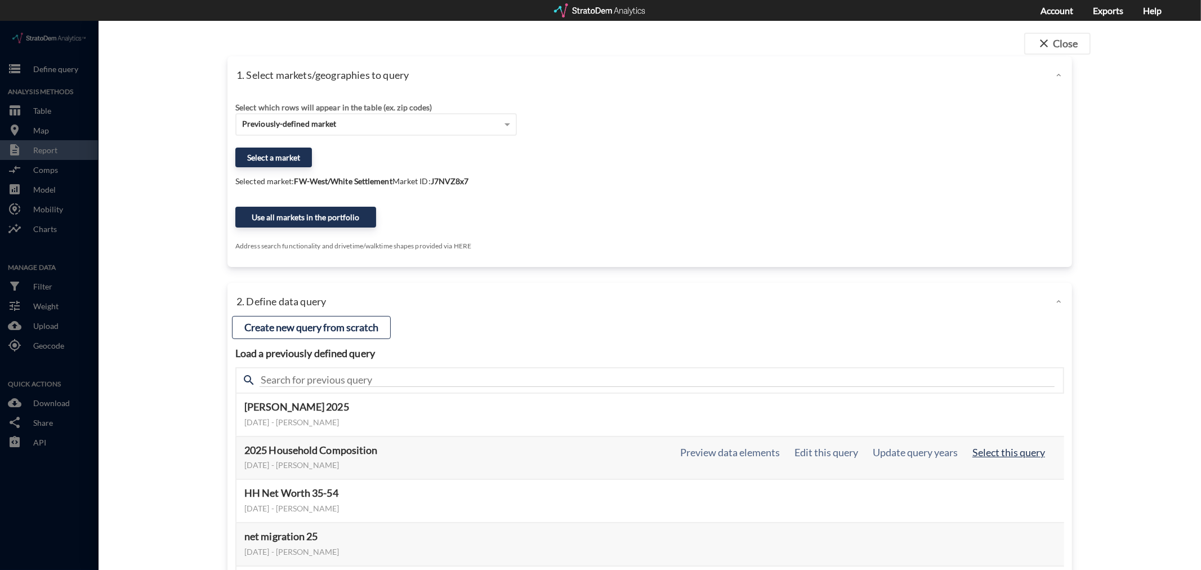
click button "Select this query"
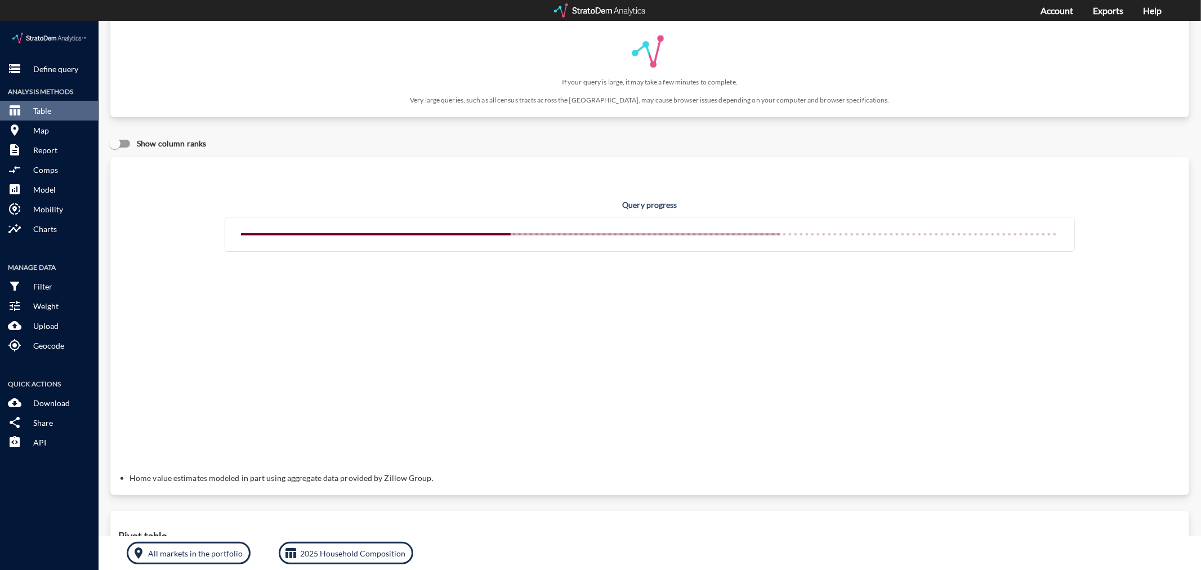
scroll to position [0, 0]
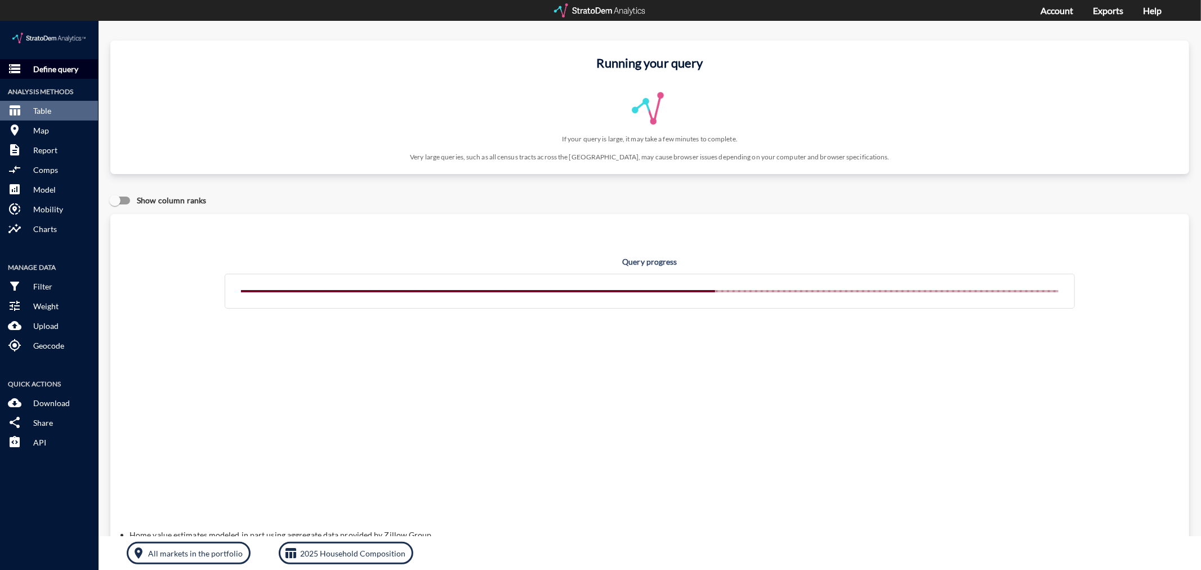
click p "Define query"
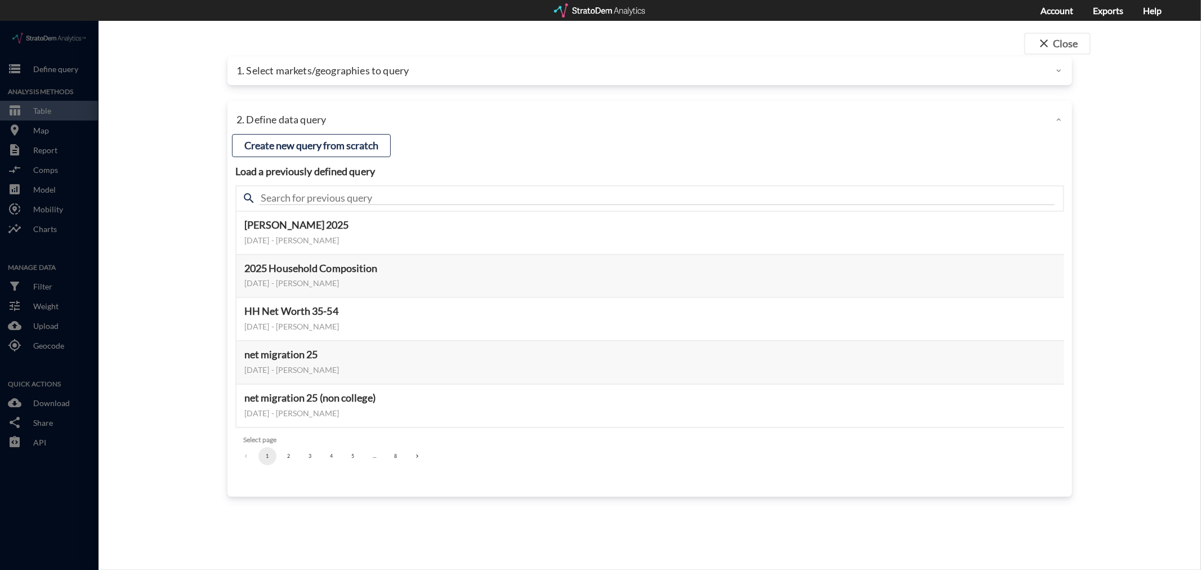
click p "1. Select markets/geographies to query"
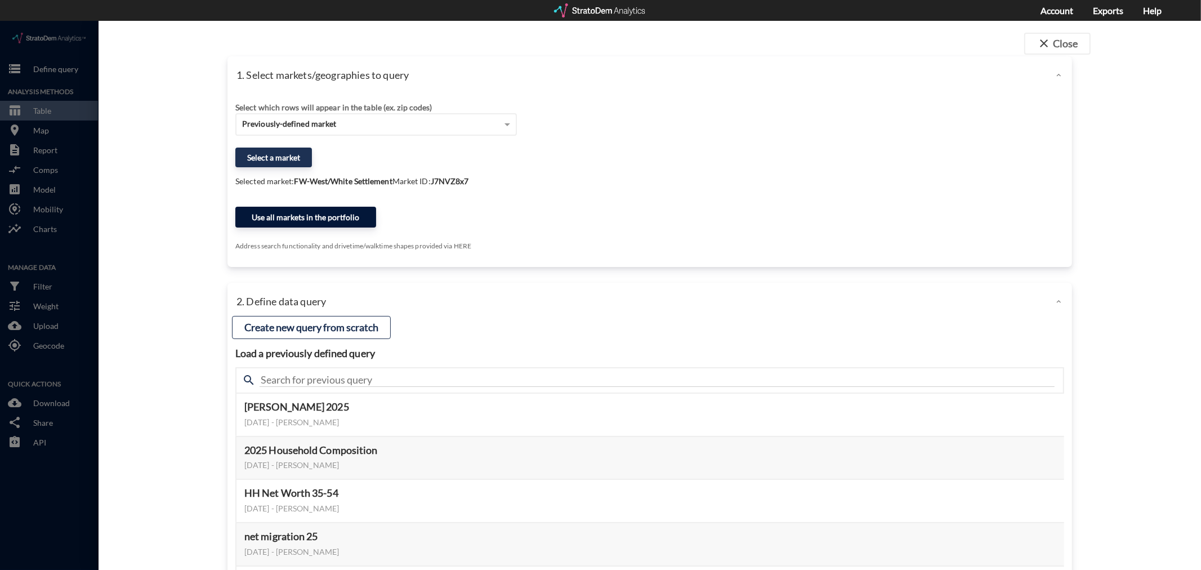
click button "Use all markets in the portfolio"
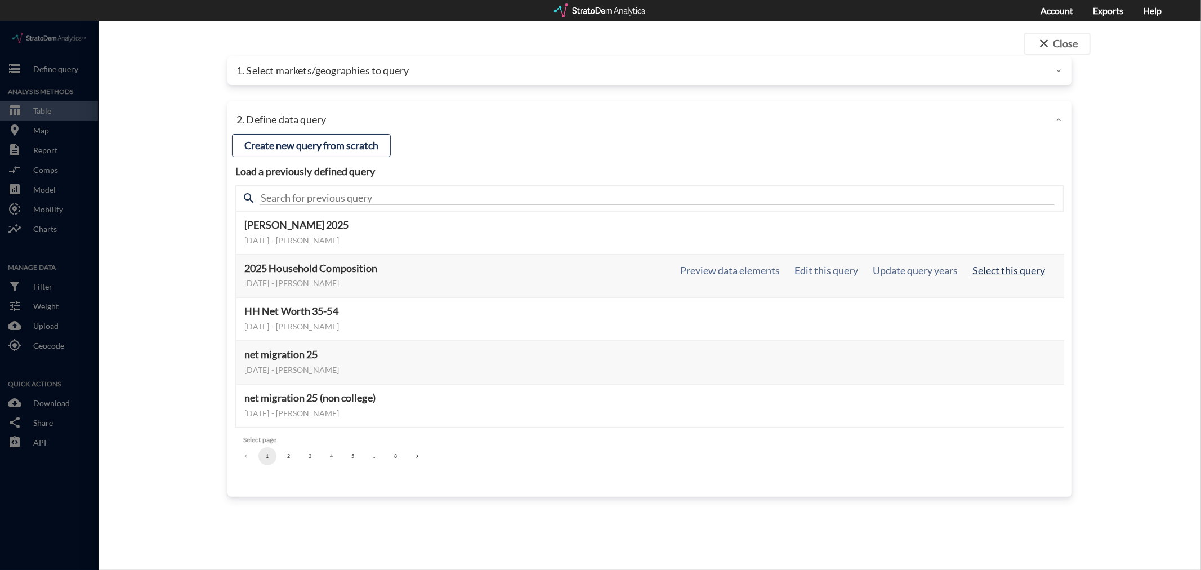
click button "Select this query"
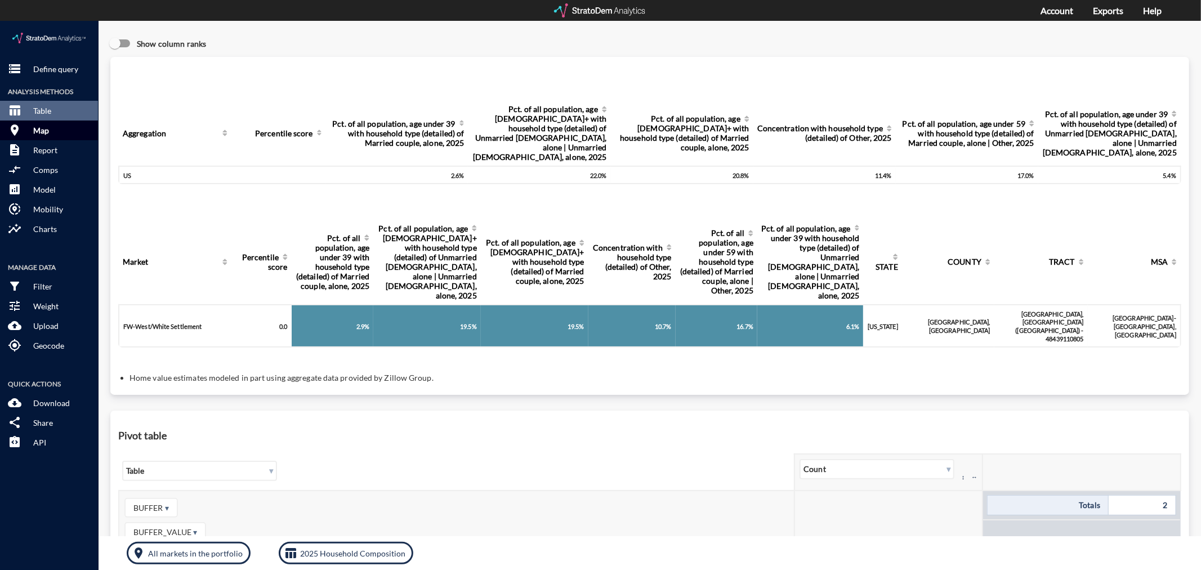
click p "Map"
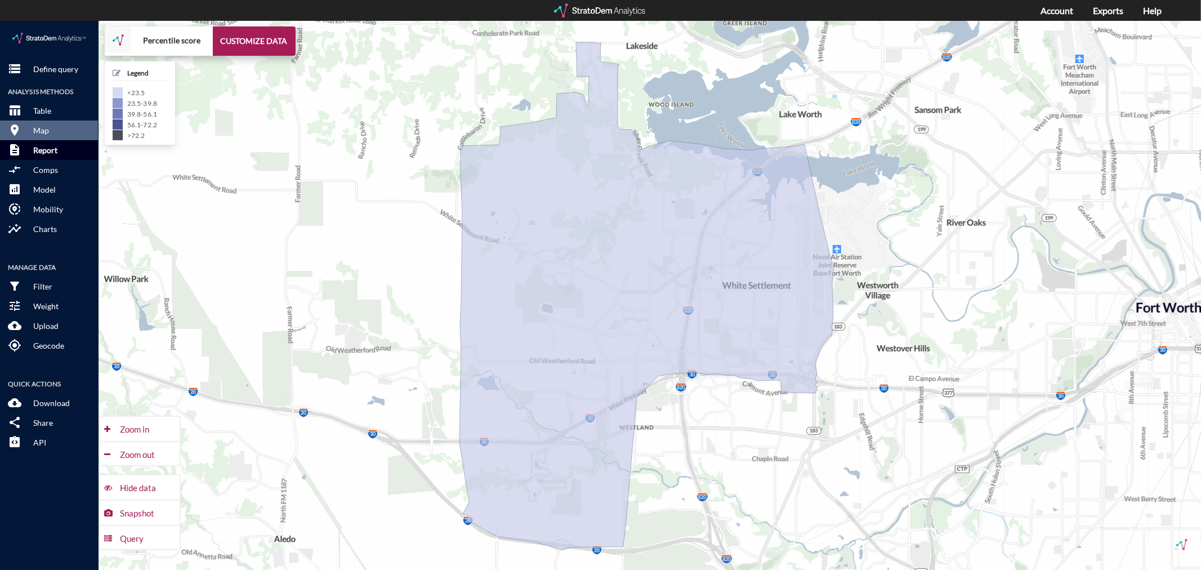
click p "Report"
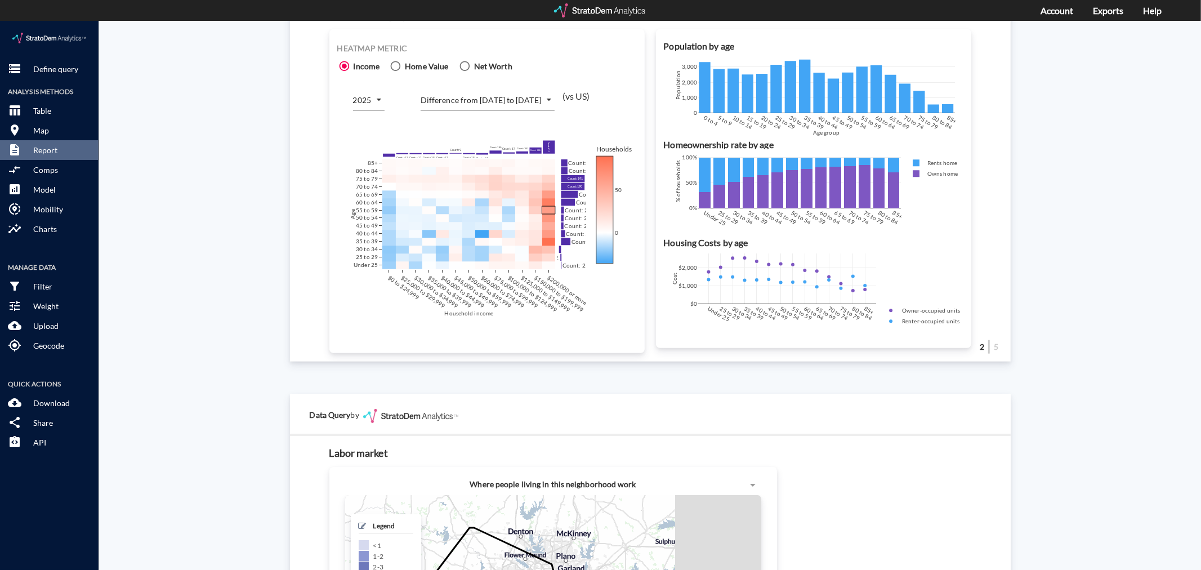
click body "/vantagepoint/us/-1 storage Define query Analysis Methods table_chart Table roo…"
click li "Number of households"
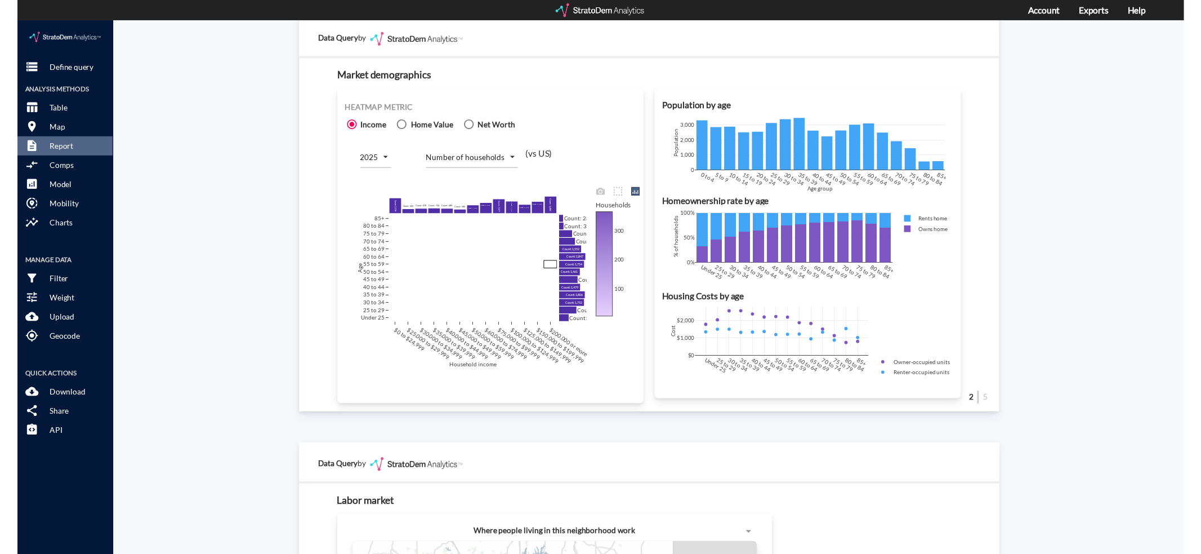
scroll to position [657, 0]
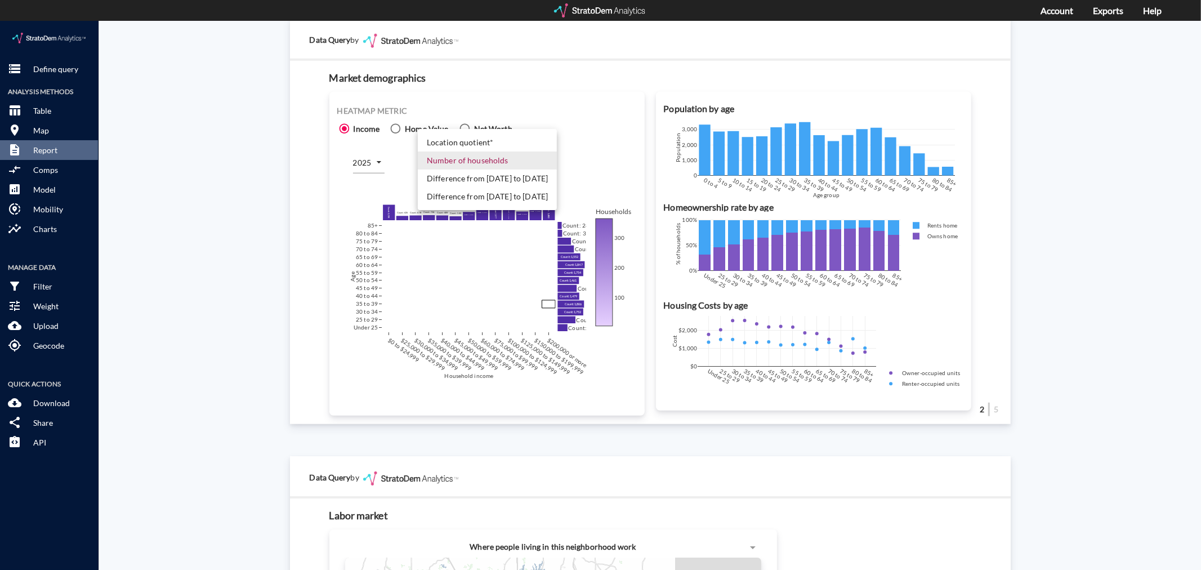
click body "/vantagepoint/us/-1 storage Define query Analysis Methods table_chart Table roo…"
click li "Difference from [DATE] to [DATE]"
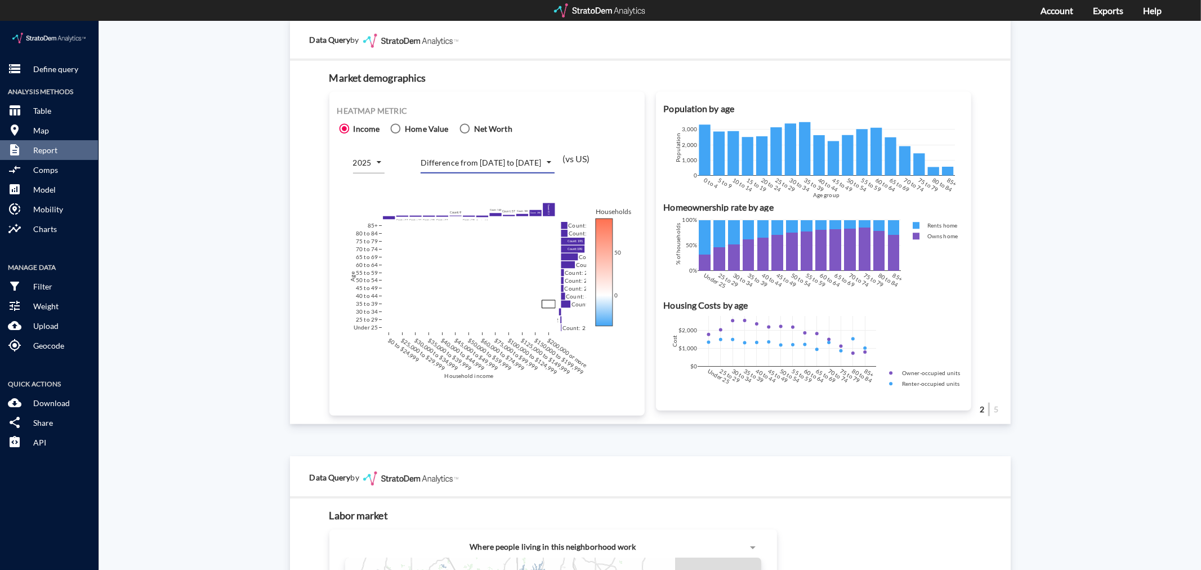
click body "/vantagepoint/us/-1 storage Define query Analysis Methods table_chart Table roo…"
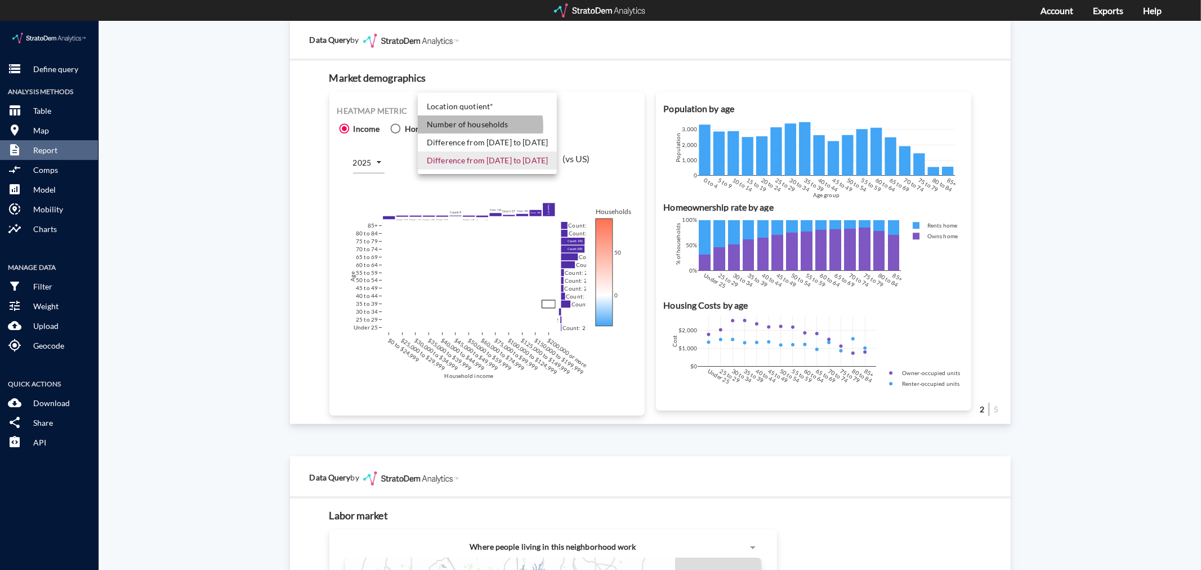
click li "Number of households"
type input "COUNT"
